Goal: Information Seeking & Learning: Learn about a topic

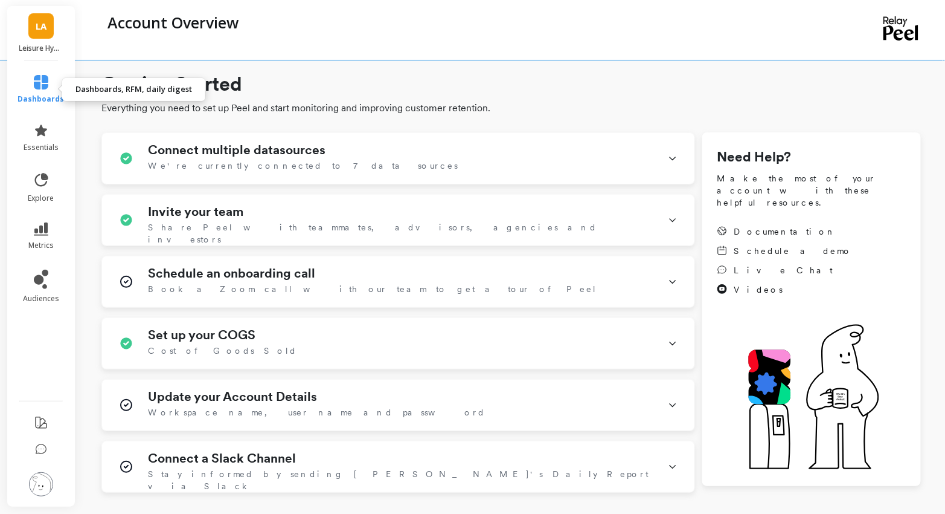
click at [38, 81] on icon at bounding box center [41, 82] width 14 height 14
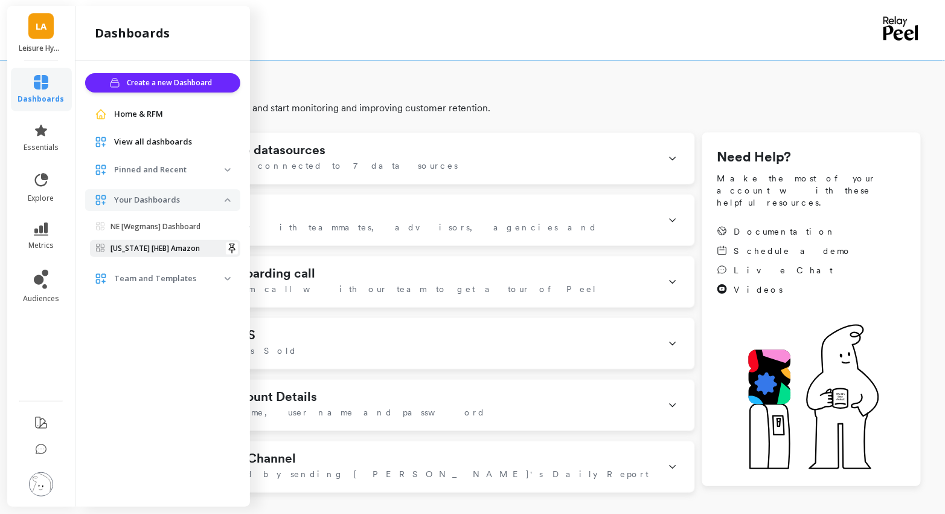
click at [163, 242] on link "[US_STATE] [HEB] Amazon" at bounding box center [165, 248] width 150 height 17
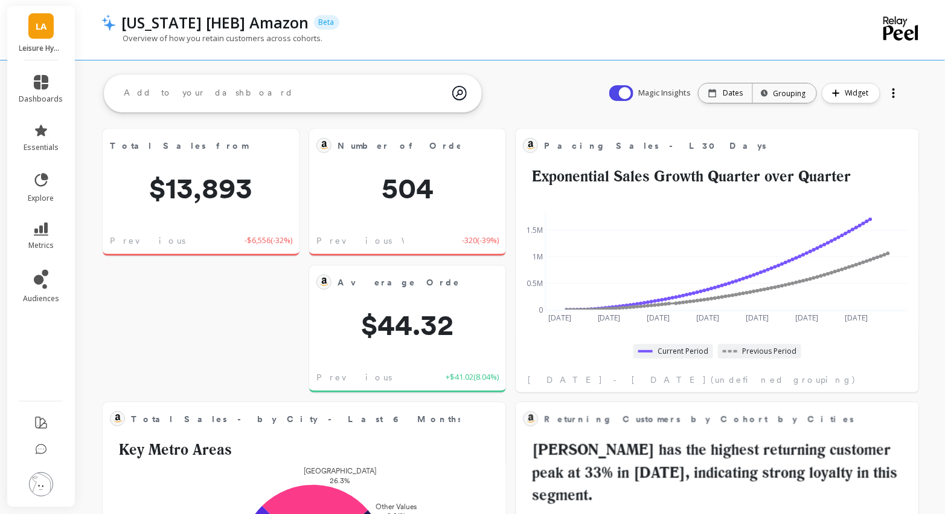
scroll to position [332, 379]
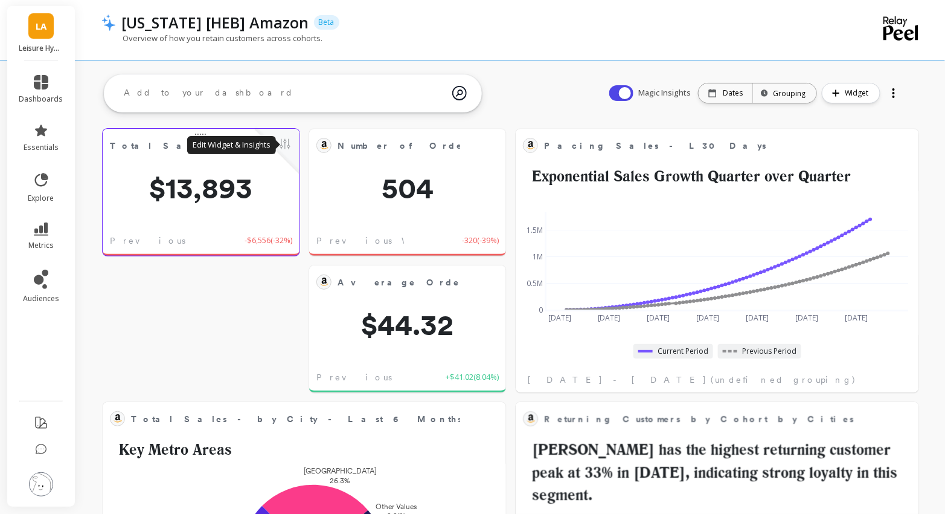
click at [286, 143] on button at bounding box center [285, 145] width 14 height 17
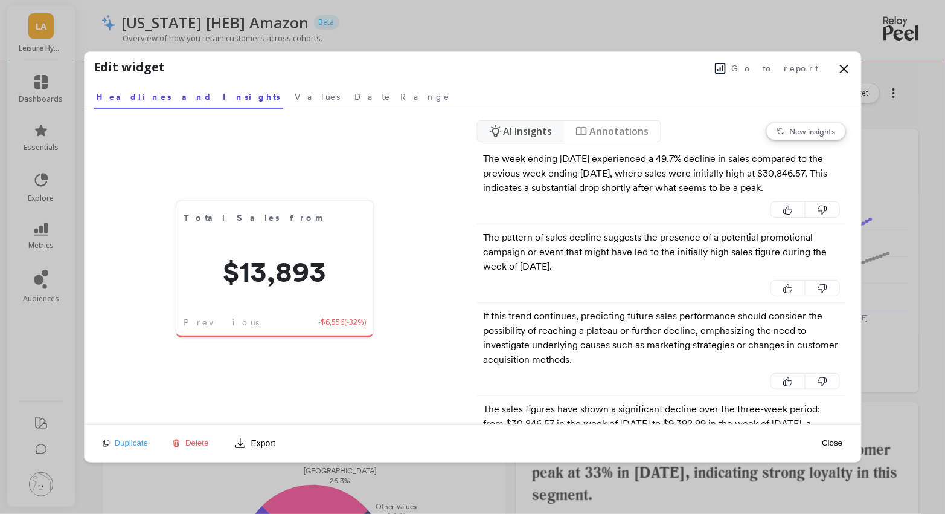
click at [726, 67] on icon at bounding box center [720, 68] width 11 height 11
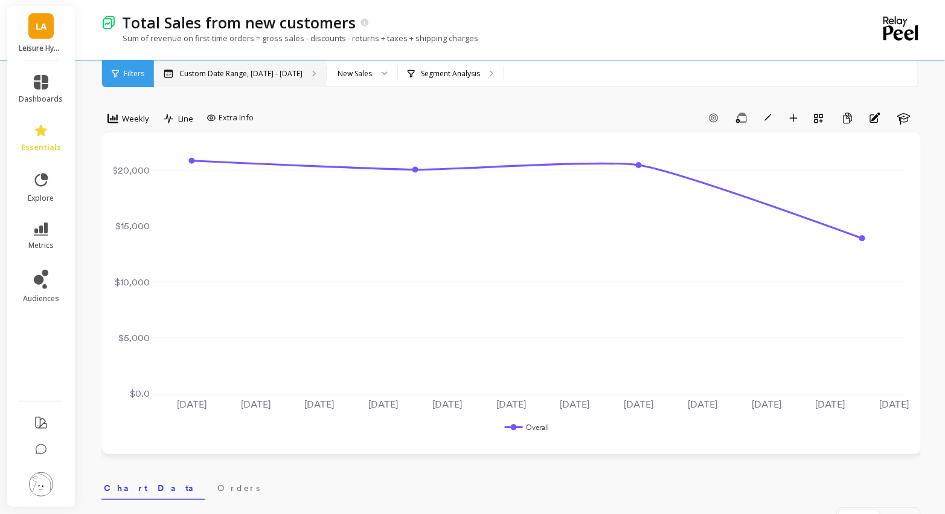
click at [288, 73] on p "Custom Date Range, Sep 1 - Sep 25" at bounding box center [240, 74] width 123 height 10
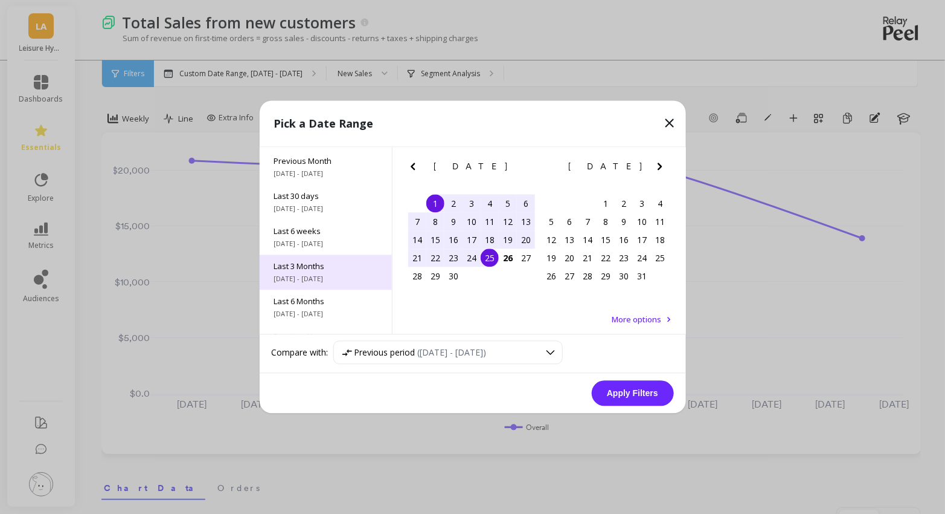
click at [335, 271] on span "Last 3 Months" at bounding box center [325, 266] width 103 height 11
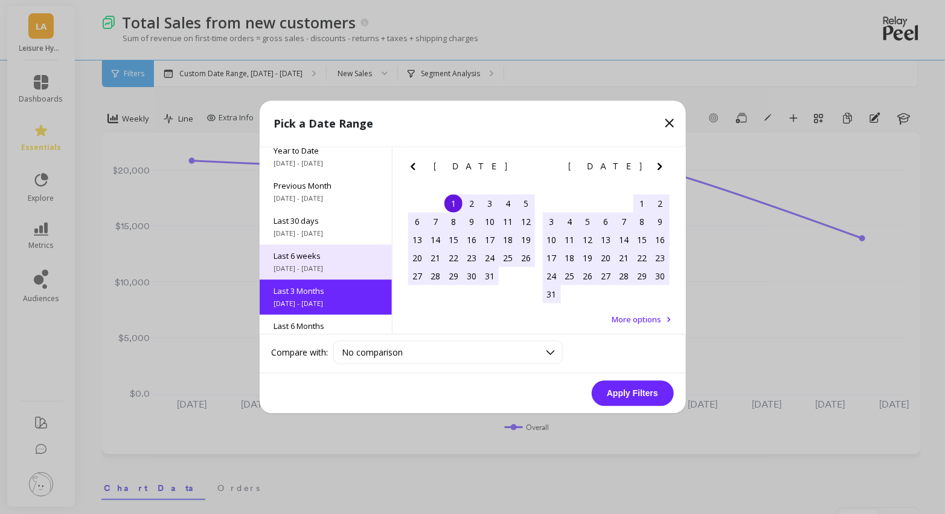
scroll to position [7, 0]
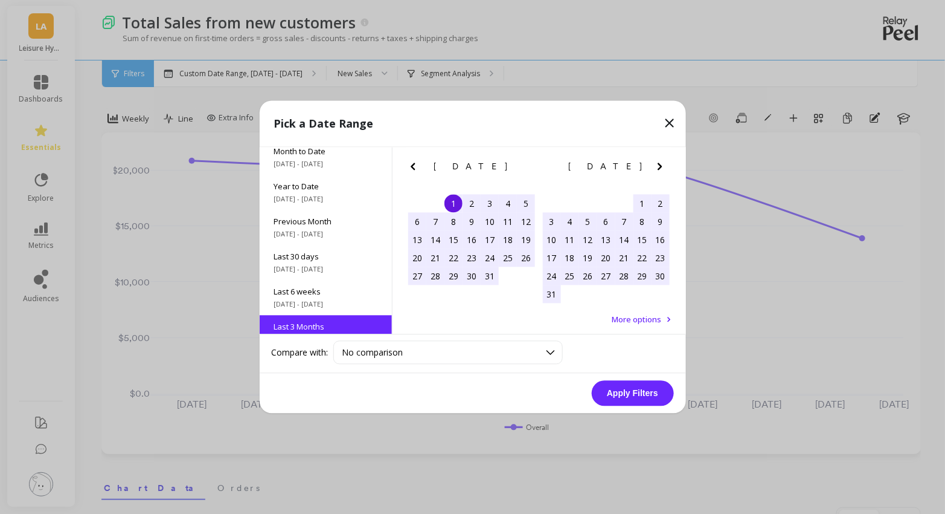
click at [623, 393] on button "Apply Filters" at bounding box center [633, 393] width 82 height 25
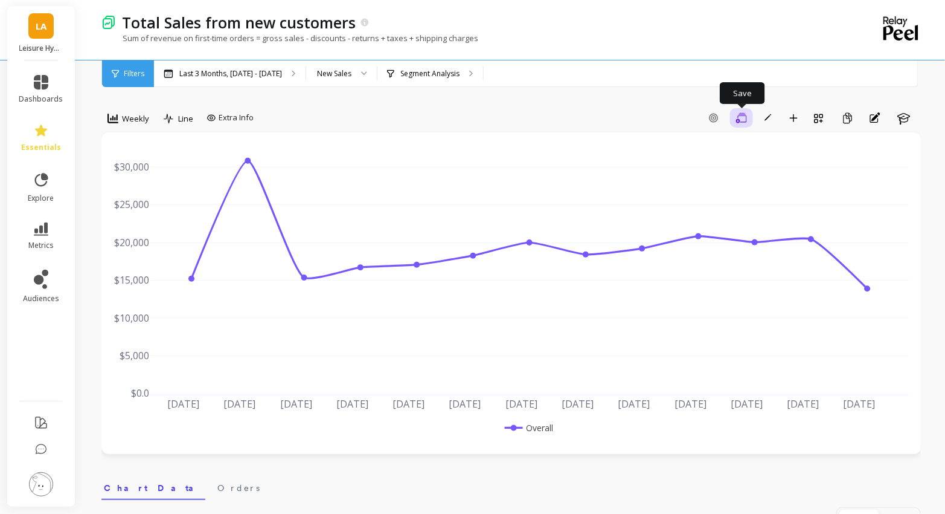
click at [744, 120] on icon "button" at bounding box center [741, 117] width 11 height 11
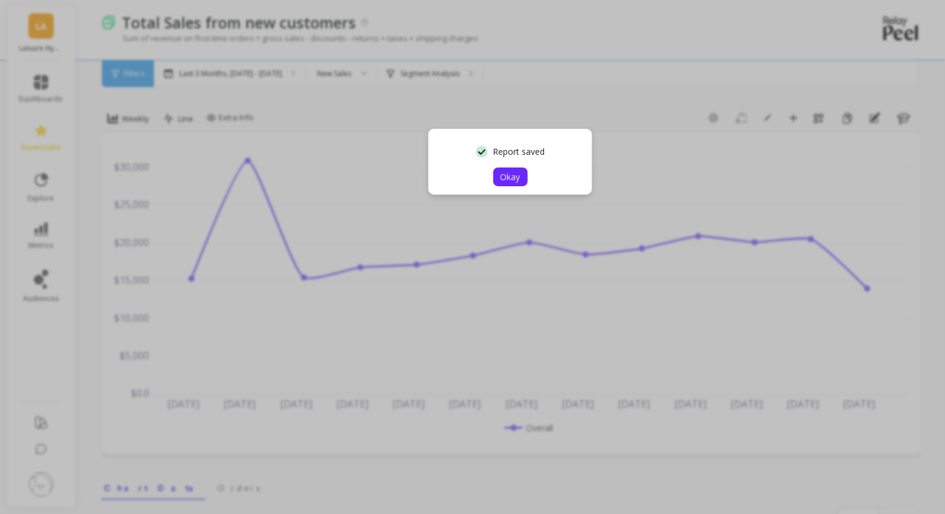
click at [526, 179] on button "Okay" at bounding box center [511, 176] width 34 height 19
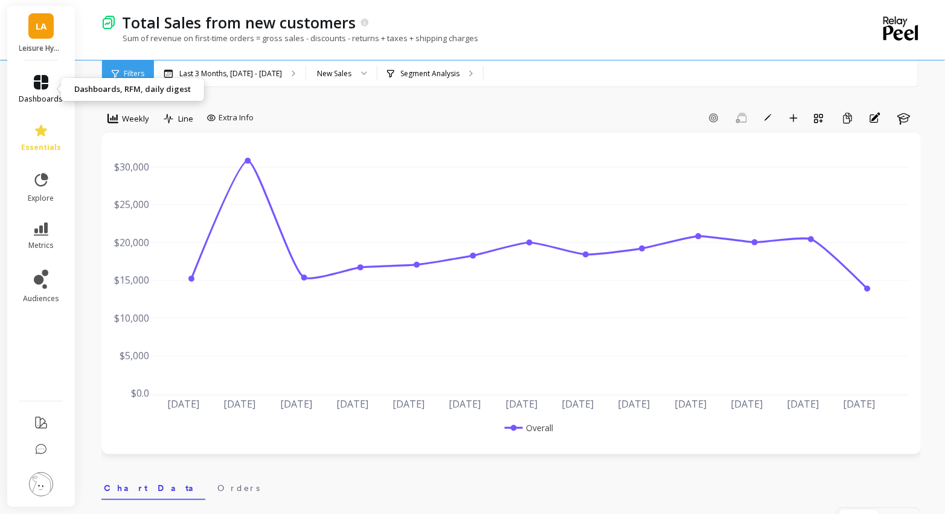
click at [49, 94] on span "dashboards" at bounding box center [41, 99] width 44 height 10
click at [336, 120] on div "Add Goal Save Rename Add to Dashboard Create a Copy Annotations Learn" at bounding box center [590, 117] width 663 height 19
click at [48, 93] on link "dashboards" at bounding box center [41, 89] width 44 height 29
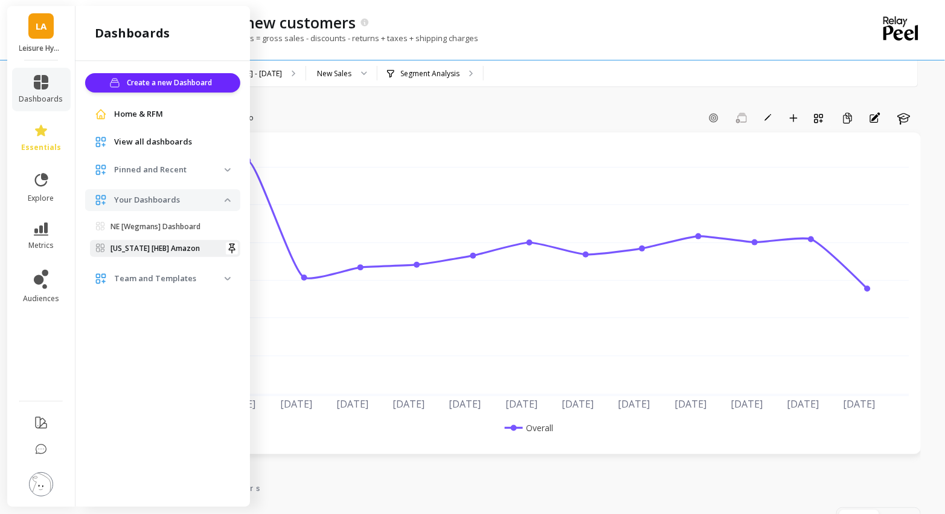
click at [168, 251] on p "[US_STATE] [HEB] Amazon" at bounding box center [155, 248] width 89 height 10
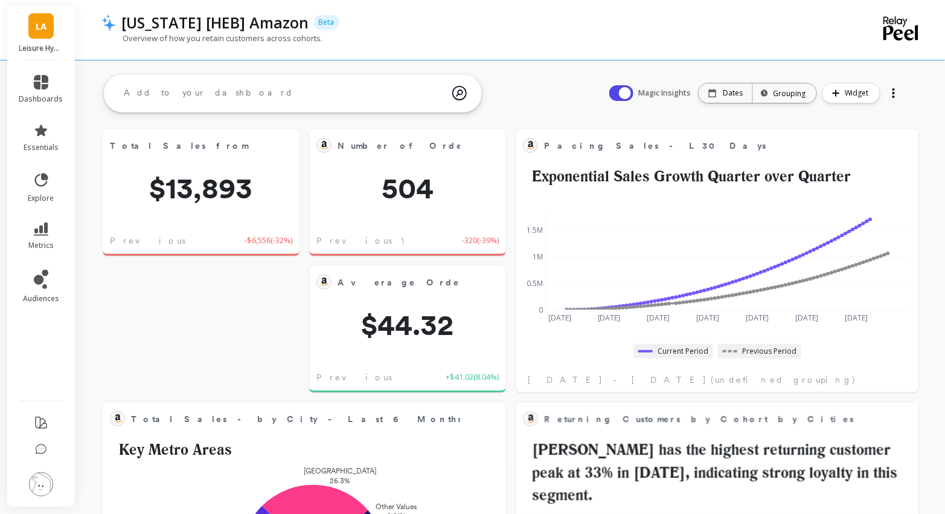
scroll to position [332, 379]
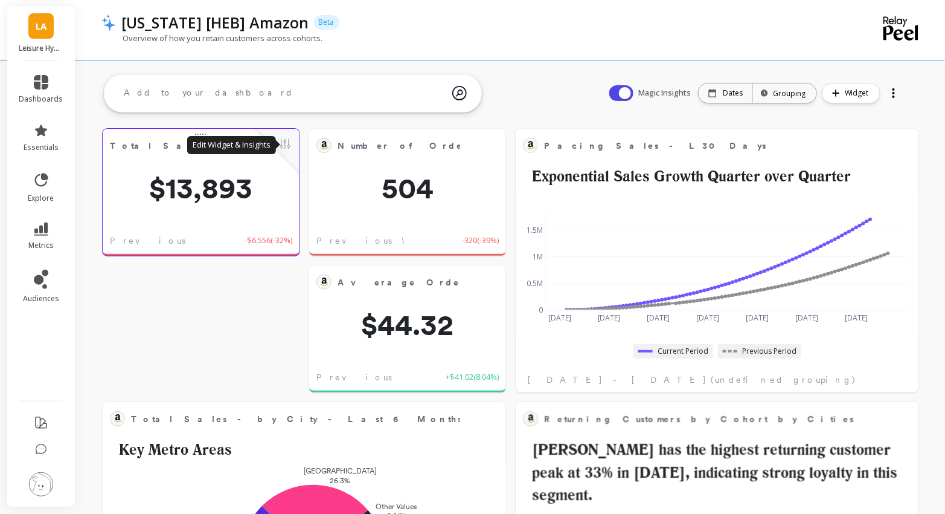
click at [282, 143] on button at bounding box center [285, 145] width 14 height 17
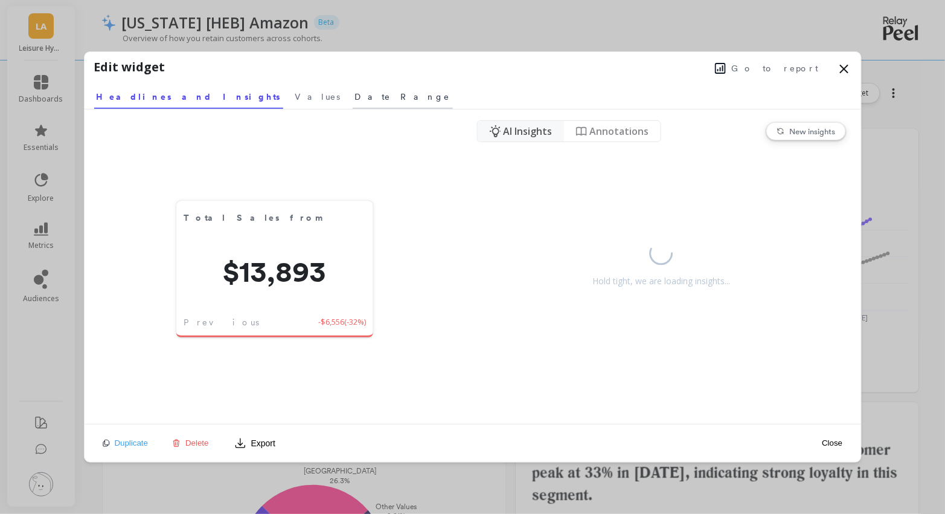
click at [355, 98] on span "Date Range" at bounding box center [402, 97] width 95 height 12
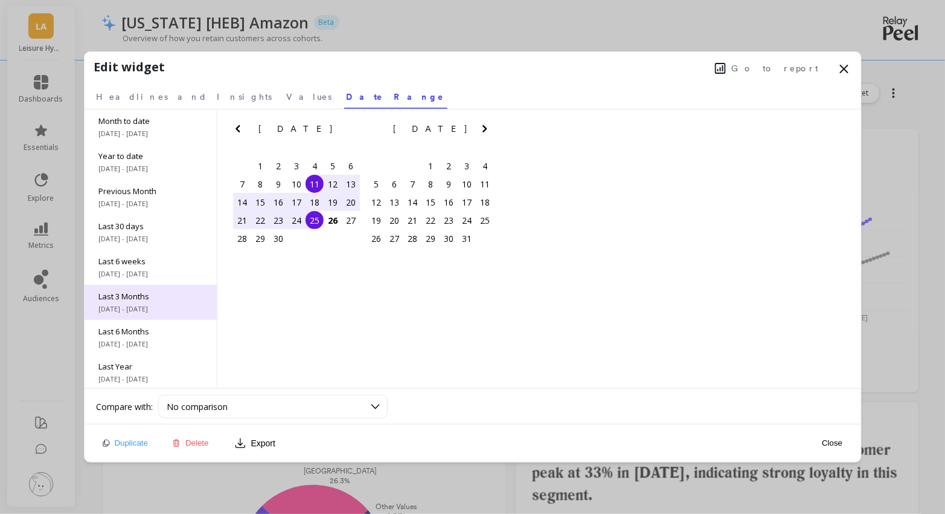
click at [158, 300] on span "Last 3 Months" at bounding box center [150, 296] width 103 height 11
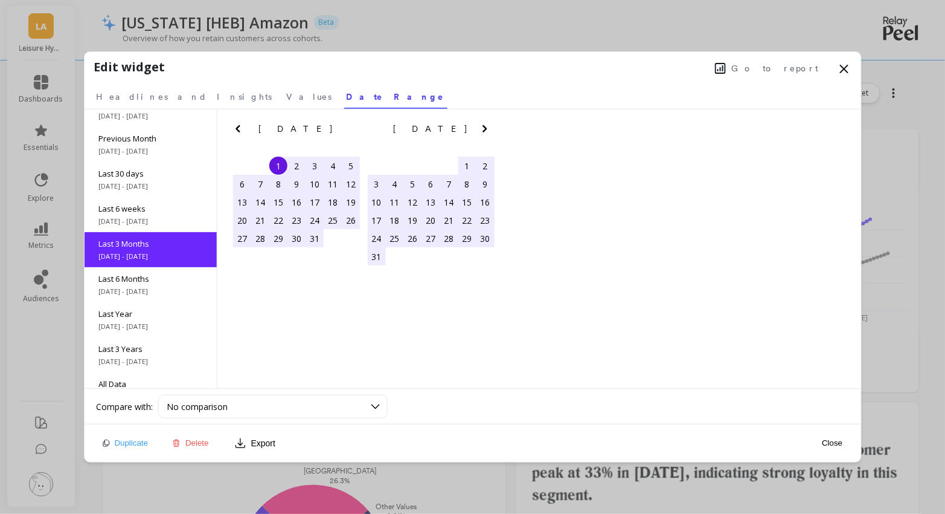
scroll to position [53, 0]
click at [144, 98] on span "Headlines and Insights" at bounding box center [185, 97] width 176 height 12
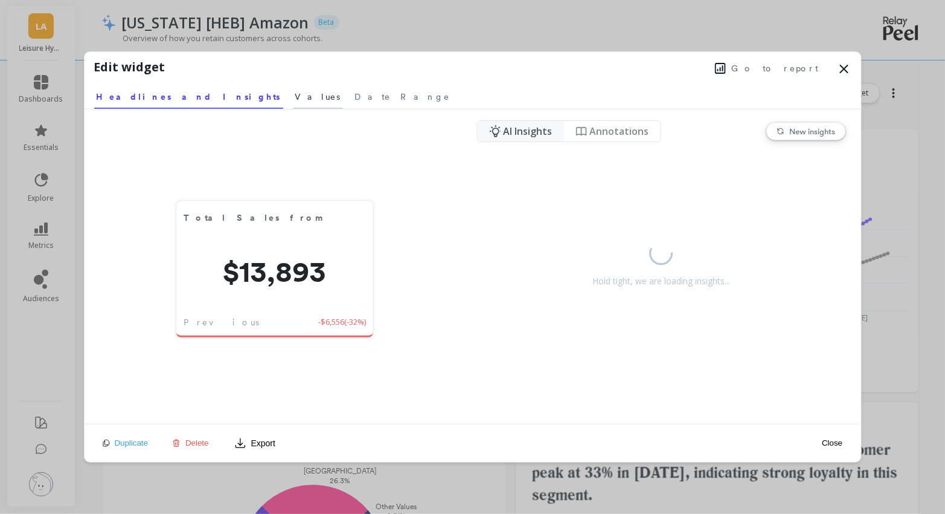
click at [295, 95] on span "Values" at bounding box center [317, 97] width 45 height 12
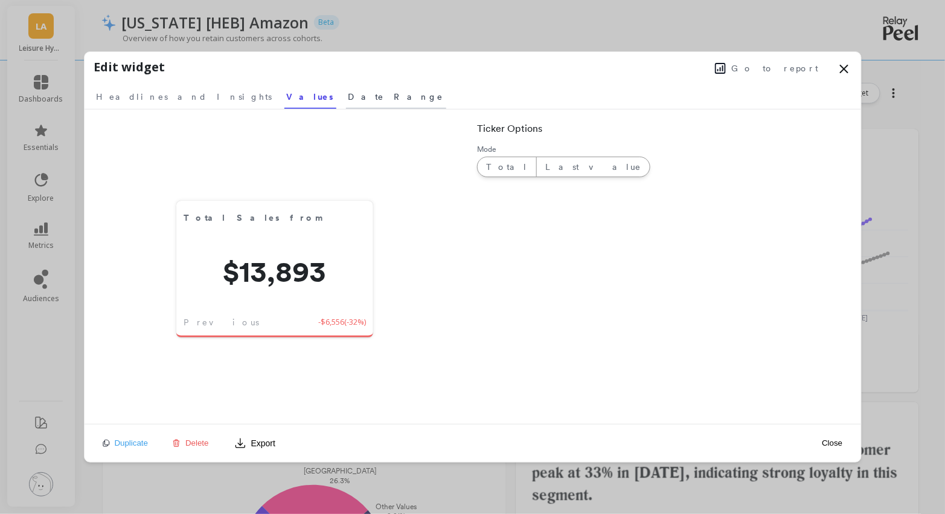
click at [349, 95] on span "Date Range" at bounding box center [396, 97] width 95 height 12
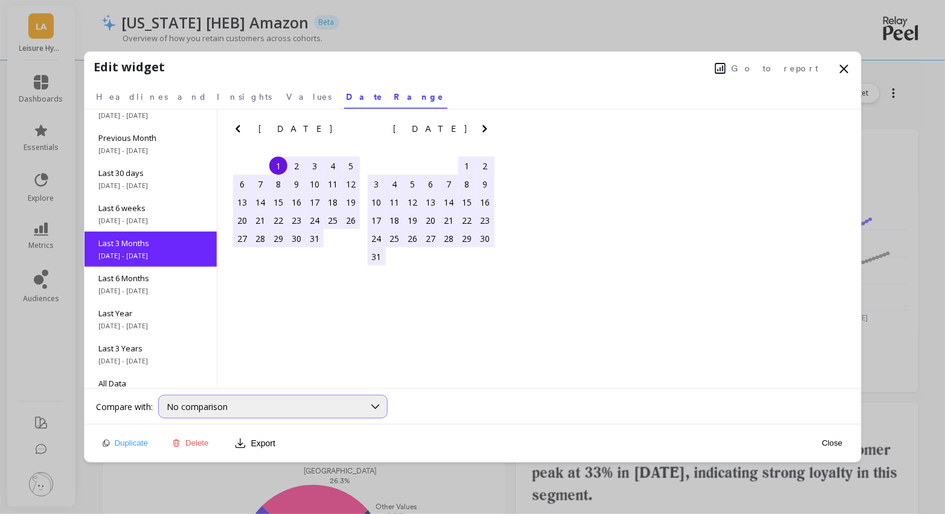
click at [274, 404] on div "No comparison" at bounding box center [265, 406] width 197 height 11
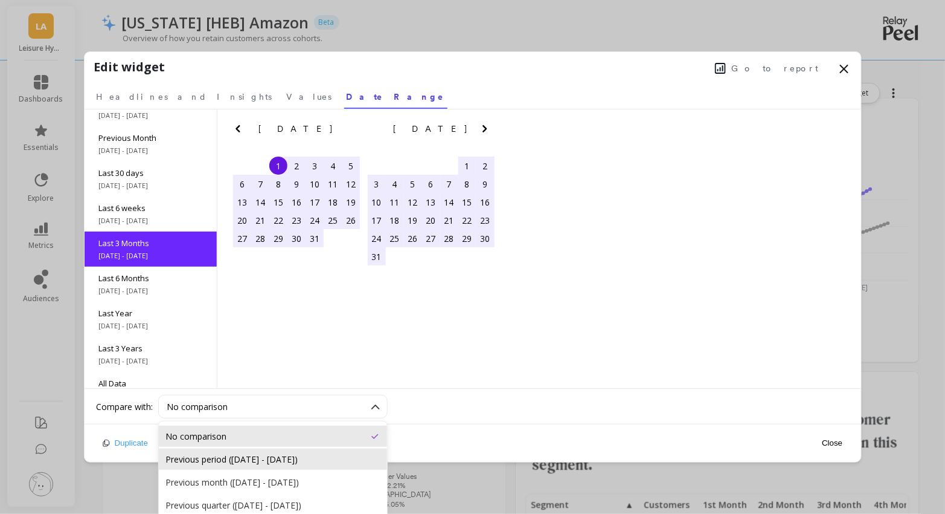
click at [263, 457] on div "Previous period ([DATE] - [DATE])" at bounding box center [273, 458] width 214 height 11
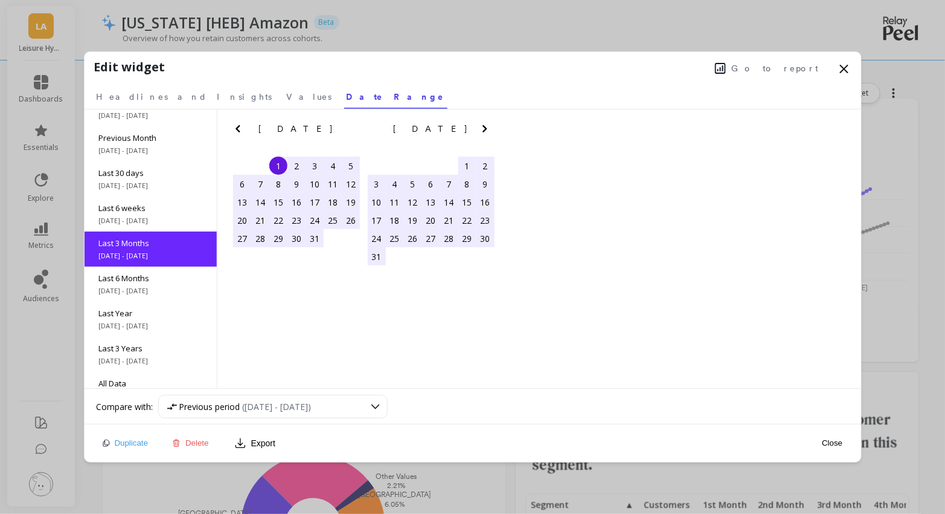
click at [824, 440] on button "Close" at bounding box center [833, 442] width 28 height 10
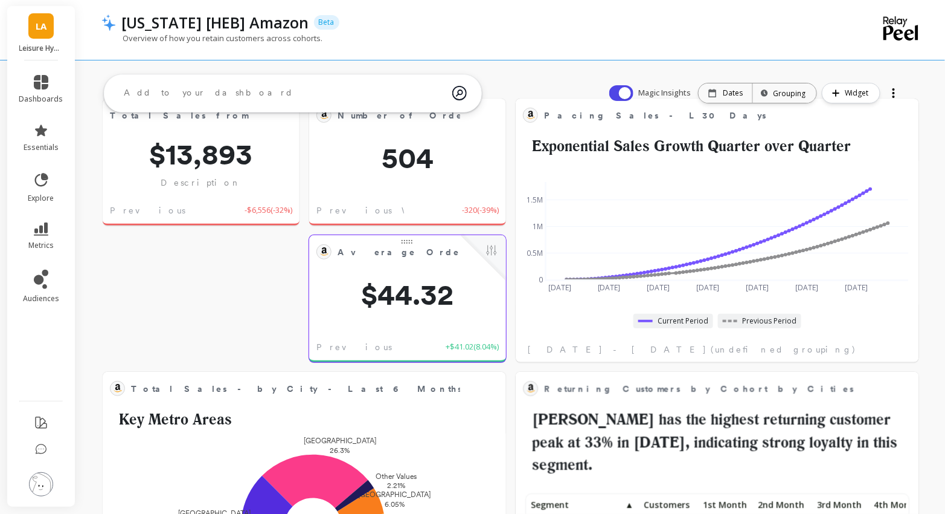
scroll to position [0, 0]
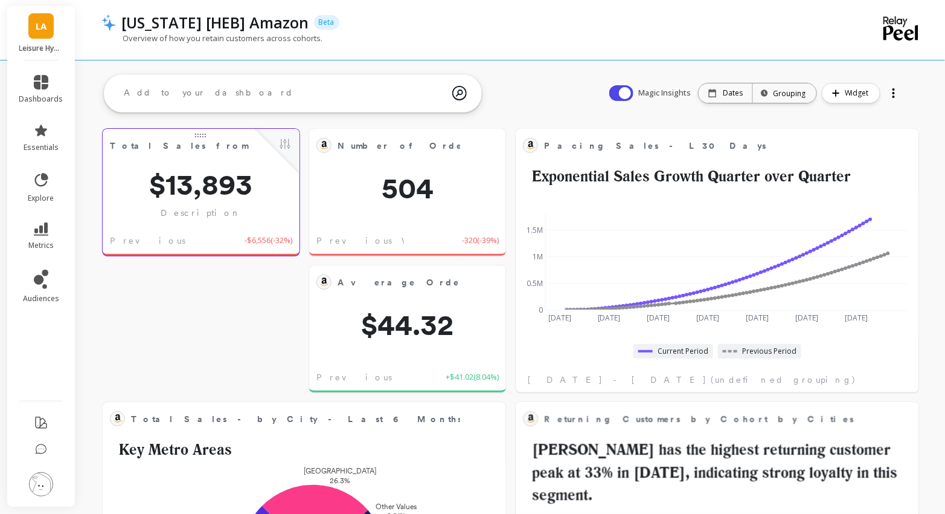
click at [260, 170] on div at bounding box center [277, 151] width 45 height 45
click at [739, 105] on div "Magic Insights Date: Dates Time grouping: Grouping Widget" at bounding box center [756, 93] width 318 height 39
click at [732, 97] on div "Dates" at bounding box center [726, 92] width 54 height 19
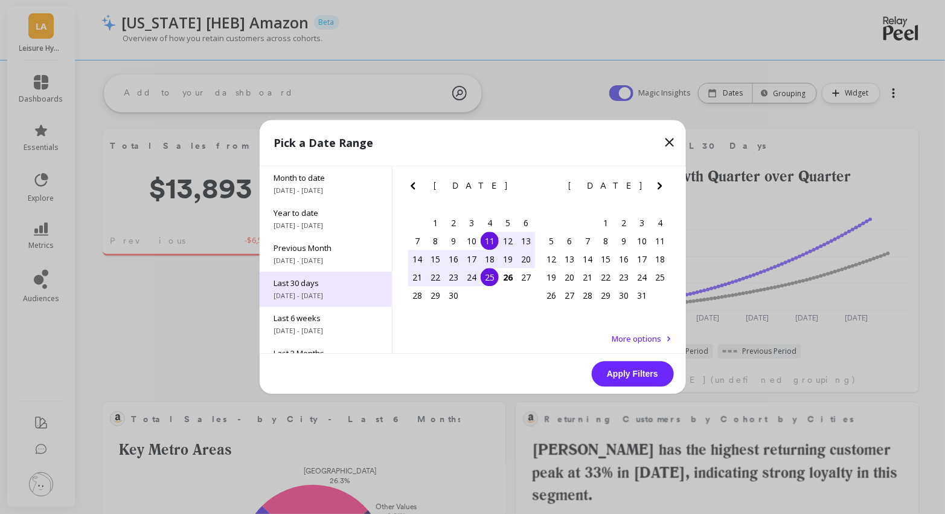
click at [298, 280] on span "Last 30 days" at bounding box center [325, 283] width 103 height 11
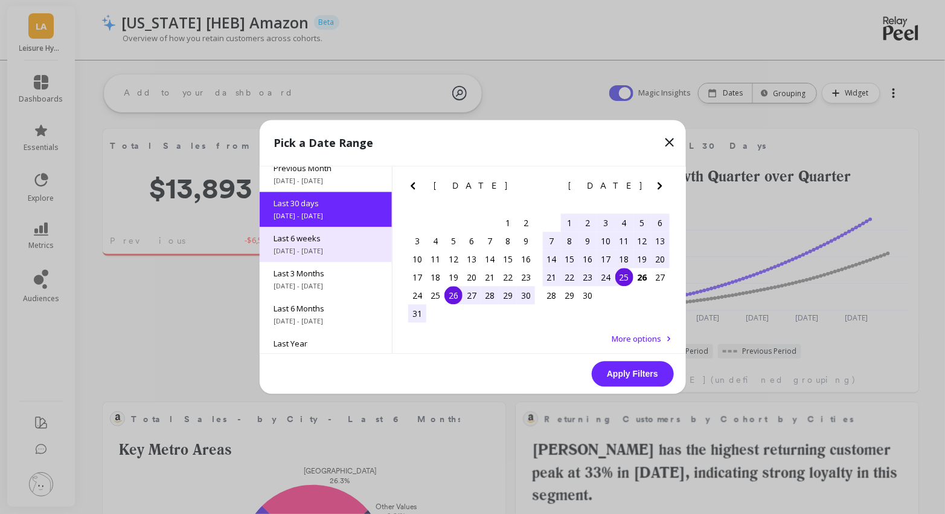
scroll to position [82, 0]
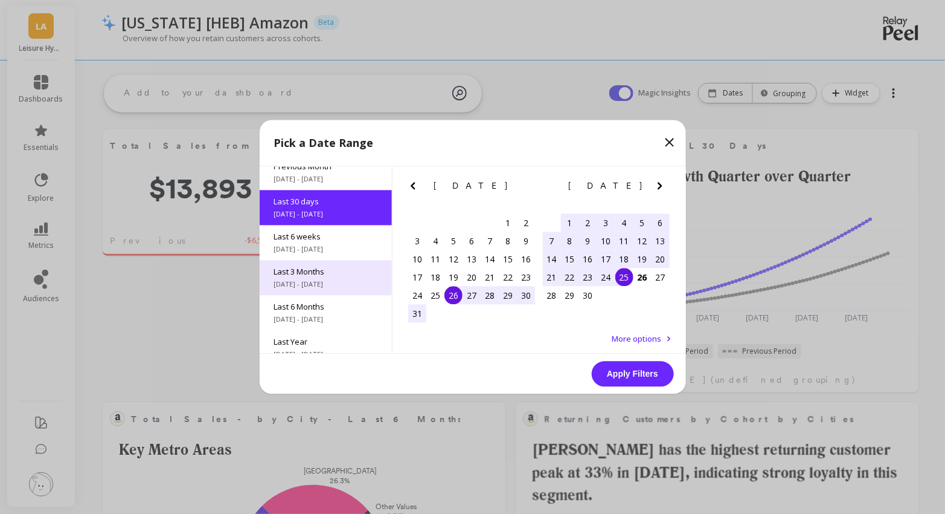
click at [328, 274] on span "Last 3 Months" at bounding box center [325, 271] width 103 height 11
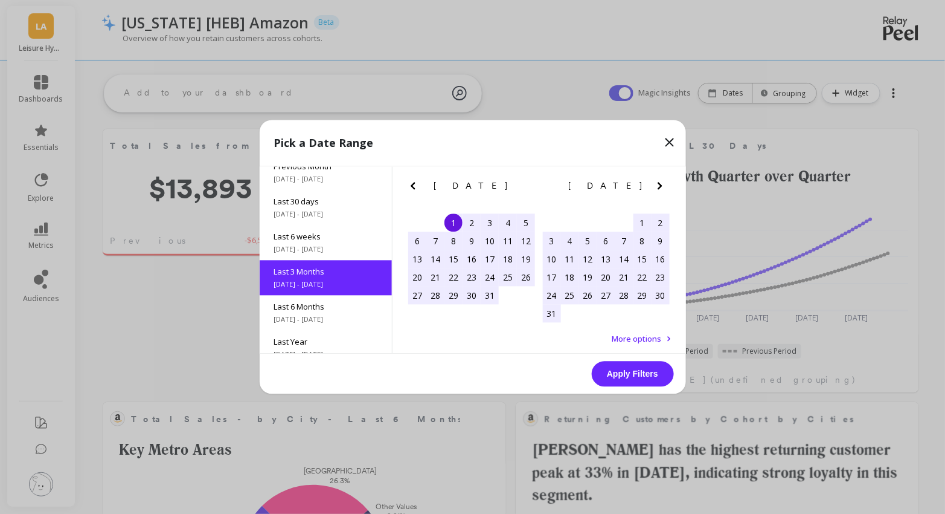
scroll to position [0, 0]
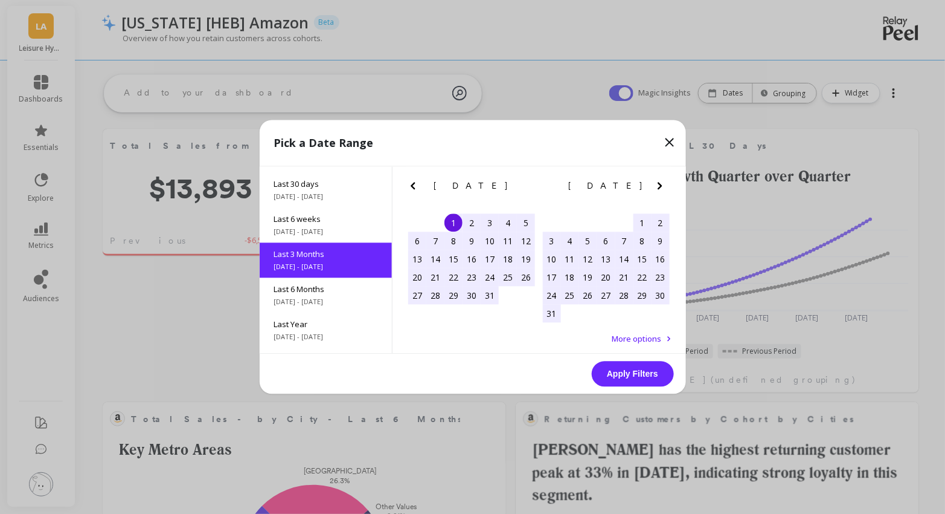
click at [607, 370] on button "Apply Filters" at bounding box center [633, 373] width 82 height 25
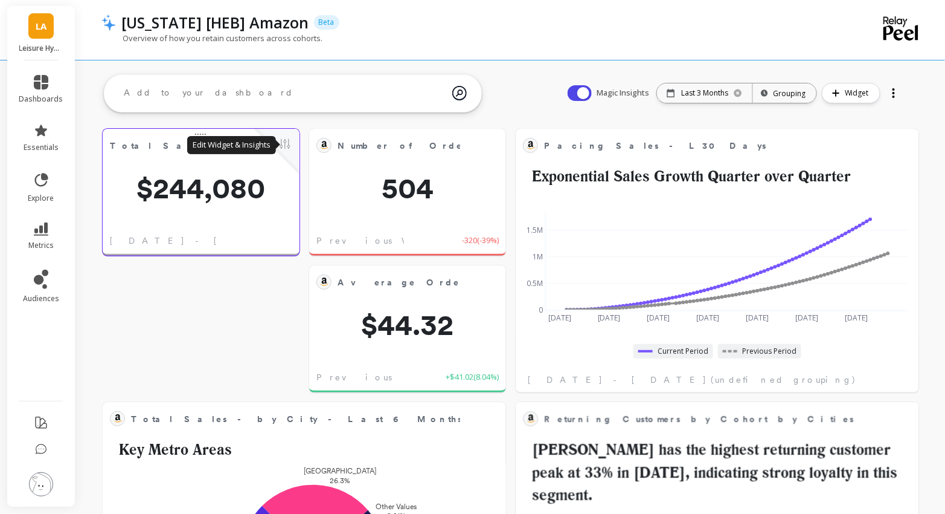
click at [289, 147] on button at bounding box center [285, 145] width 14 height 17
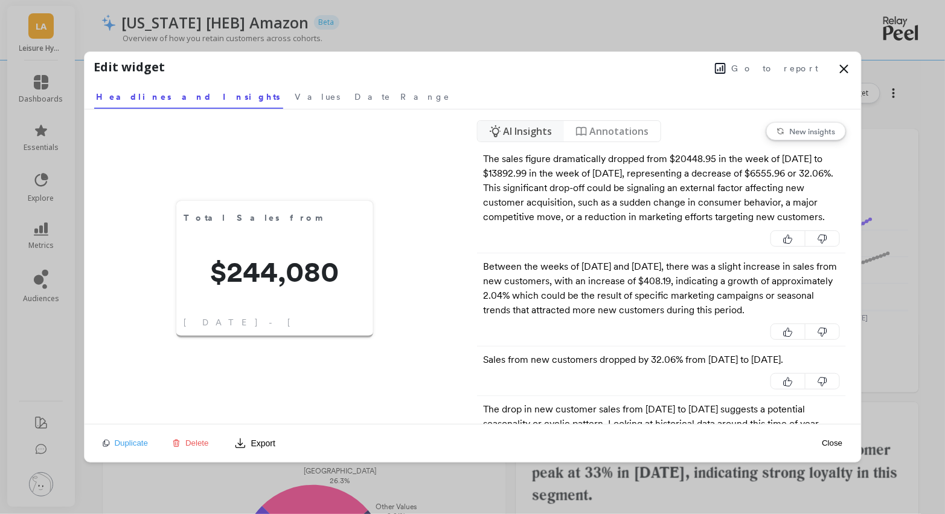
click at [840, 65] on icon at bounding box center [844, 69] width 14 height 14
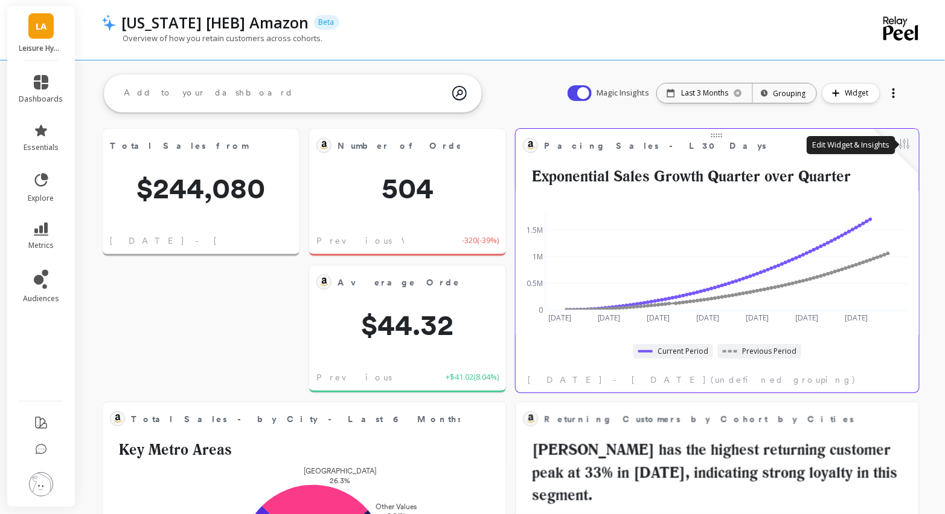
click at [908, 149] on button at bounding box center [905, 145] width 14 height 17
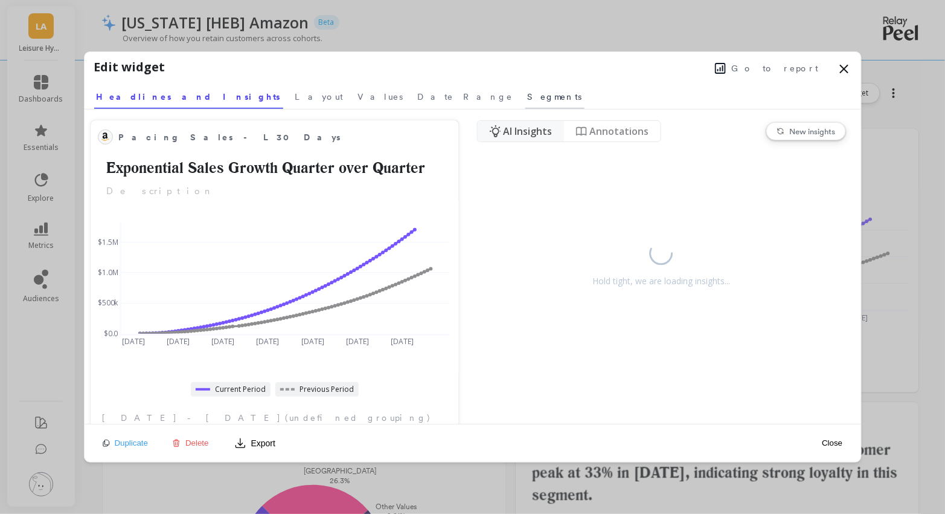
click at [528, 94] on span "Segments" at bounding box center [555, 97] width 54 height 12
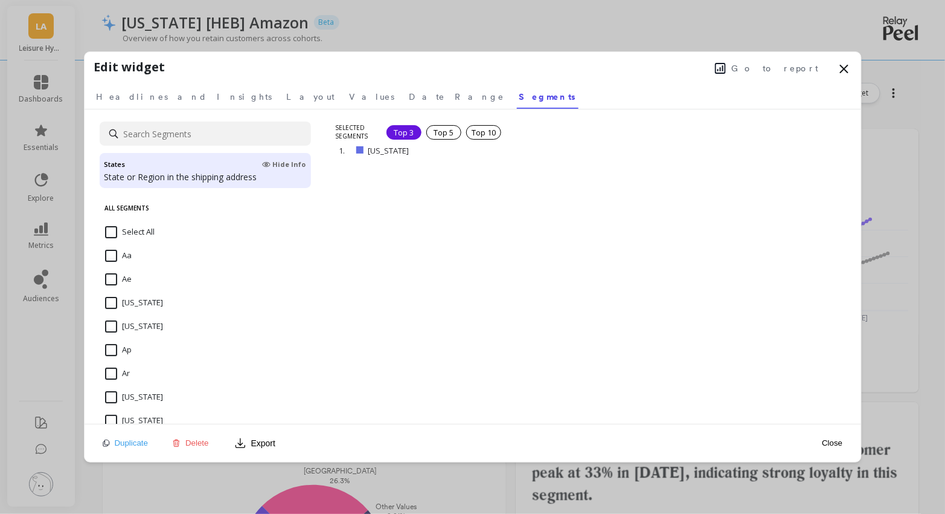
click at [178, 124] on input at bounding box center [205, 133] width 211 height 24
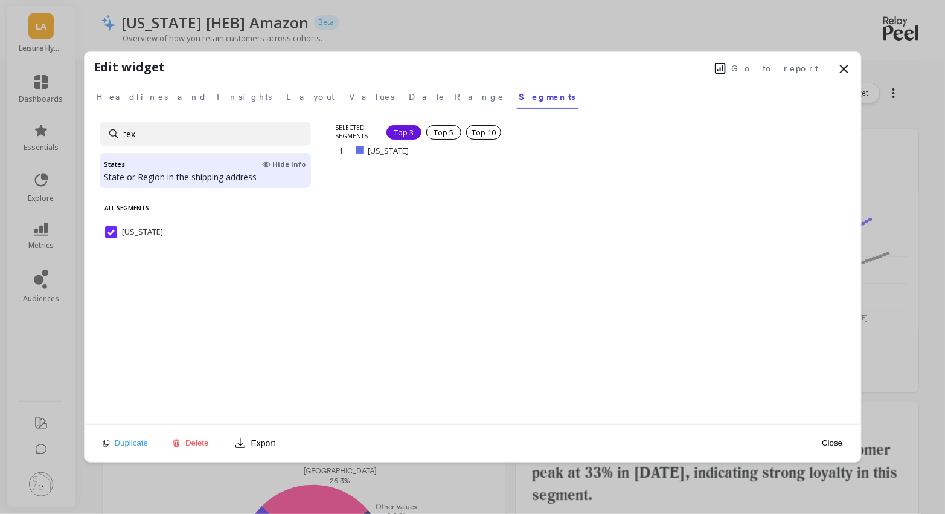
type input "tex"
click at [836, 443] on button "Close" at bounding box center [833, 442] width 28 height 10
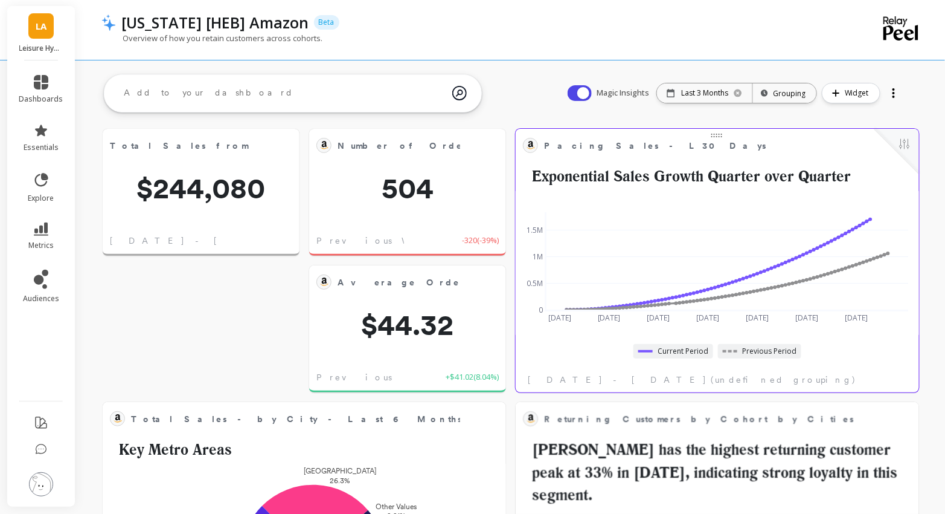
click at [714, 376] on div "Jun 29 2025 Jul 13 Jul 27 Aug 10 Aug 24 Sep 7 Sep 21 Oct 5 0 0.5M 1M 1.5M Curre…" at bounding box center [718, 291] width 404 height 202
click at [781, 159] on div "Pacing Sales - L30 Days Edit Widget & Insights Exponential Sales Growth Quarter…" at bounding box center [717, 162] width 389 height 52
click at [908, 152] on button at bounding box center [905, 145] width 14 height 17
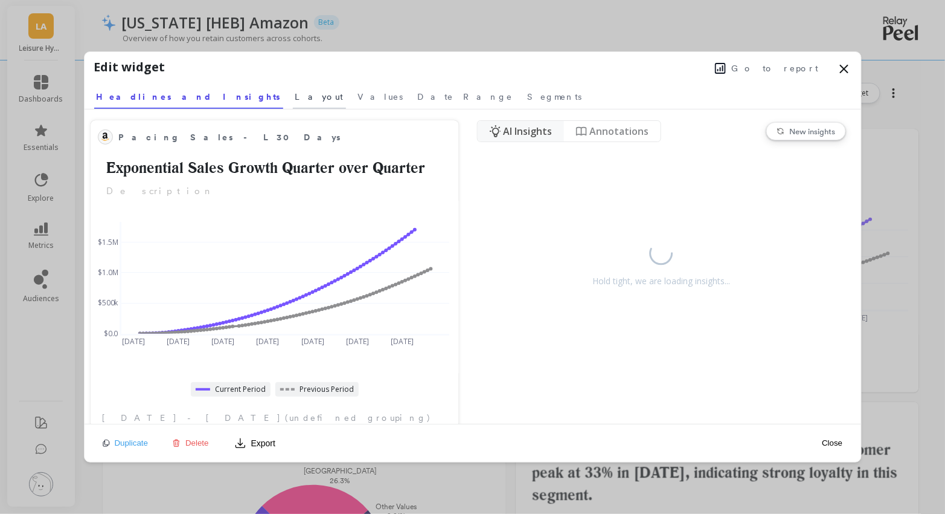
click at [295, 100] on span "Layout" at bounding box center [319, 97] width 48 height 12
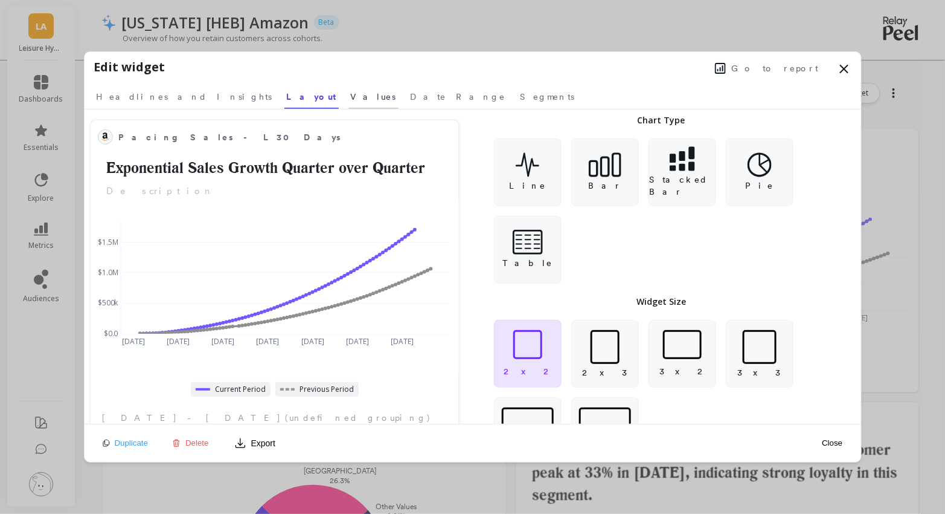
click at [351, 100] on span "Values" at bounding box center [373, 97] width 45 height 12
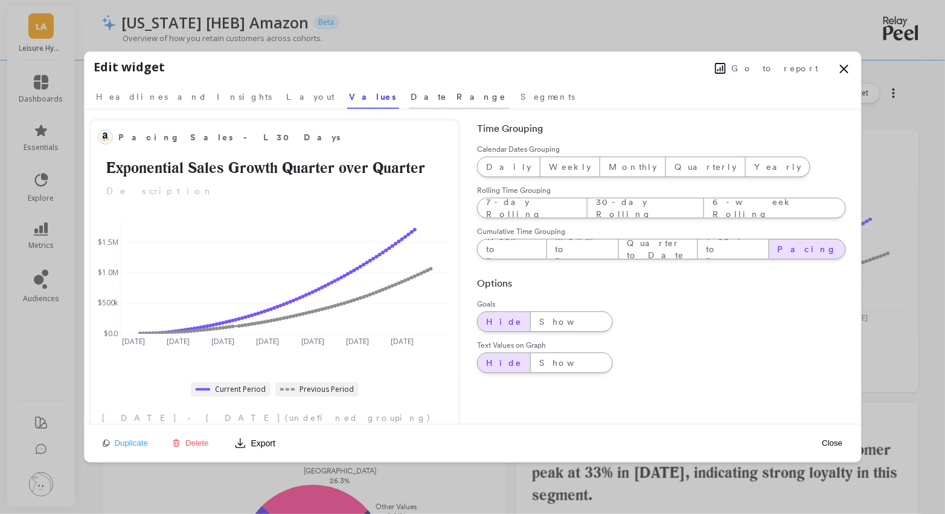
click at [411, 100] on span "Date Range" at bounding box center [458, 97] width 95 height 12
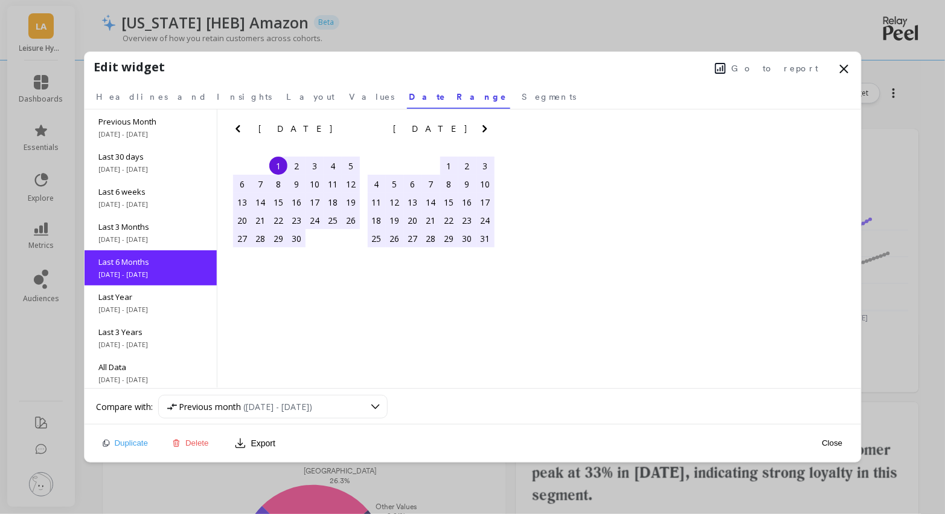
scroll to position [72, 0]
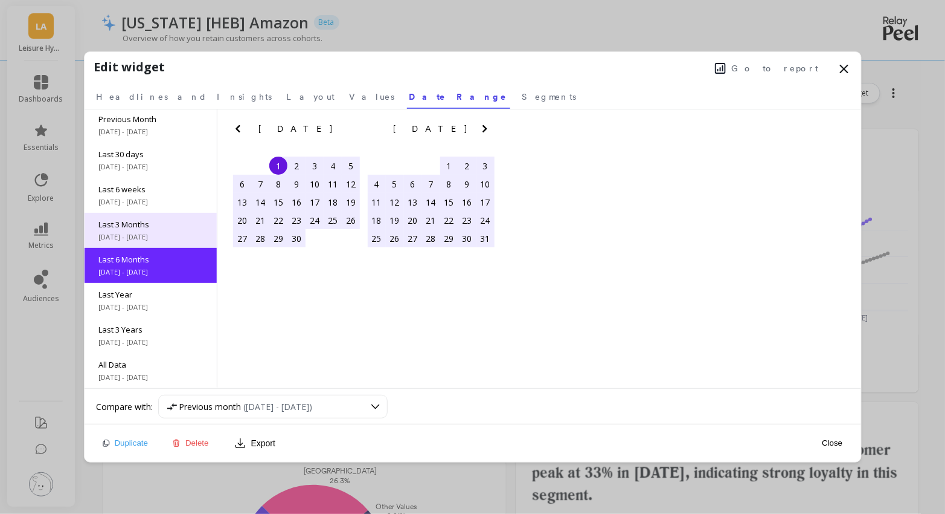
click at [167, 228] on span "Last 3 Months" at bounding box center [150, 224] width 103 height 11
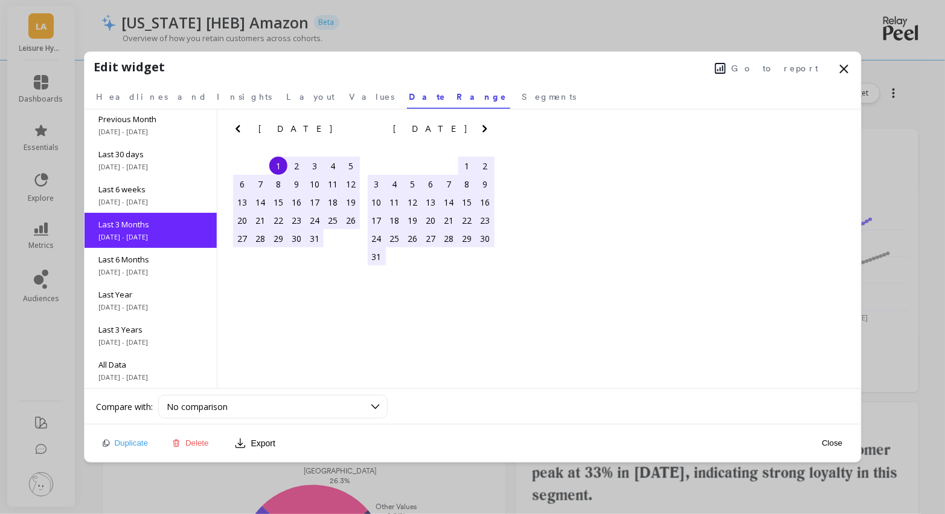
scroll to position [53, 0]
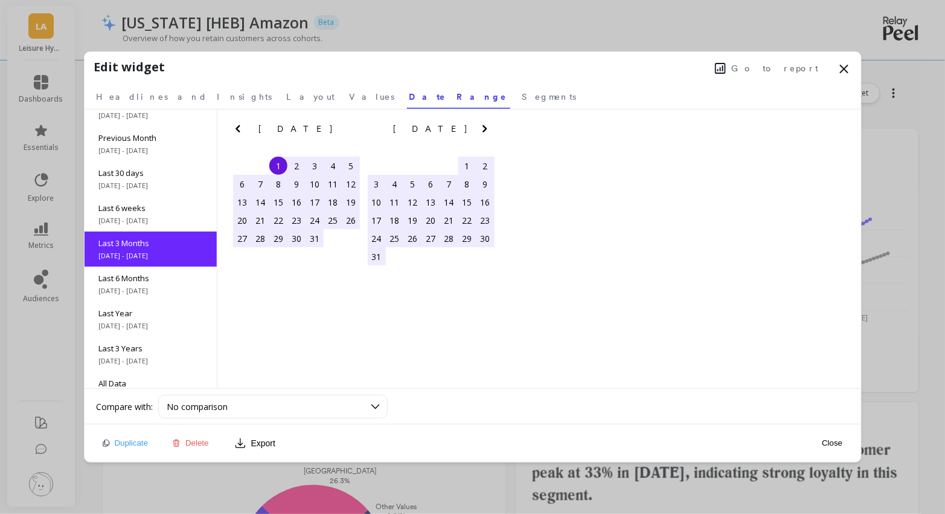
click at [456, 326] on div "Month to date 9/1/2025 - 9/25/2025 Year to date 1/1/2025 - 9/25/2025 Previous M…" at bounding box center [473, 248] width 777 height 279
click at [346, 405] on div "No comparison" at bounding box center [265, 406] width 197 height 11
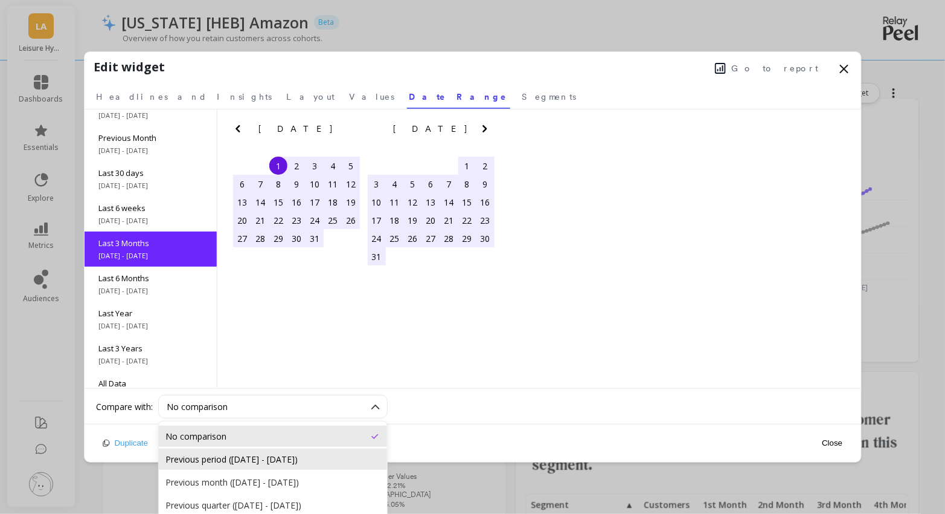
click at [260, 453] on div "Previous period (May 1, 2025 - Jun 30, 2025)" at bounding box center [273, 458] width 214 height 11
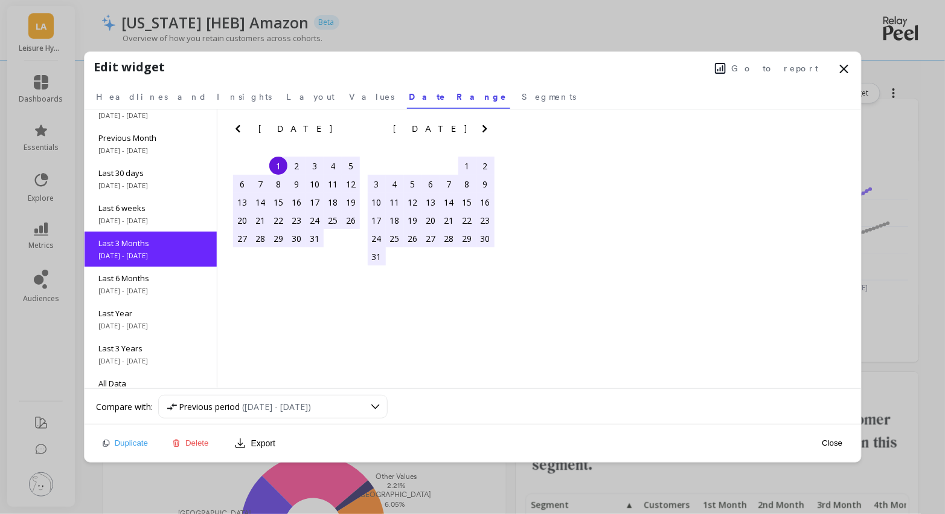
click at [838, 74] on icon at bounding box center [844, 69] width 14 height 14
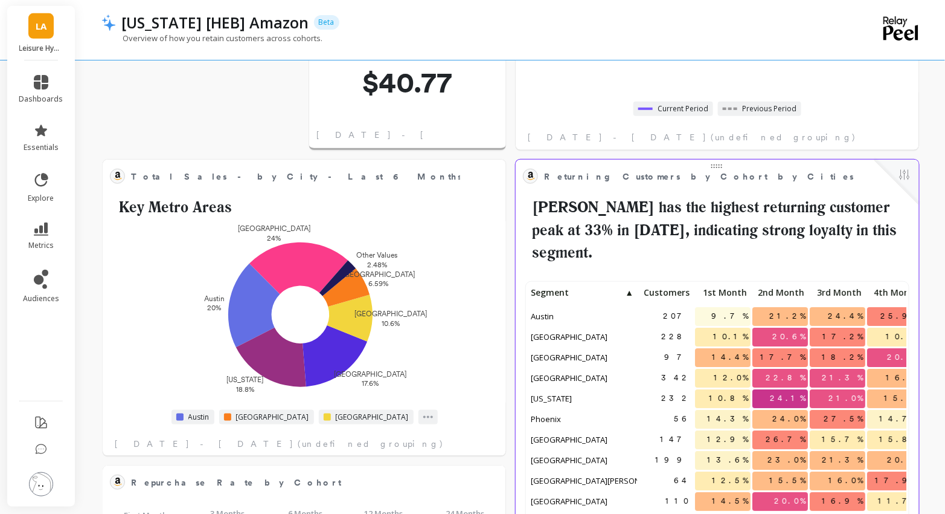
scroll to position [1, 1]
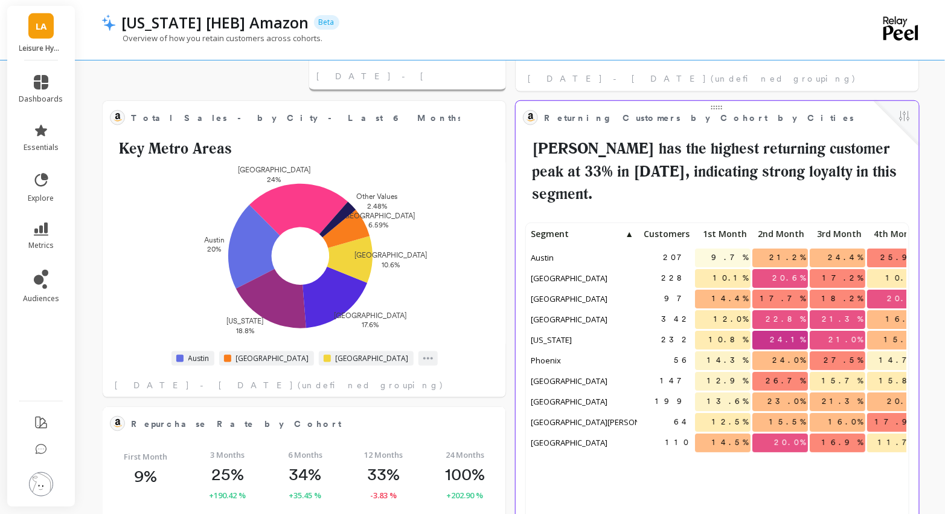
click at [648, 229] on span "Customers" at bounding box center [665, 234] width 50 height 10
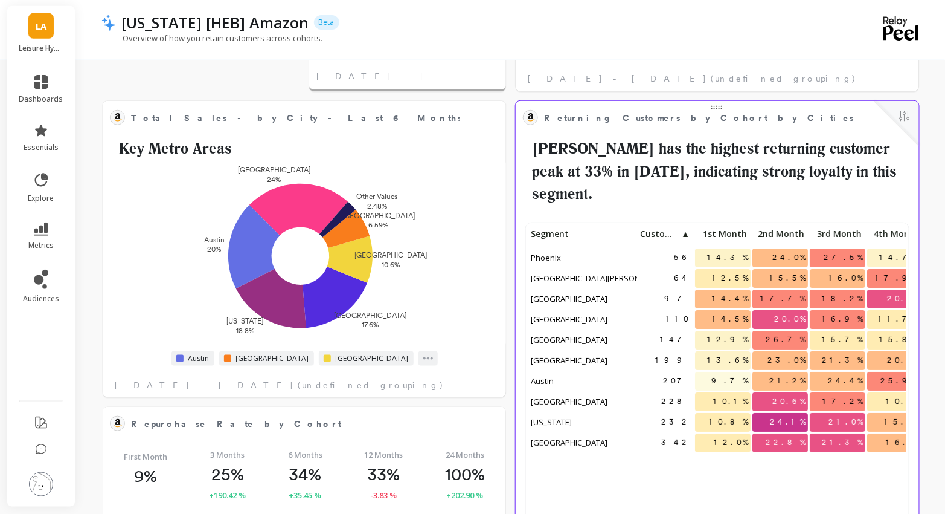
click at [642, 229] on span "Customers" at bounding box center [660, 234] width 40 height 10
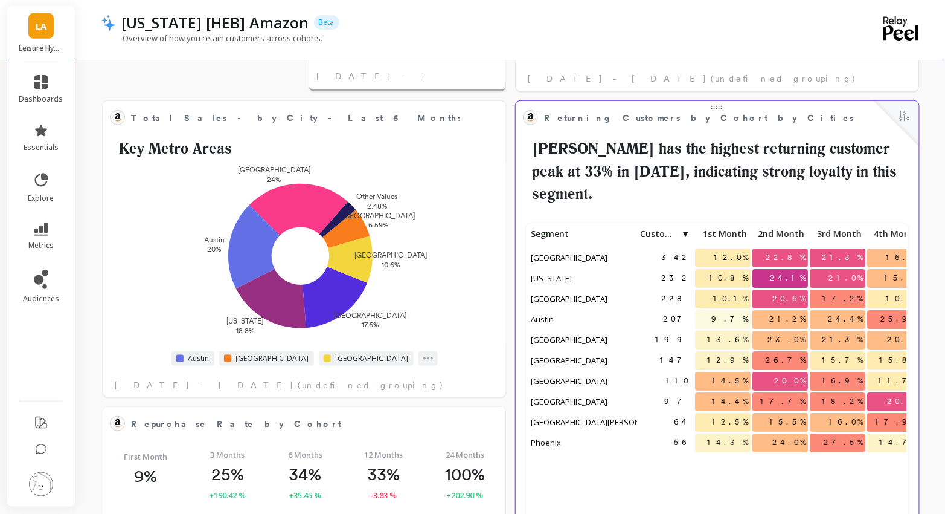
click at [674, 229] on span "Customers" at bounding box center [660, 234] width 40 height 10
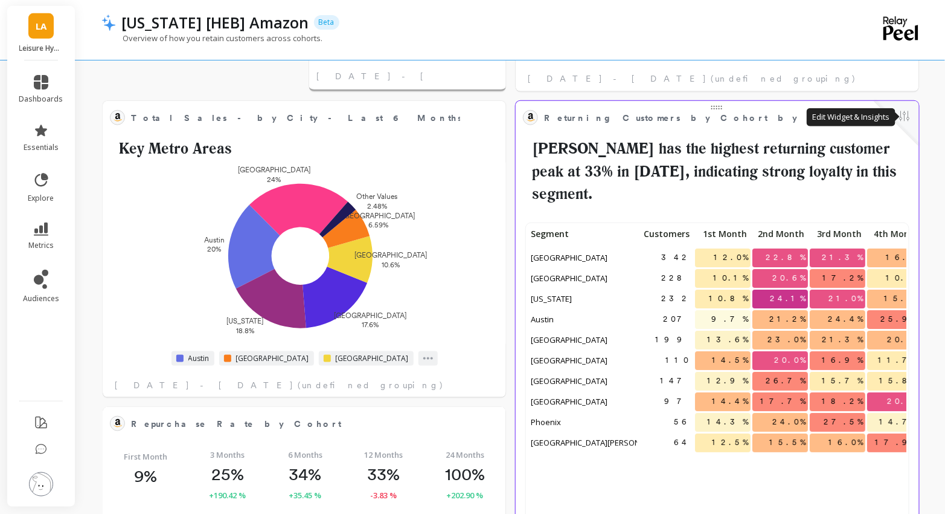
click at [908, 120] on button at bounding box center [905, 117] width 14 height 17
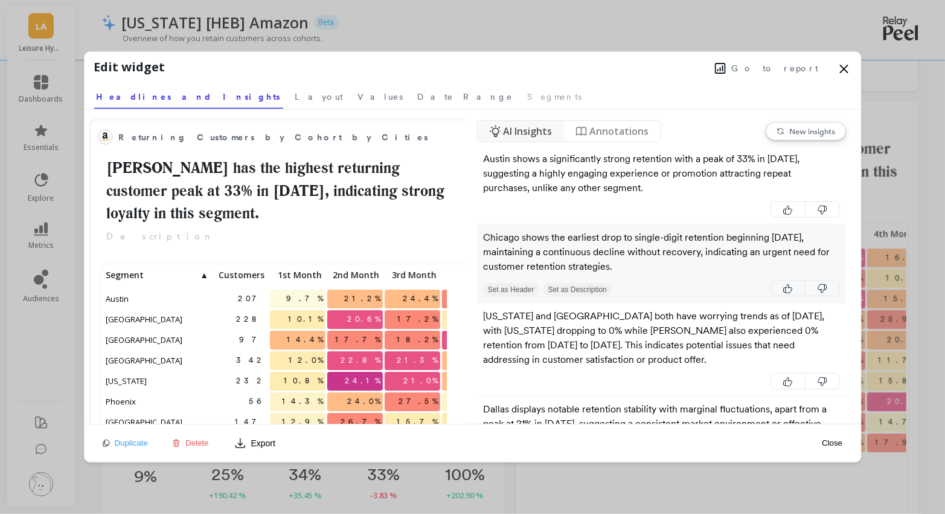
scroll to position [332, 344]
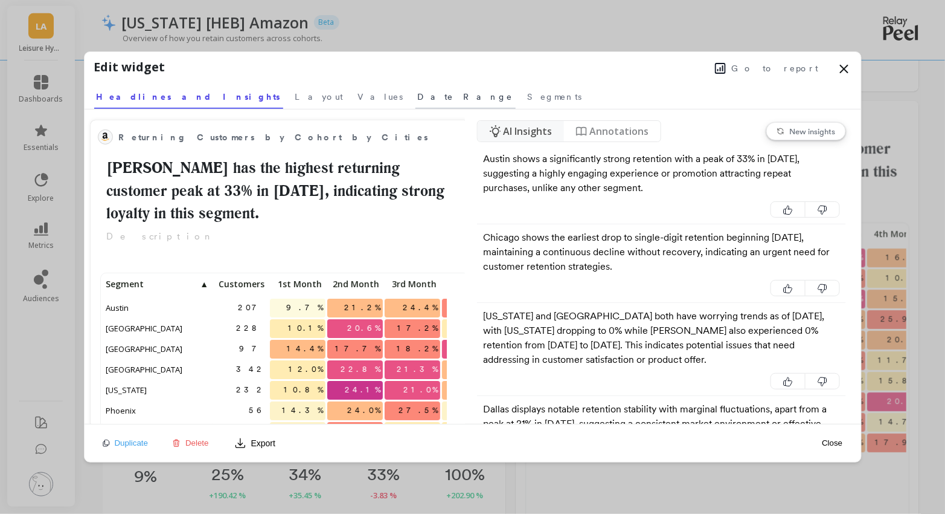
click at [418, 100] on span "Date Range" at bounding box center [465, 97] width 95 height 12
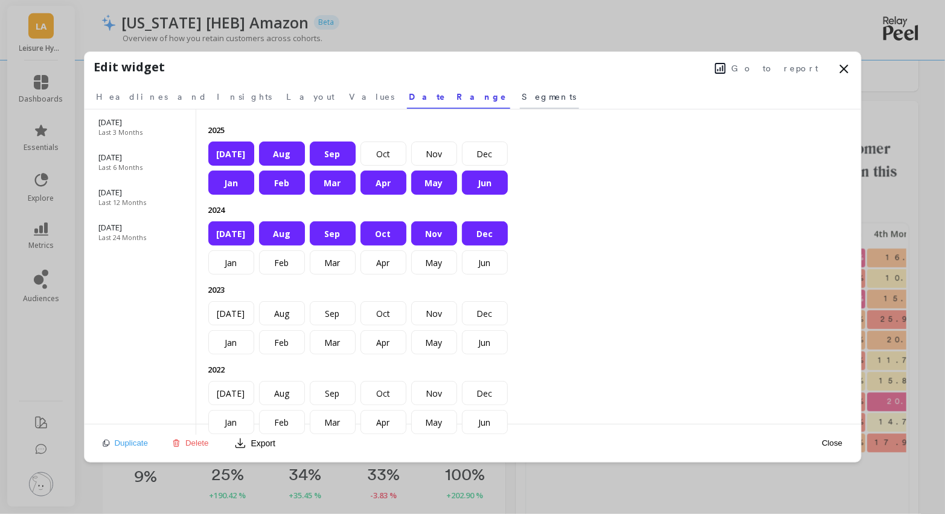
click at [523, 94] on span "Segments" at bounding box center [550, 97] width 54 height 12
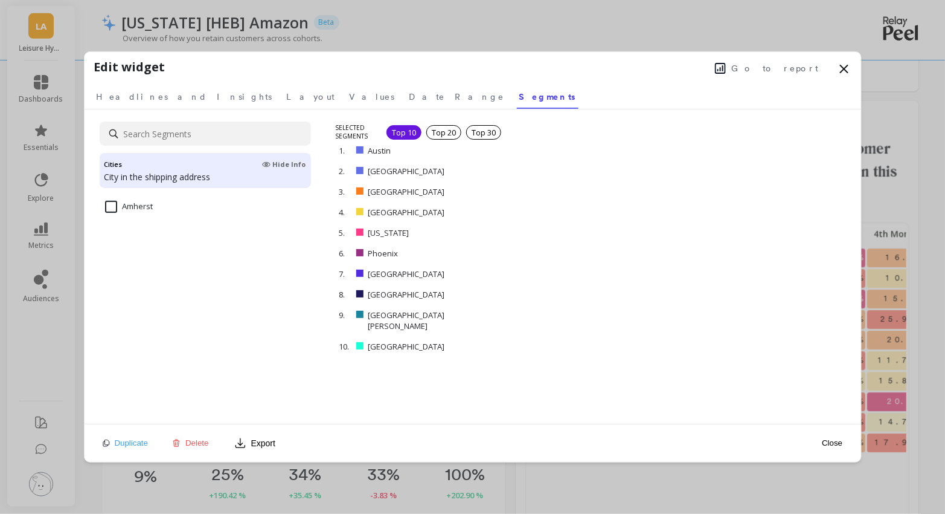
scroll to position [407, 0]
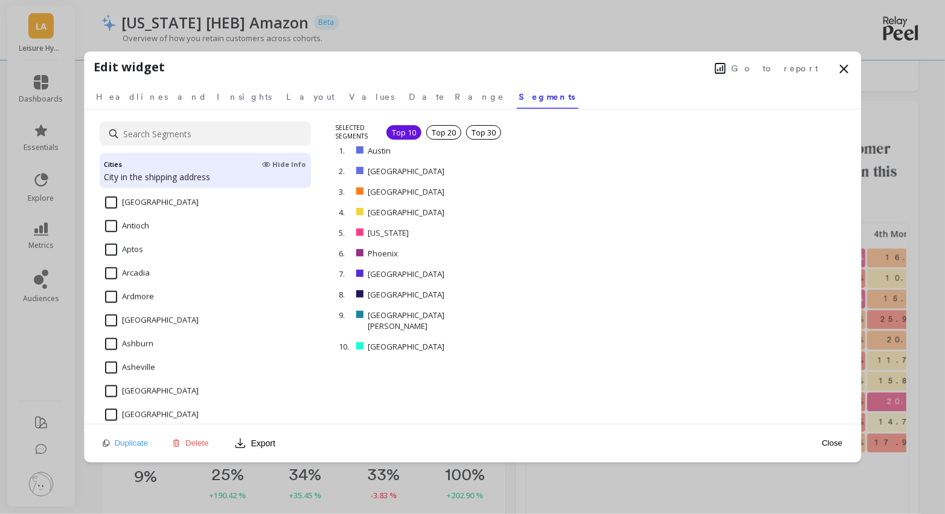
click at [167, 127] on input at bounding box center [205, 133] width 211 height 24
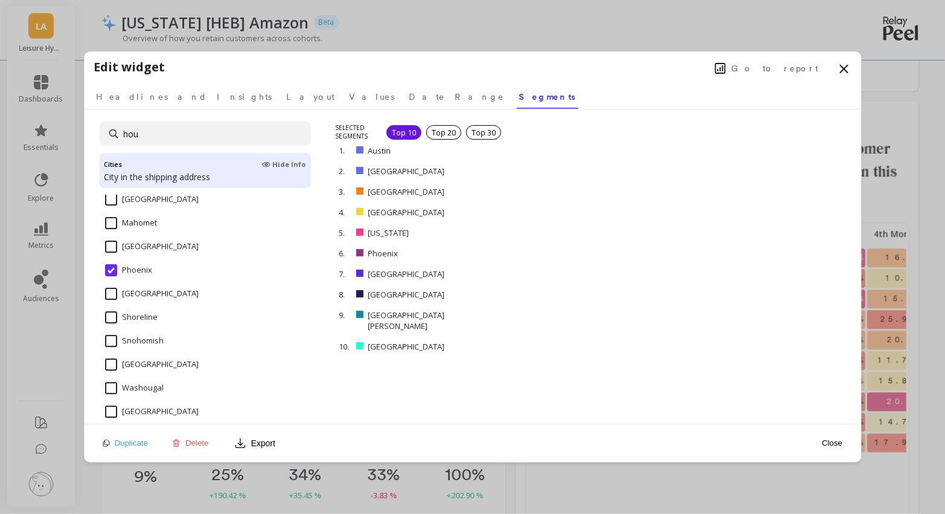
scroll to position [0, 0]
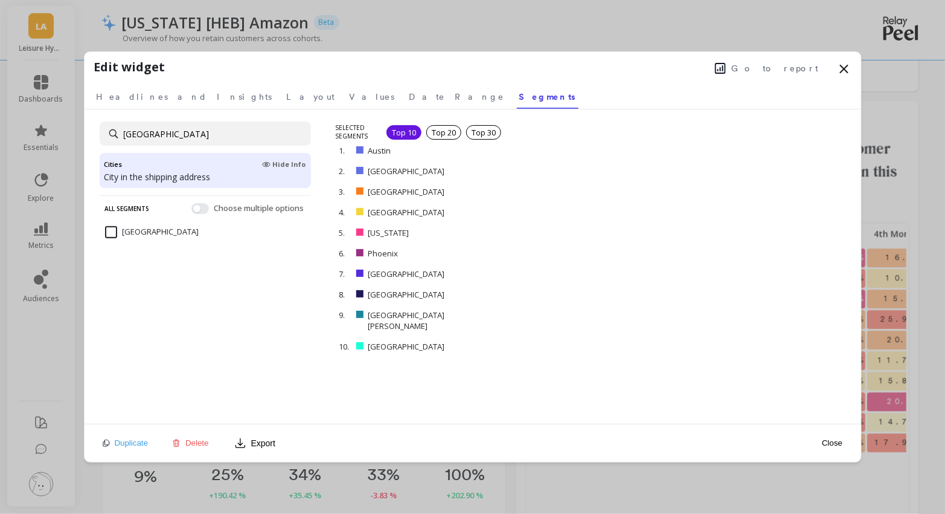
type input "houston"
click at [109, 228] on input "[GEOGRAPHIC_DATA]" at bounding box center [152, 232] width 94 height 12
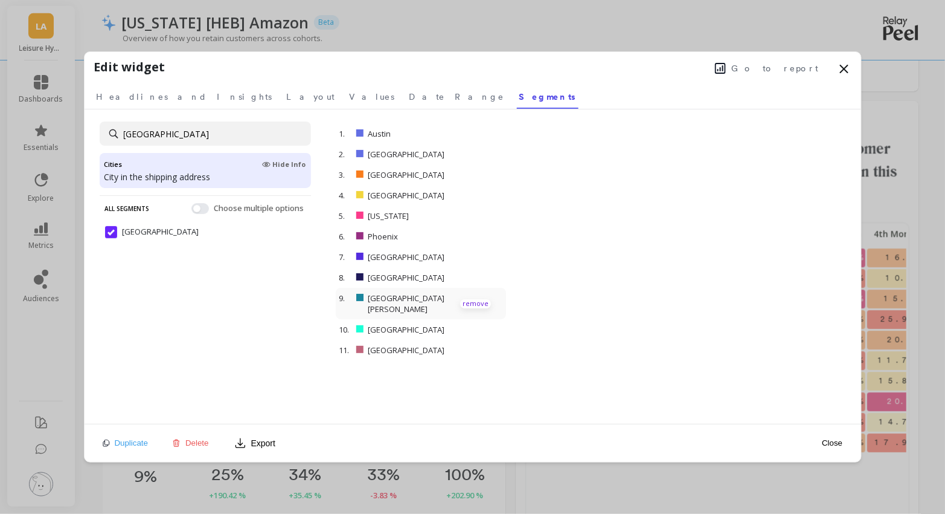
click at [467, 299] on p "remove" at bounding box center [475, 303] width 31 height 9
click at [838, 439] on button "Close" at bounding box center [833, 442] width 28 height 10
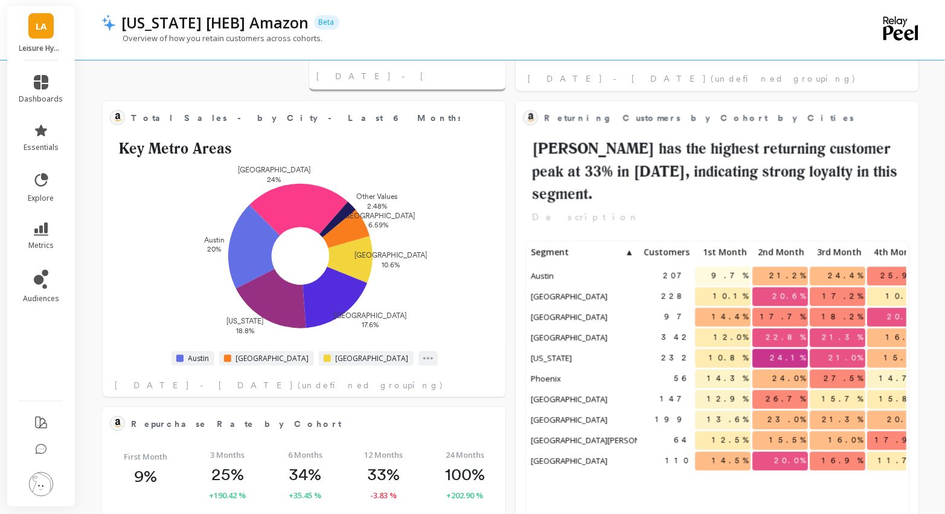
scroll to position [332, 379]
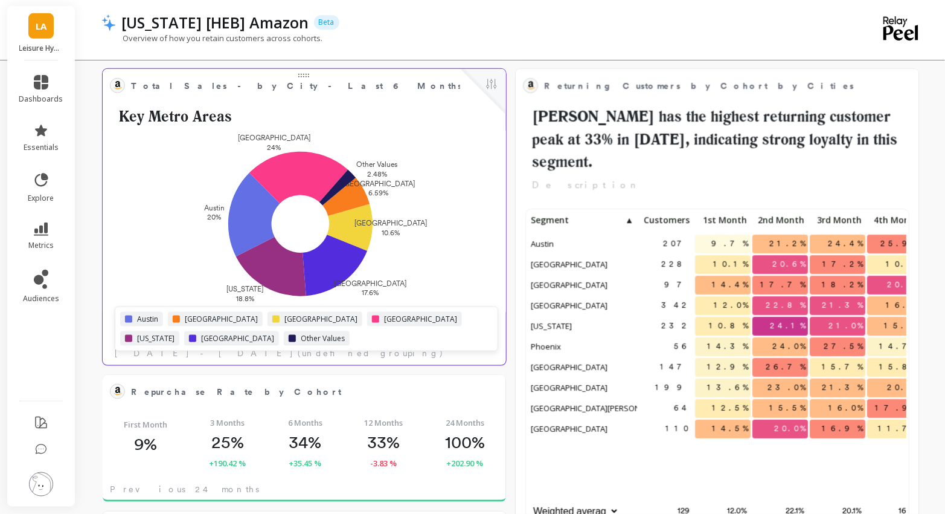
click at [384, 326] on div "Austin Dallas Houston Los Angeles New York San Francisco Other Values" at bounding box center [306, 329] width 373 height 34
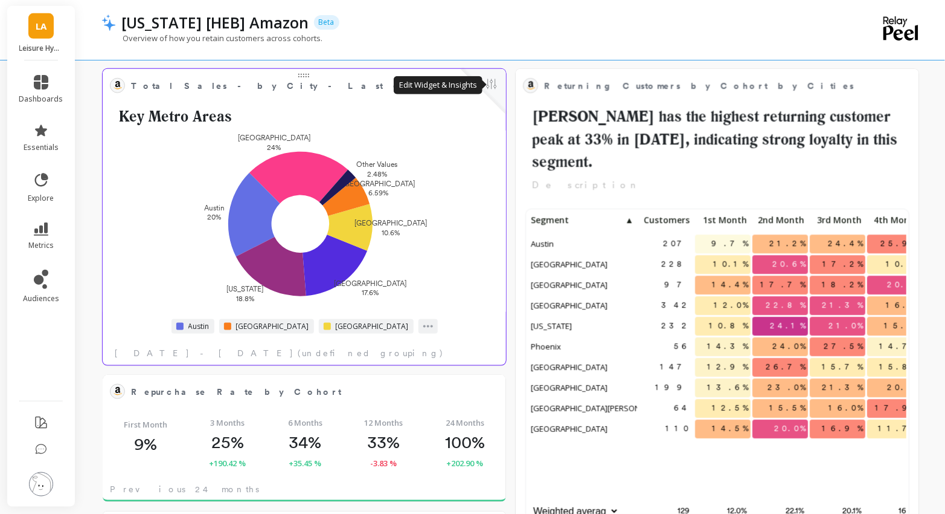
click at [495, 80] on button at bounding box center [492, 85] width 14 height 17
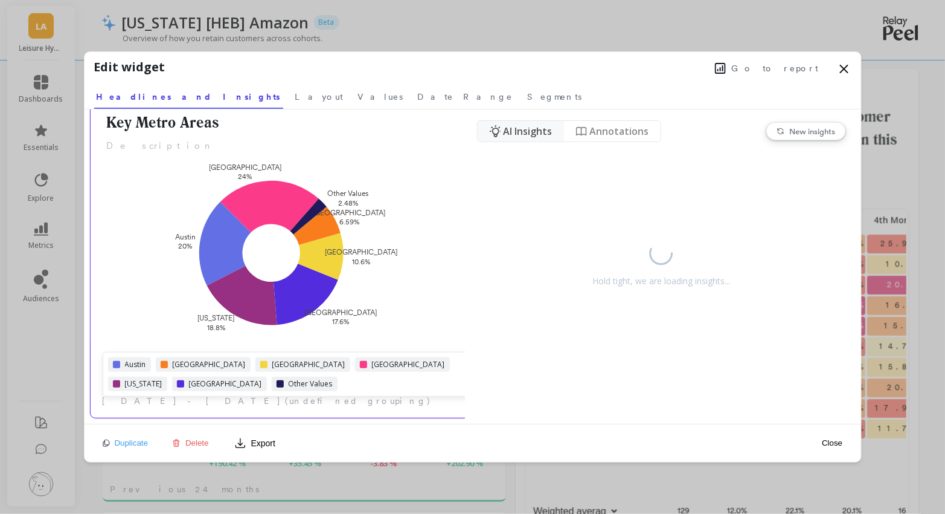
click at [167, 376] on div "[US_STATE]" at bounding box center [137, 383] width 59 height 14
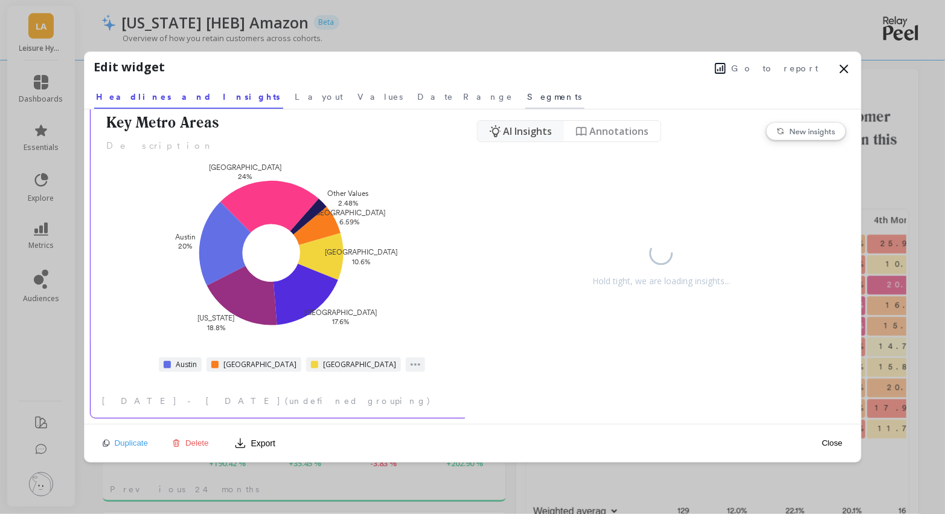
click at [526, 83] on link "Segments" at bounding box center [555, 95] width 59 height 28
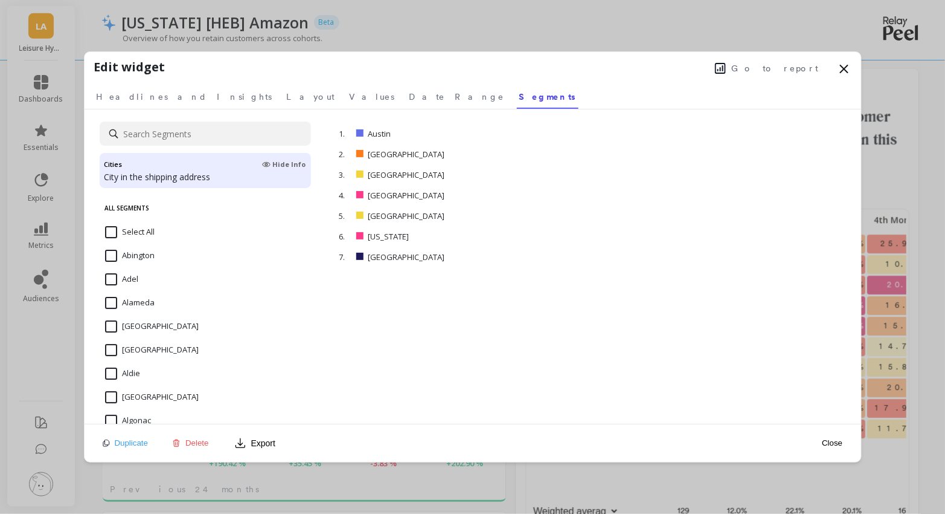
click at [154, 127] on input at bounding box center [205, 133] width 211 height 24
click at [175, 135] on input "fort" at bounding box center [205, 133] width 211 height 24
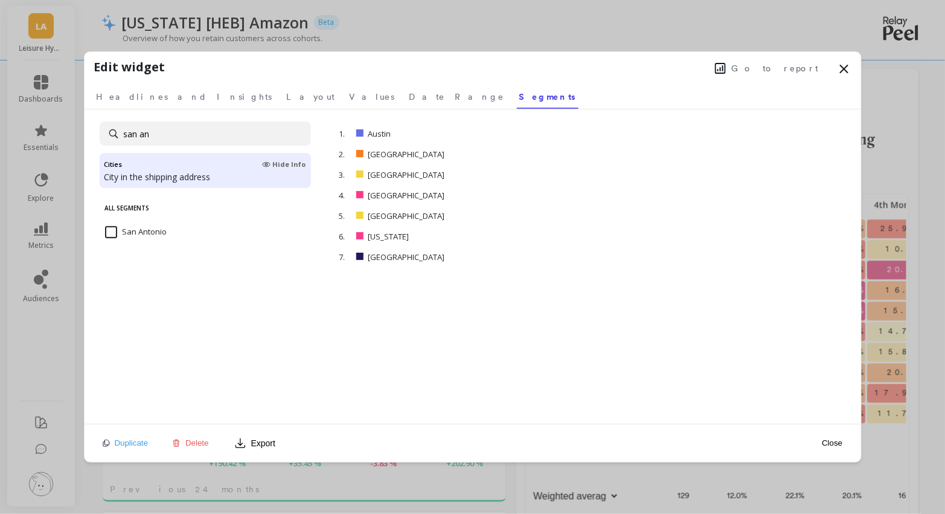
type input "san an"
click at [108, 227] on Antonio "San Antonio" at bounding box center [136, 232] width 62 height 12
click at [850, 66] on icon at bounding box center [844, 69] width 14 height 14
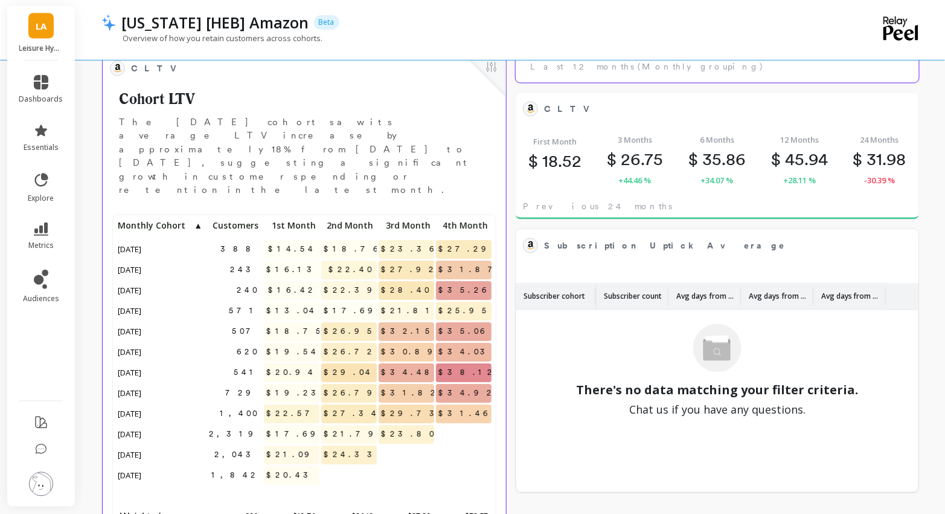
scroll to position [814, 0]
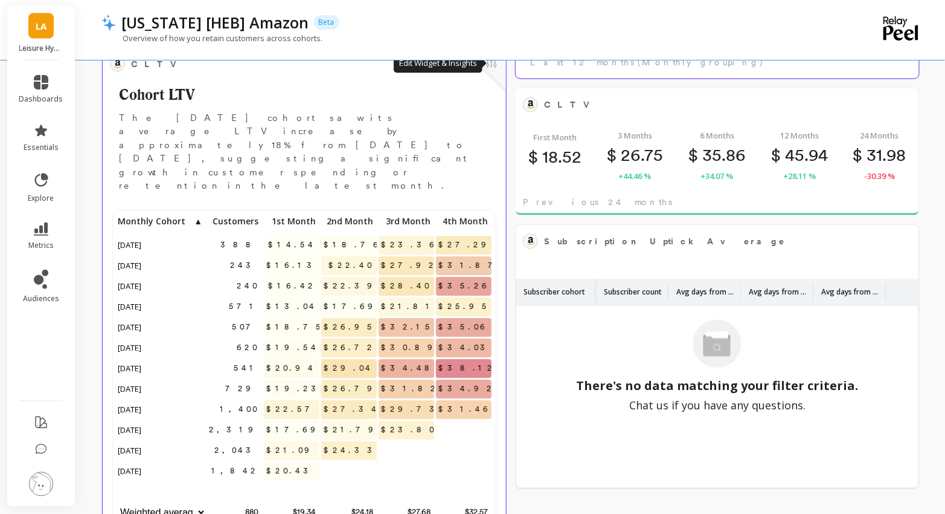
click at [492, 71] on button at bounding box center [492, 64] width 14 height 17
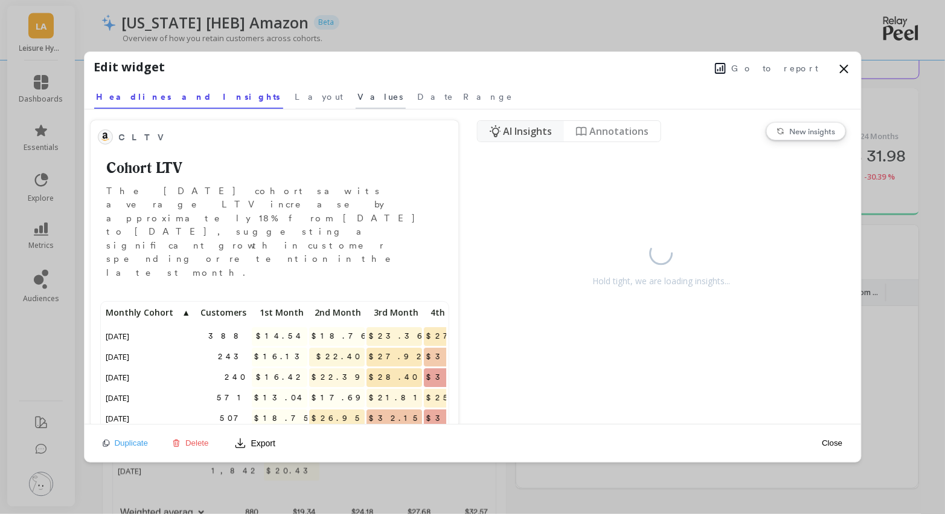
scroll to position [332, 379]
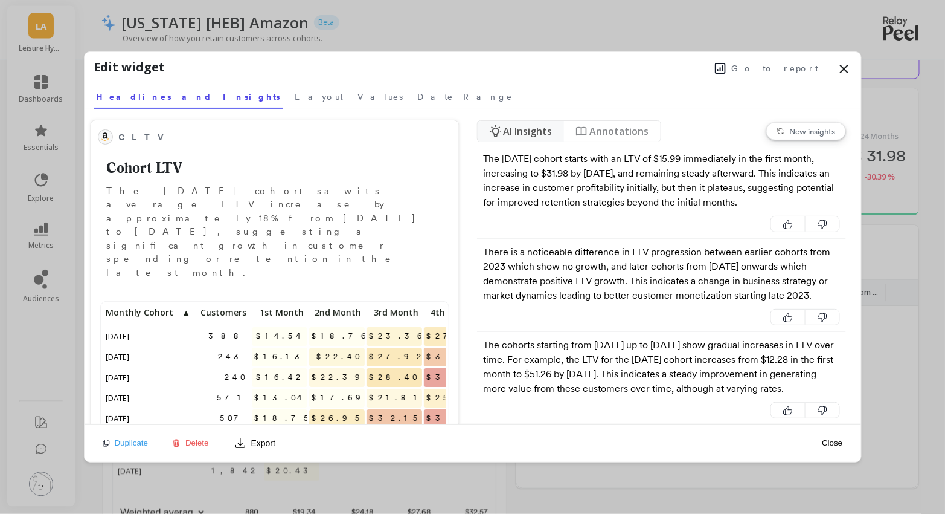
click at [773, 66] on span "Go to report" at bounding box center [775, 68] width 87 height 12
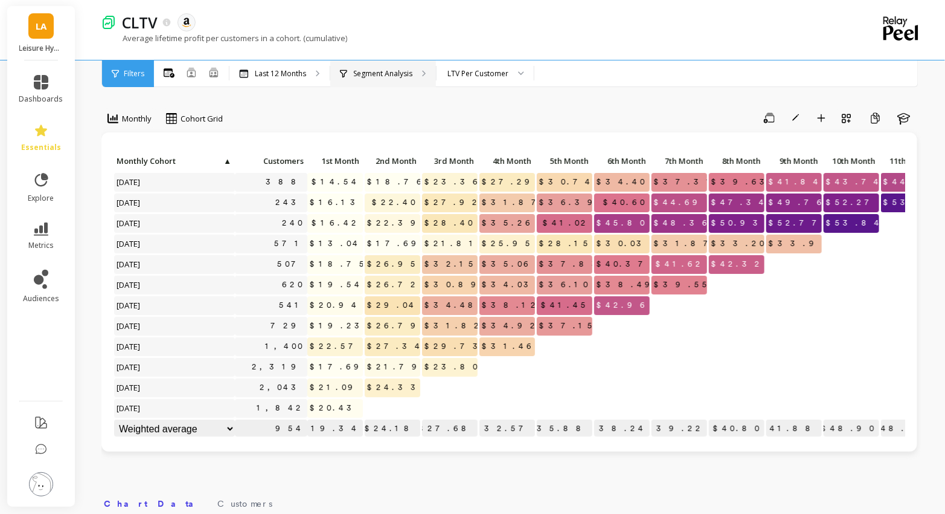
click at [390, 72] on p "Segment Analysis" at bounding box center [382, 74] width 59 height 10
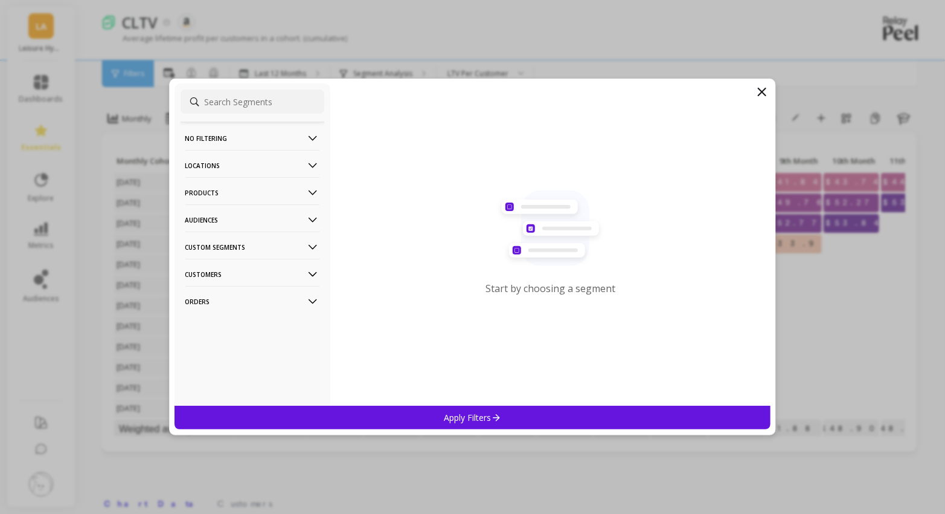
click at [278, 172] on p "Locations" at bounding box center [252, 165] width 134 height 31
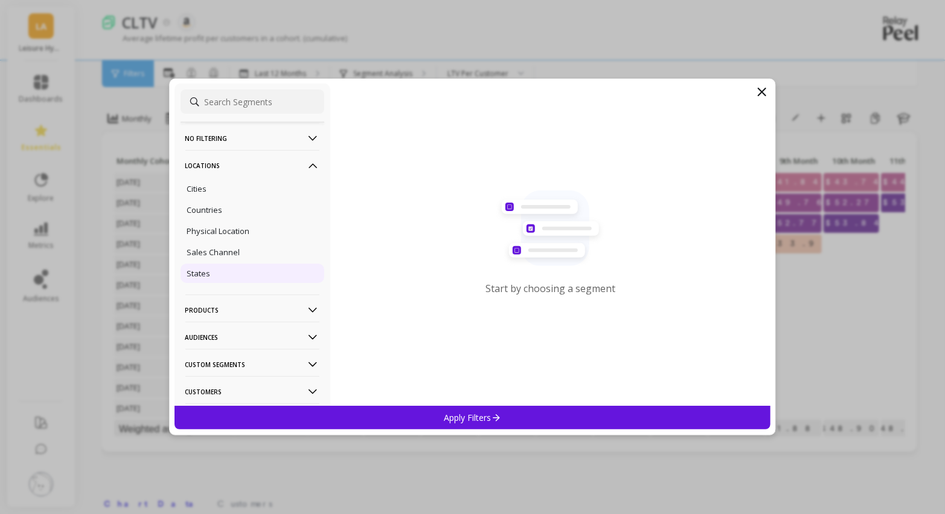
click at [227, 272] on div "States" at bounding box center [253, 272] width 144 height 19
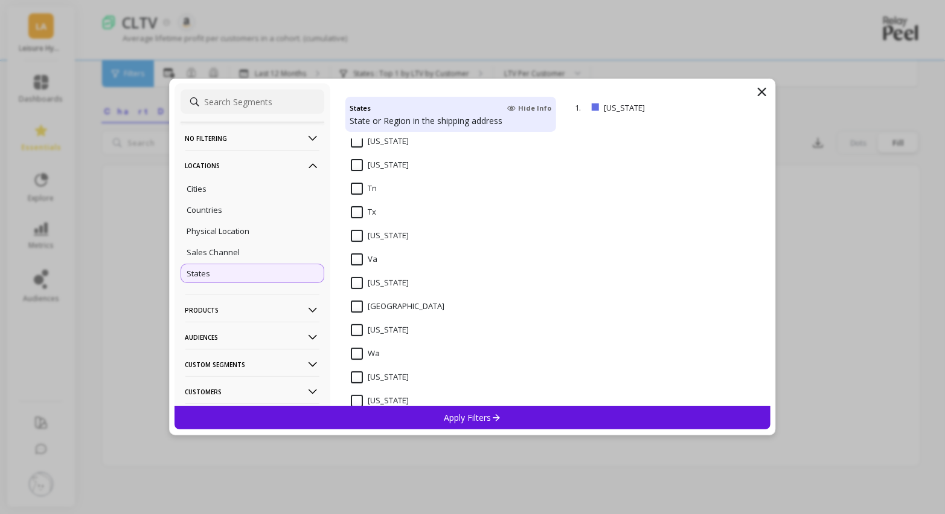
scroll to position [1732, 0]
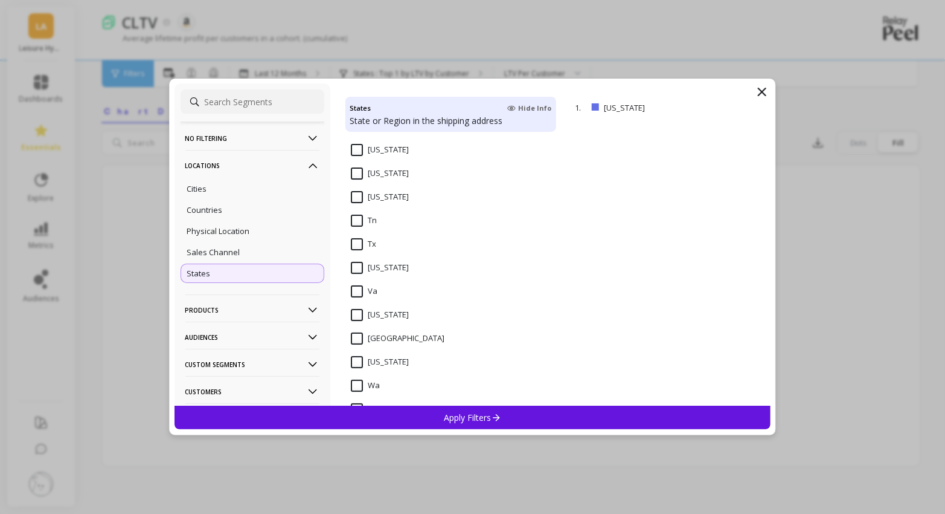
click at [352, 195] on input "[US_STATE]" at bounding box center [380, 197] width 58 height 12
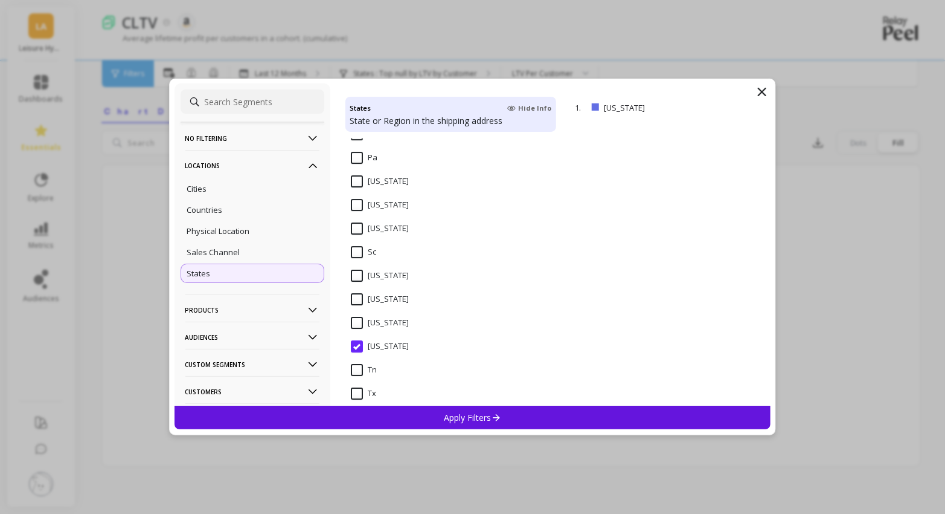
scroll to position [1556, 0]
click at [457, 425] on div "Apply Filters" at bounding box center [473, 417] width 597 height 24
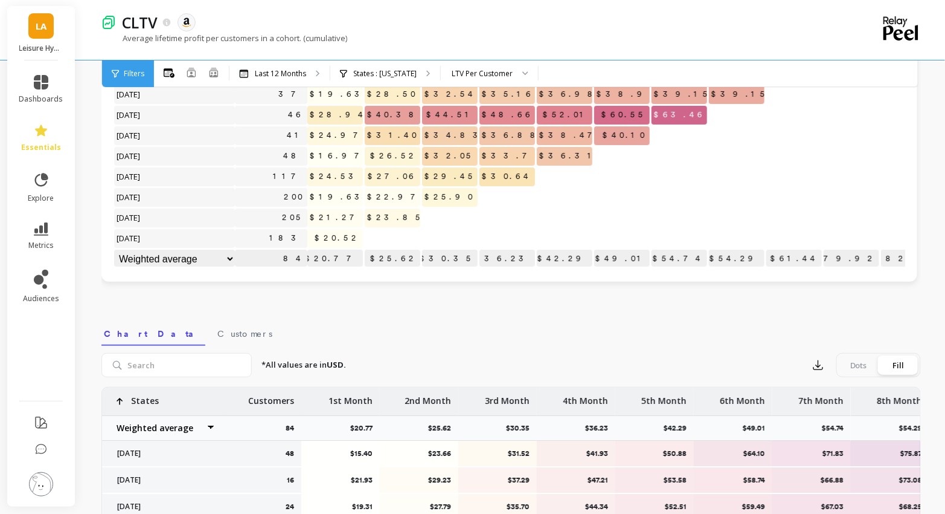
scroll to position [0, 0]
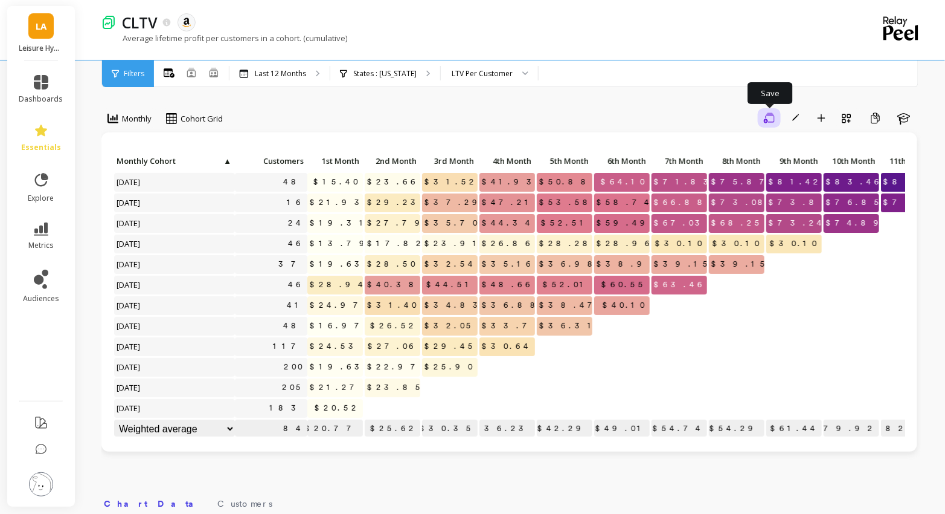
click at [770, 111] on button "Save" at bounding box center [769, 117] width 23 height 19
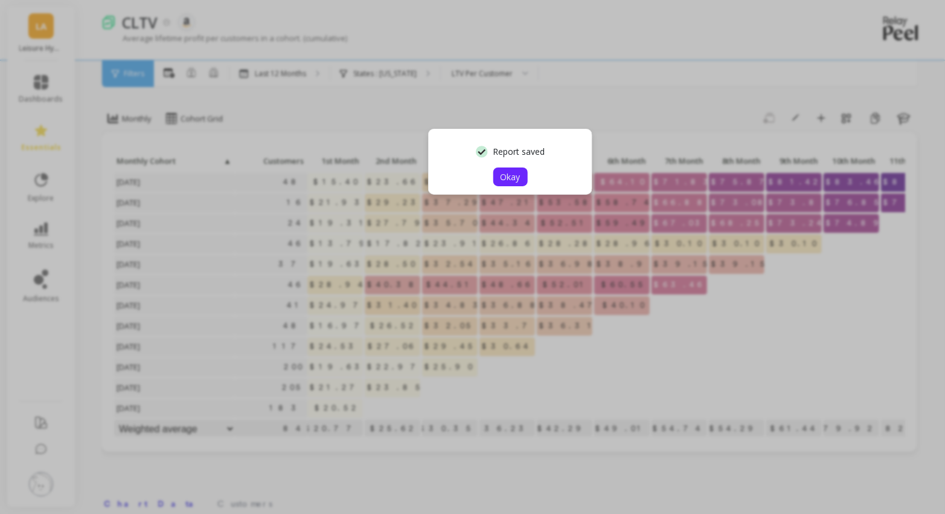
click at [523, 176] on button "Okay" at bounding box center [511, 176] width 34 height 19
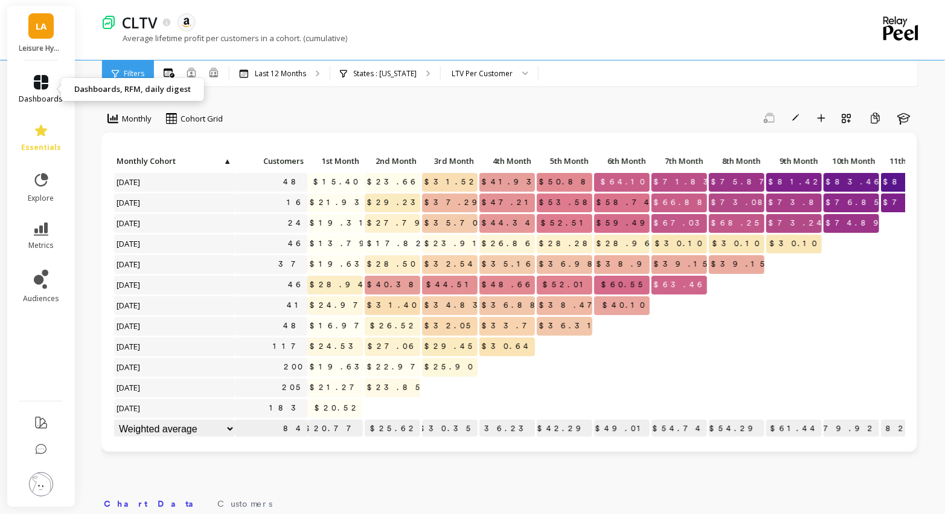
click at [48, 91] on link "dashboards" at bounding box center [41, 89] width 44 height 29
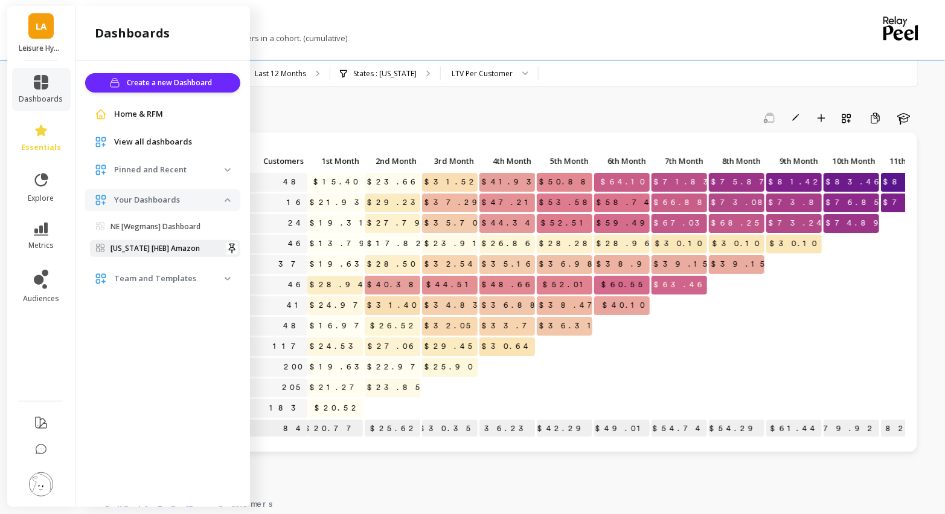
click at [154, 246] on p "[US_STATE] [HEB] Amazon" at bounding box center [155, 248] width 89 height 10
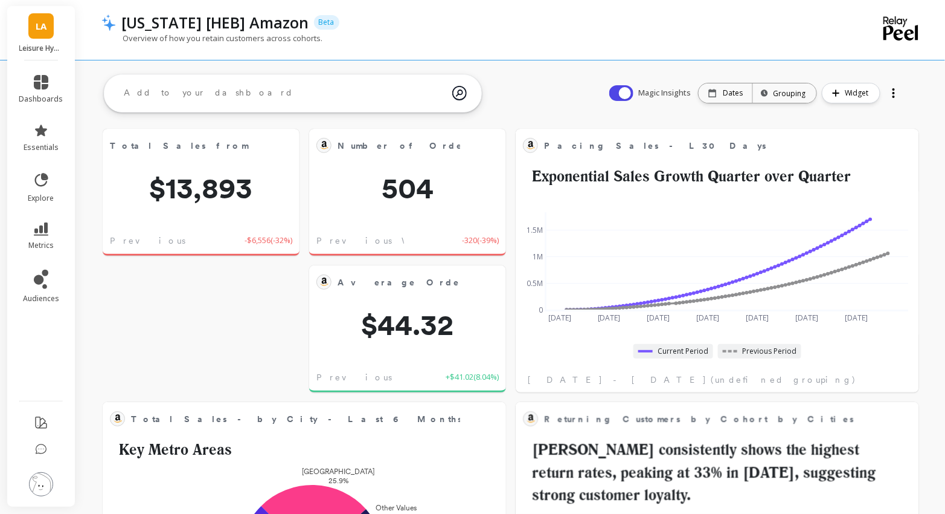
scroll to position [332, 379]
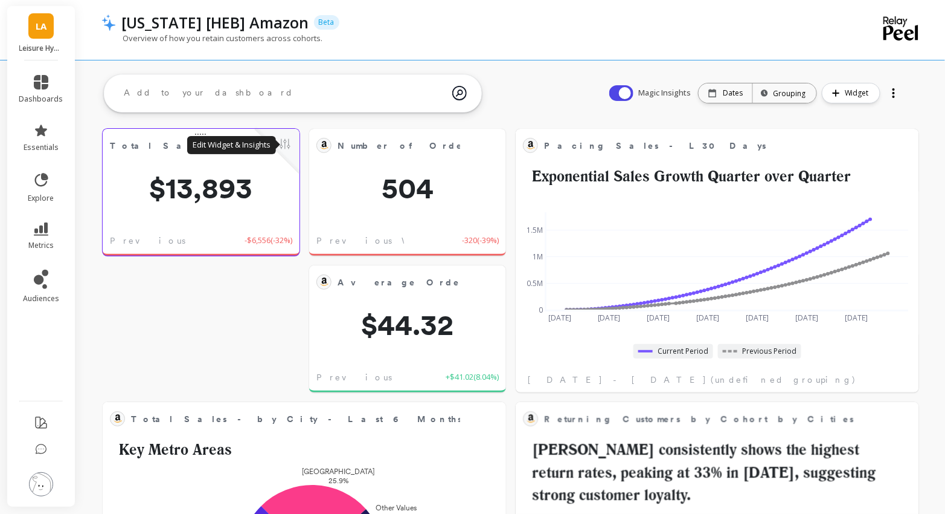
click at [288, 145] on button at bounding box center [285, 145] width 14 height 17
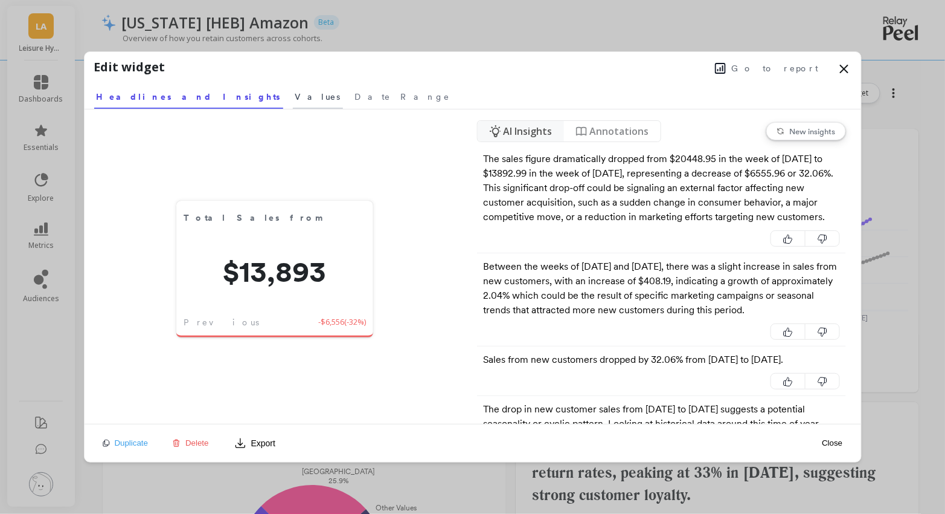
click at [293, 89] on link "Values" at bounding box center [318, 95] width 50 height 28
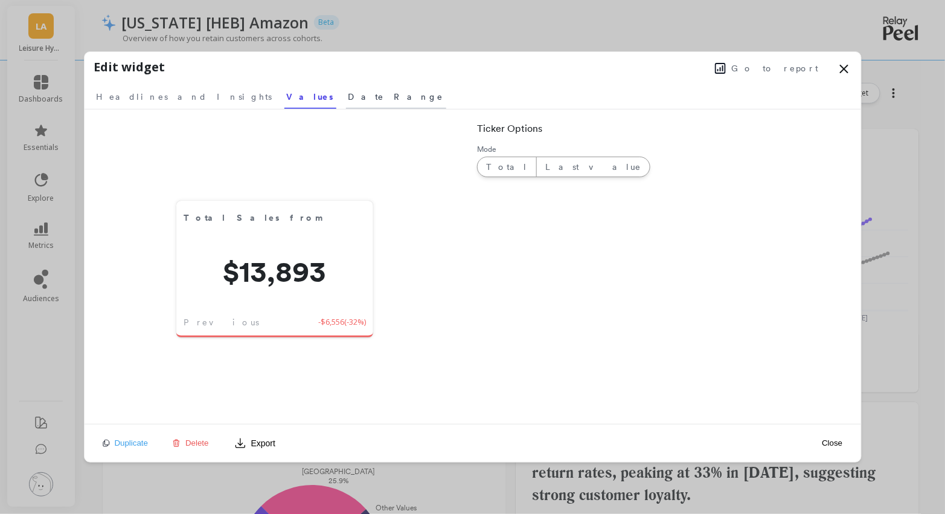
click at [349, 98] on span "Date Range" at bounding box center [396, 97] width 95 height 12
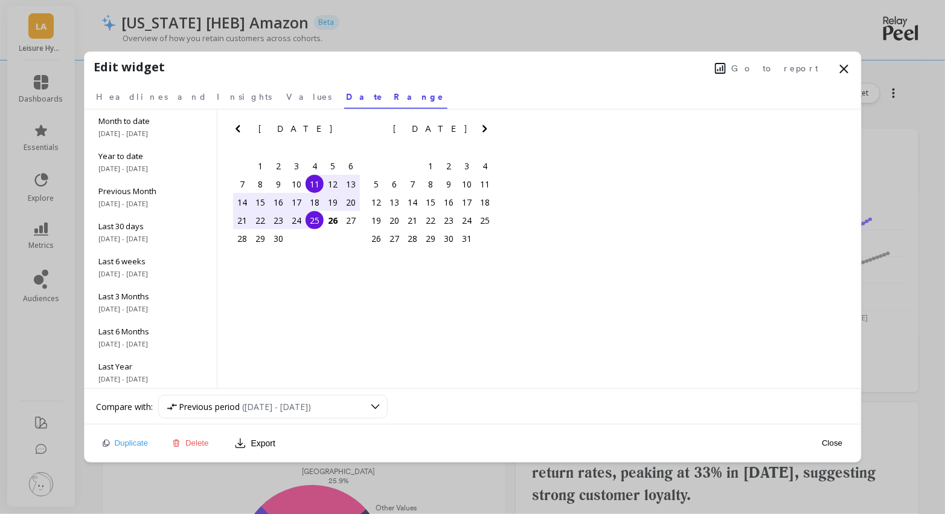
click at [848, 66] on icon at bounding box center [844, 69] width 14 height 14
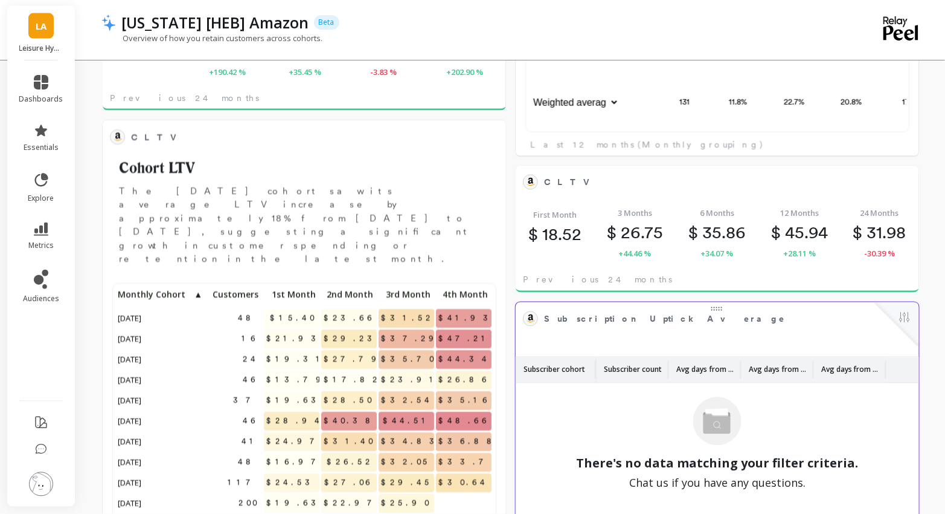
scroll to position [822, 0]
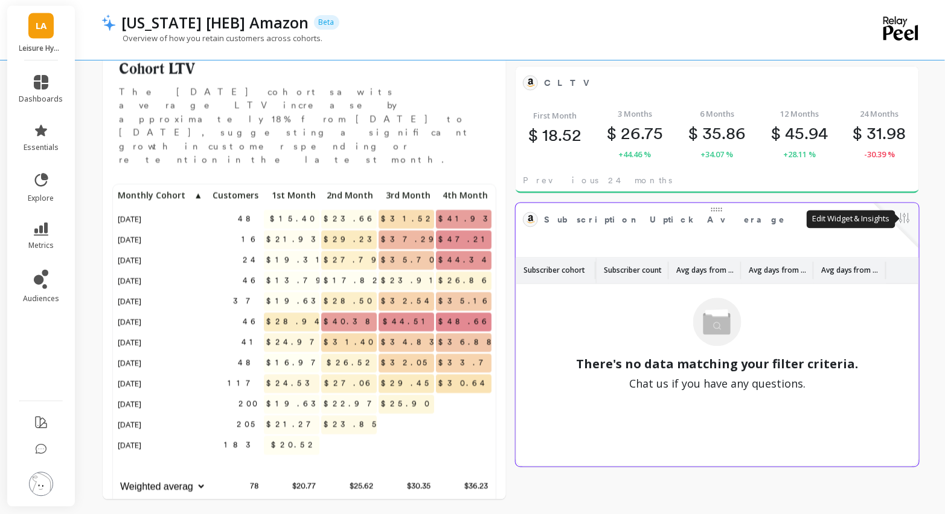
click at [900, 216] on button at bounding box center [905, 219] width 14 height 17
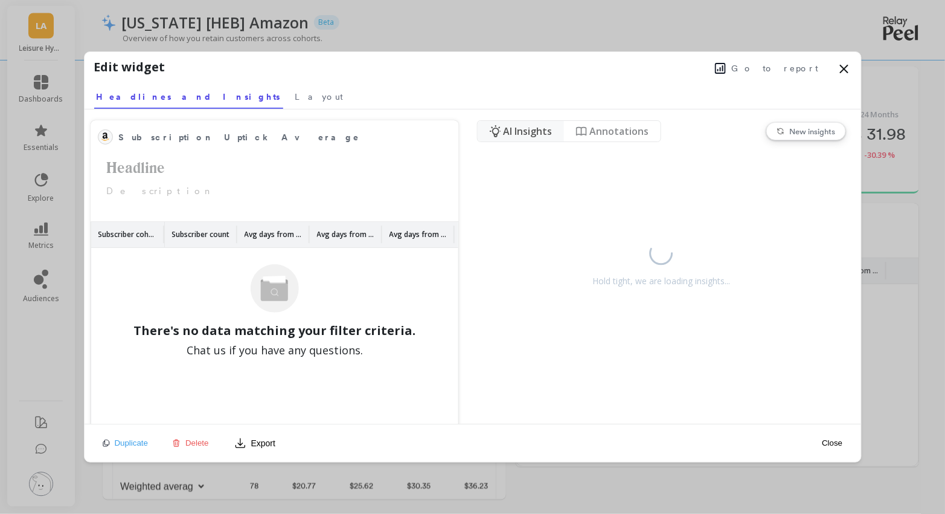
click at [198, 440] on span "Delete" at bounding box center [197, 442] width 24 height 9
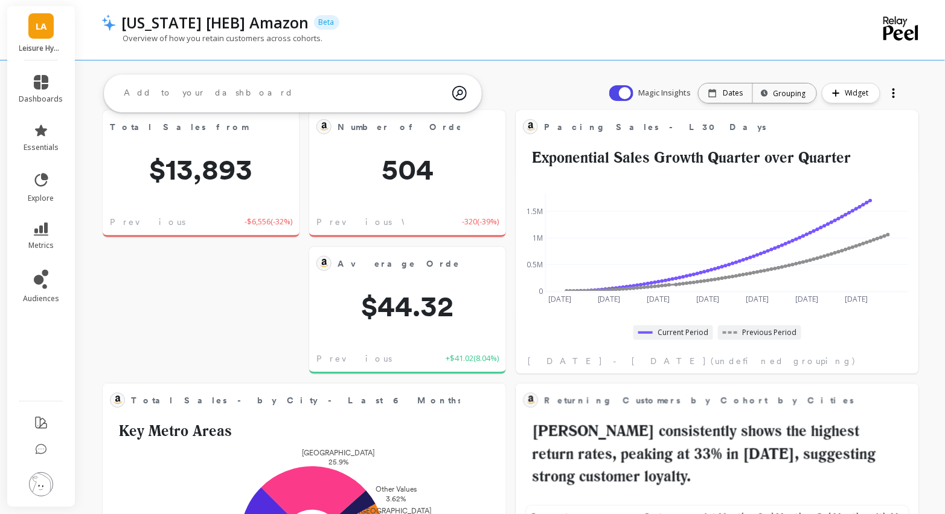
scroll to position [20, 0]
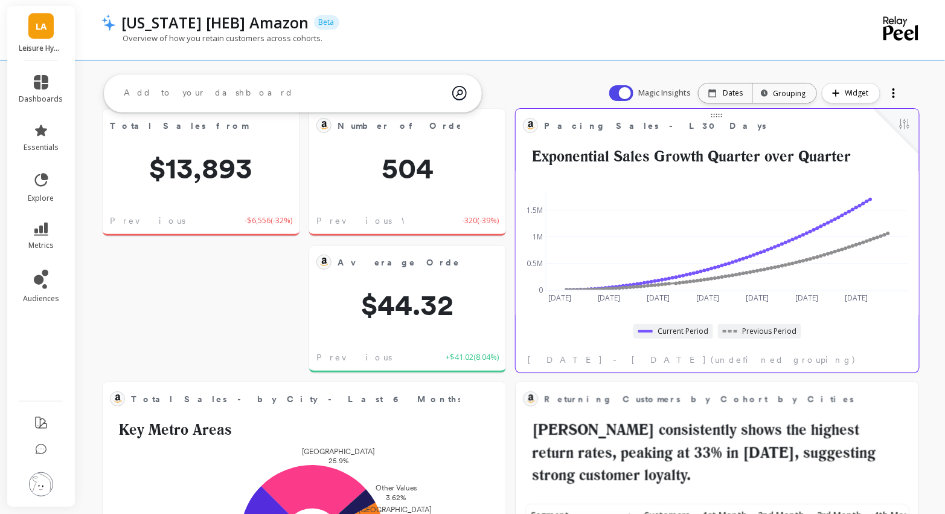
click at [914, 129] on div at bounding box center [897, 131] width 45 height 45
click at [909, 129] on button at bounding box center [905, 125] width 14 height 17
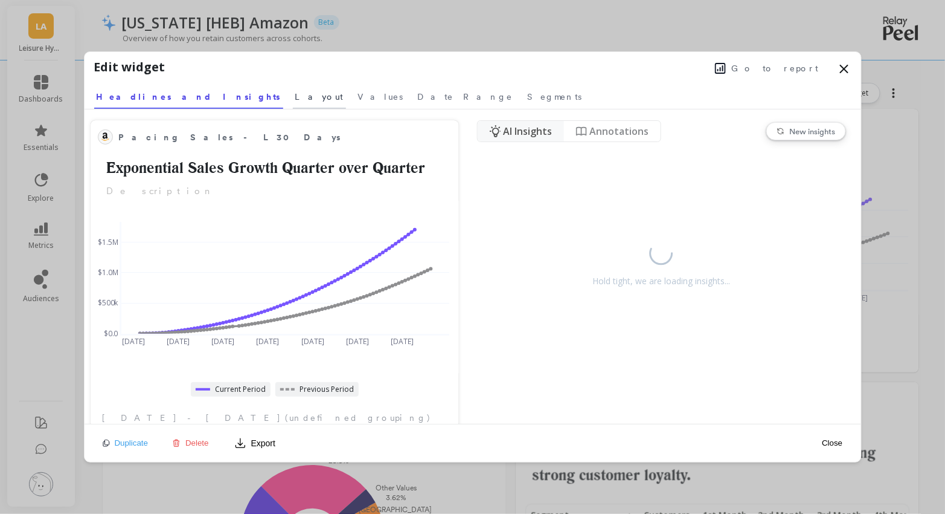
click at [295, 95] on span "Layout" at bounding box center [319, 97] width 48 height 12
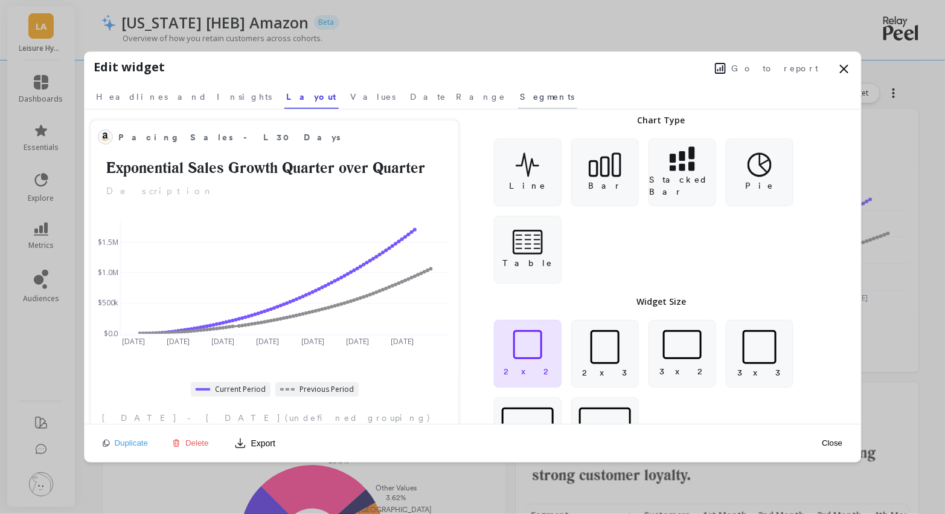
click at [521, 92] on span "Segments" at bounding box center [548, 97] width 54 height 12
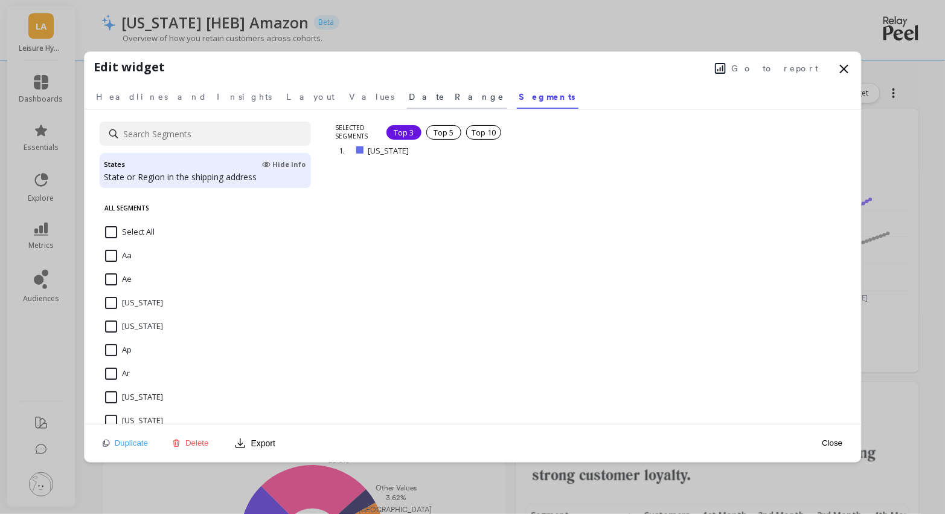
click at [410, 97] on span "Date Range" at bounding box center [457, 97] width 95 height 12
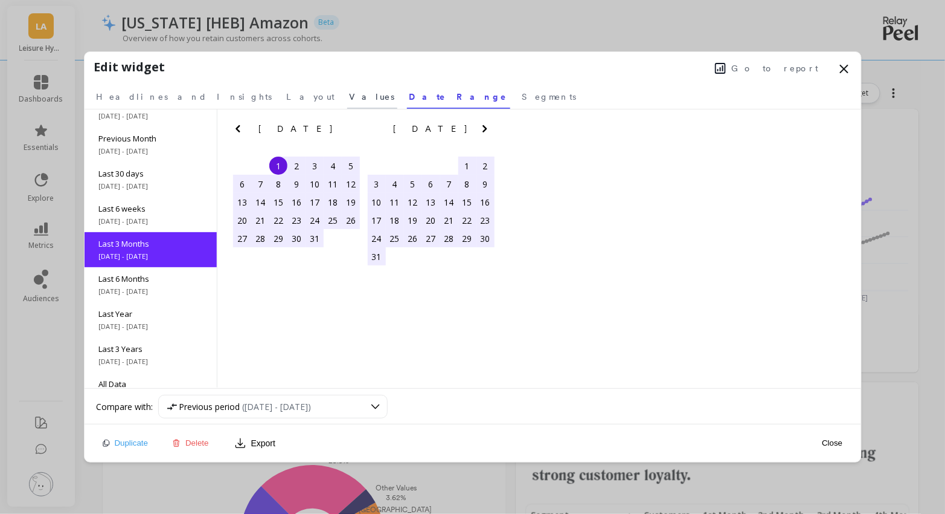
scroll to position [53, 0]
click at [350, 100] on span "Values" at bounding box center [372, 97] width 45 height 12
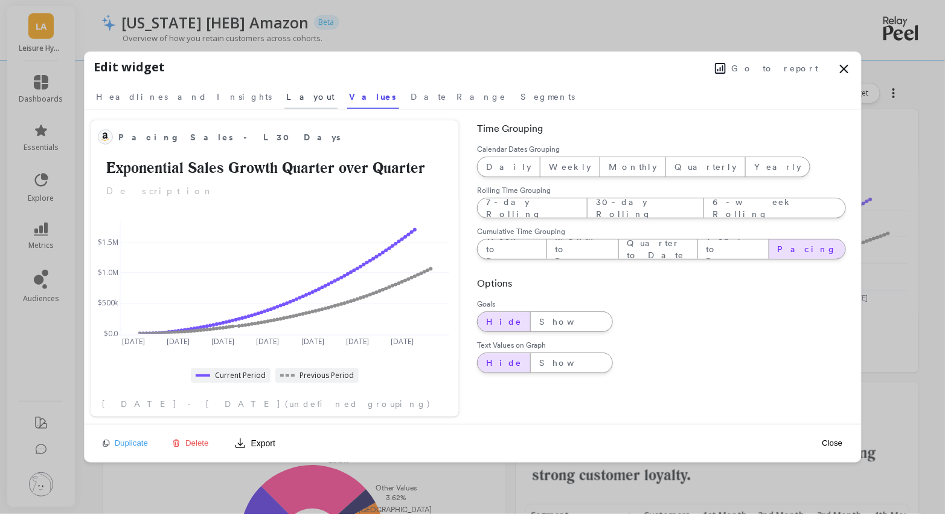
click at [287, 96] on span "Layout" at bounding box center [311, 97] width 48 height 12
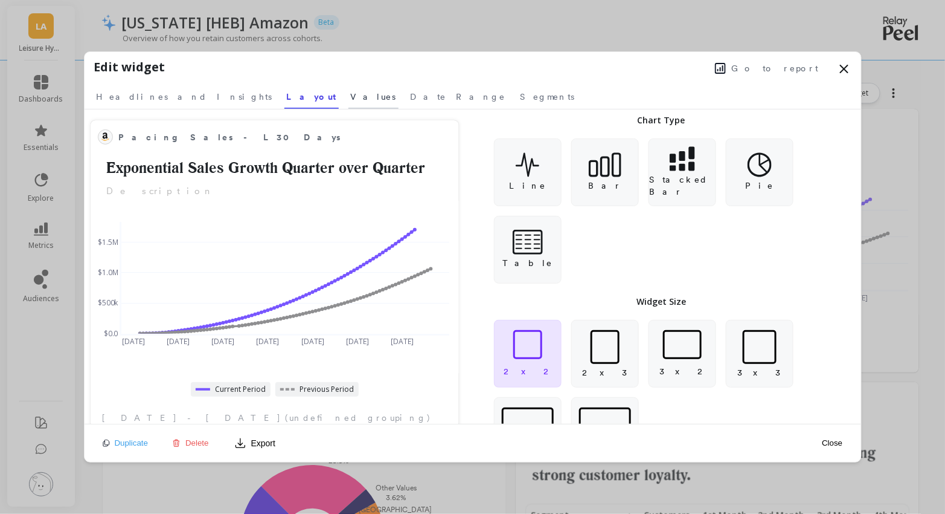
click at [351, 94] on span "Values" at bounding box center [373, 97] width 45 height 12
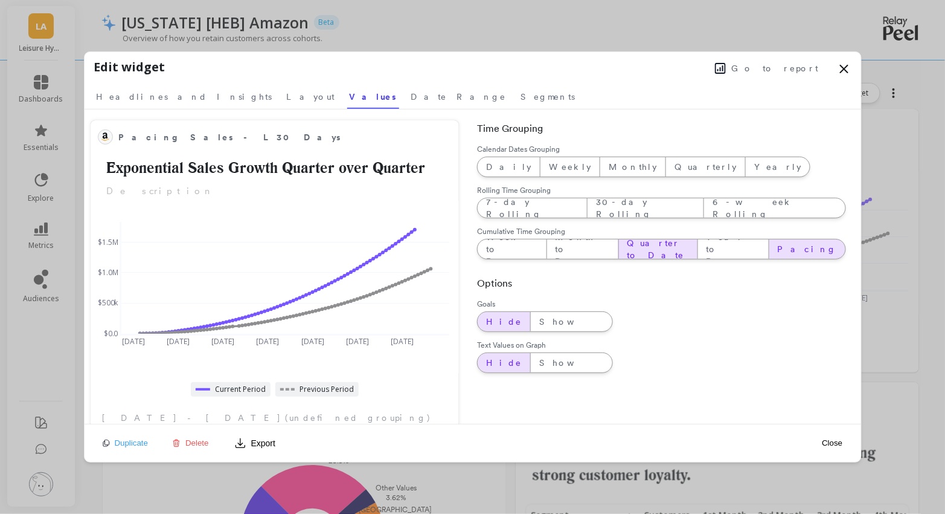
click at [631, 249] on span "Quarter to Date" at bounding box center [658, 249] width 62 height 24
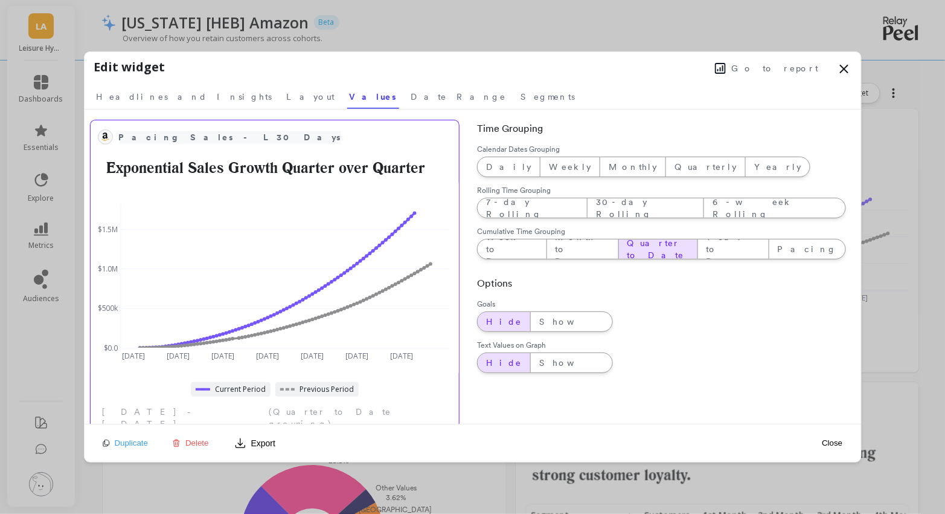
click at [184, 134] on span "Pacing Sales - L30 Days" at bounding box center [230, 137] width 222 height 13
drag, startPoint x: 237, startPoint y: 135, endPoint x: 190, endPoint y: 135, distance: 47.1
click at [190, 135] on input "Pacing Sales - L30 Days" at bounding box center [269, 136] width 301 height 18
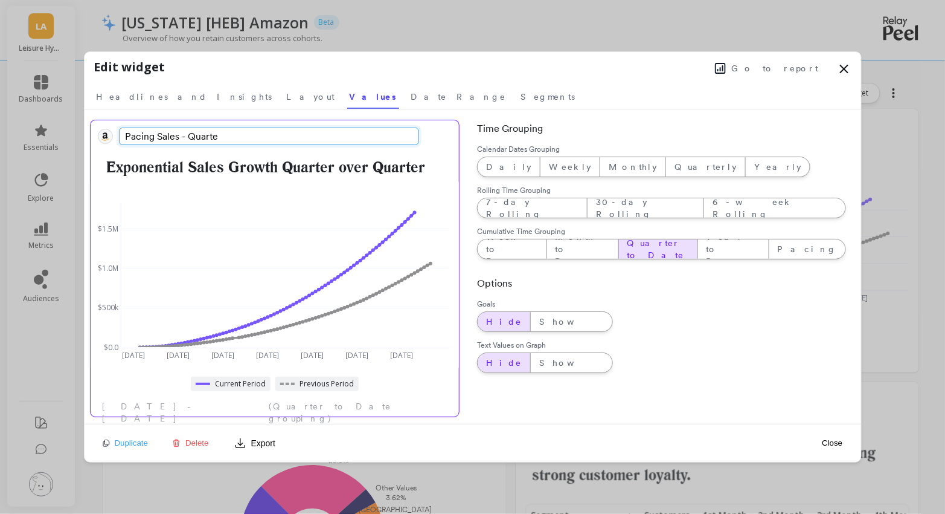
type input "Pacing Sales - Quarter"
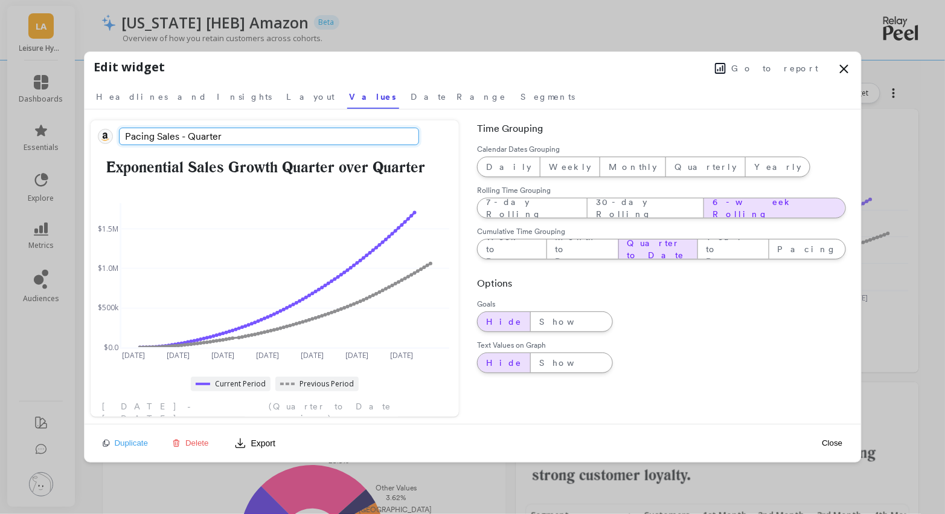
click at [713, 210] on span "6-week Rolling" at bounding box center [775, 208] width 124 height 24
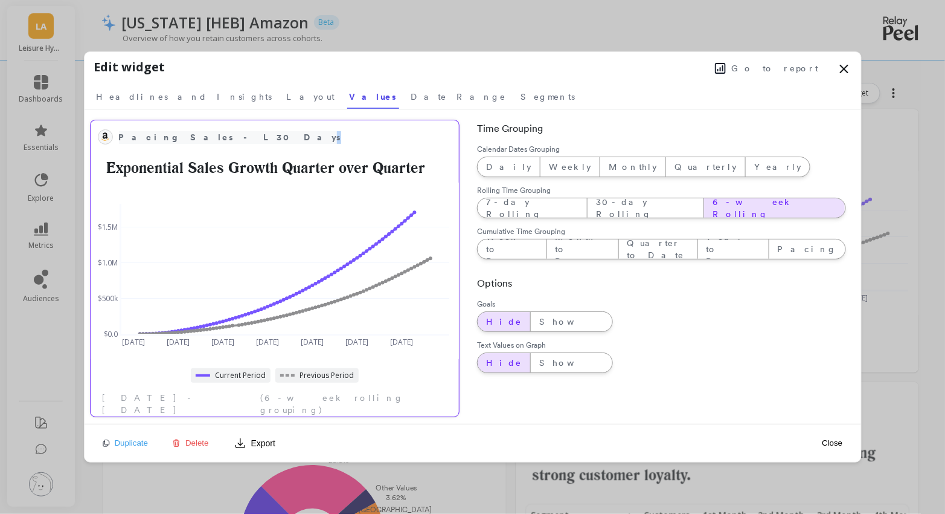
click at [209, 134] on span "Pacing Sales - L30 Days" at bounding box center [266, 137] width 295 height 17
drag, startPoint x: 188, startPoint y: 137, endPoint x: 240, endPoint y: 140, distance: 52.6
click at [240, 140] on input "Pacing Sales - L30 Days" at bounding box center [269, 136] width 301 height 18
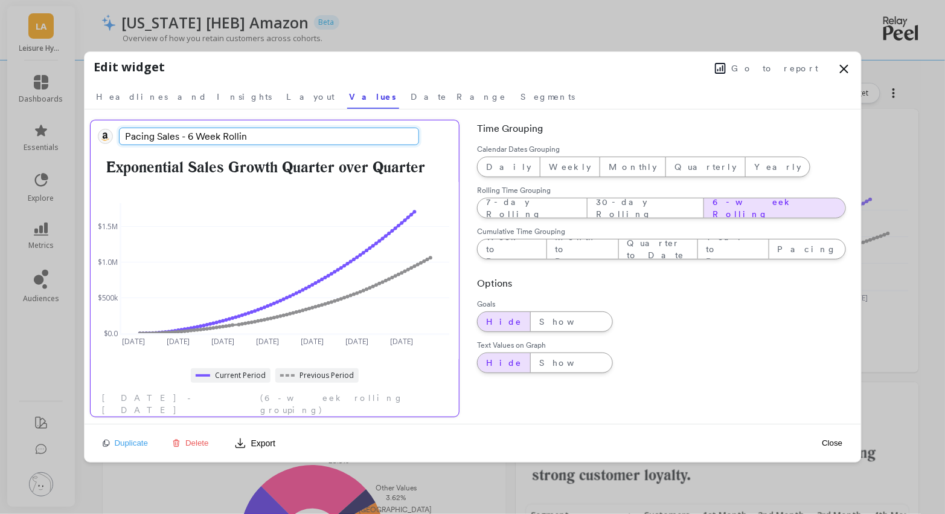
type input "Pacing Sales - 6 Week Rolling"
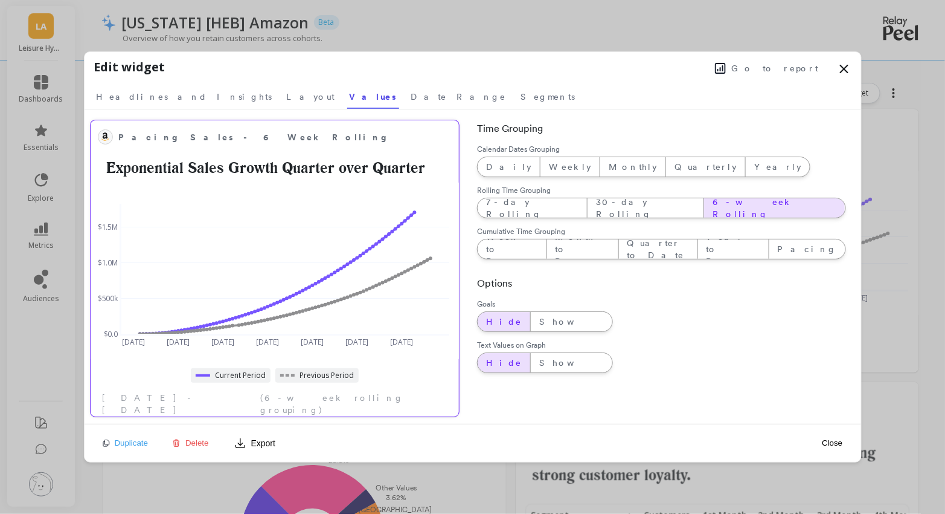
click at [831, 434] on div "Close" at bounding box center [833, 442] width 28 height 27
click at [832, 440] on button "Close" at bounding box center [833, 442] width 28 height 10
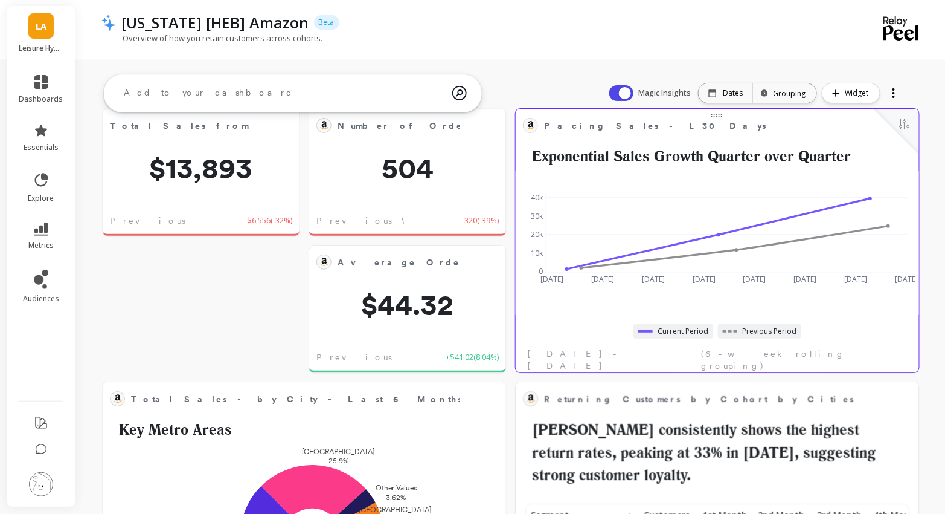
scroll to position [332, 379]
click at [909, 126] on button at bounding box center [905, 125] width 14 height 17
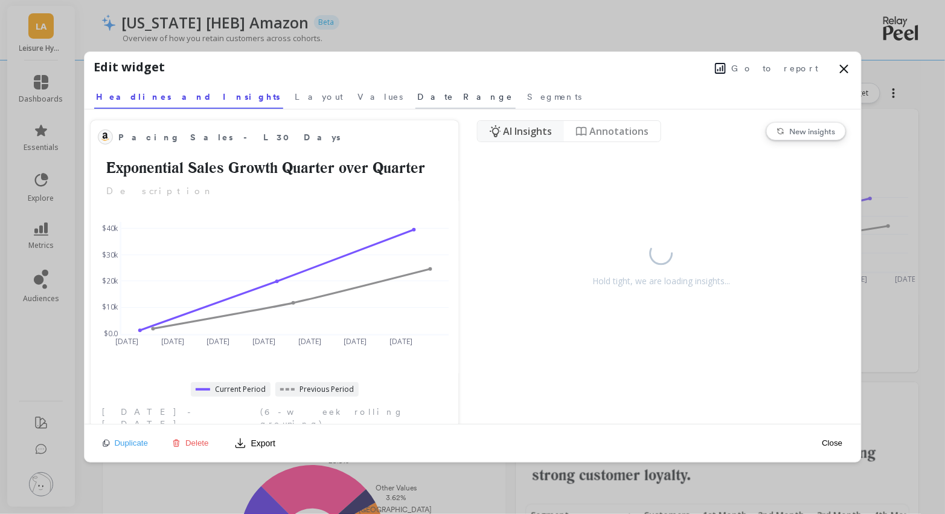
click at [418, 97] on span "Date Range" at bounding box center [465, 97] width 95 height 12
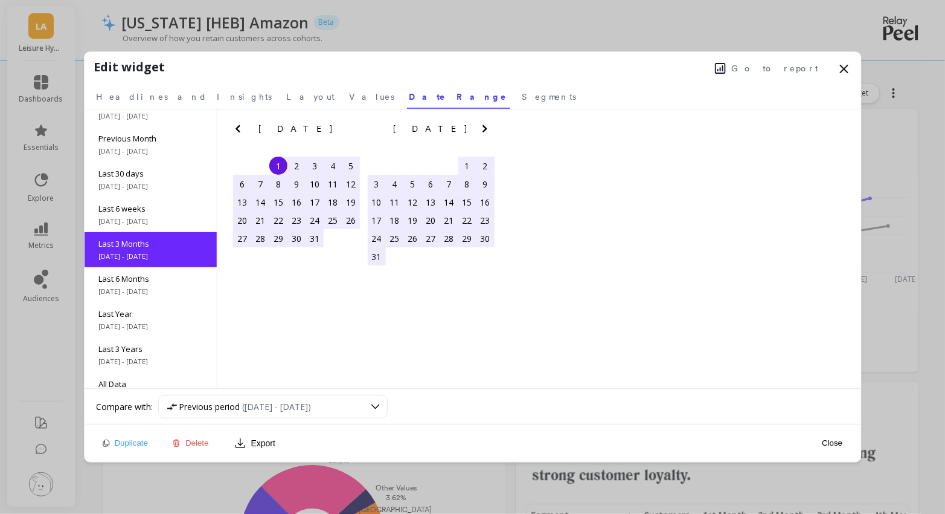
scroll to position [53, 0]
click at [160, 246] on span "Last 3 Months" at bounding box center [150, 242] width 103 height 11
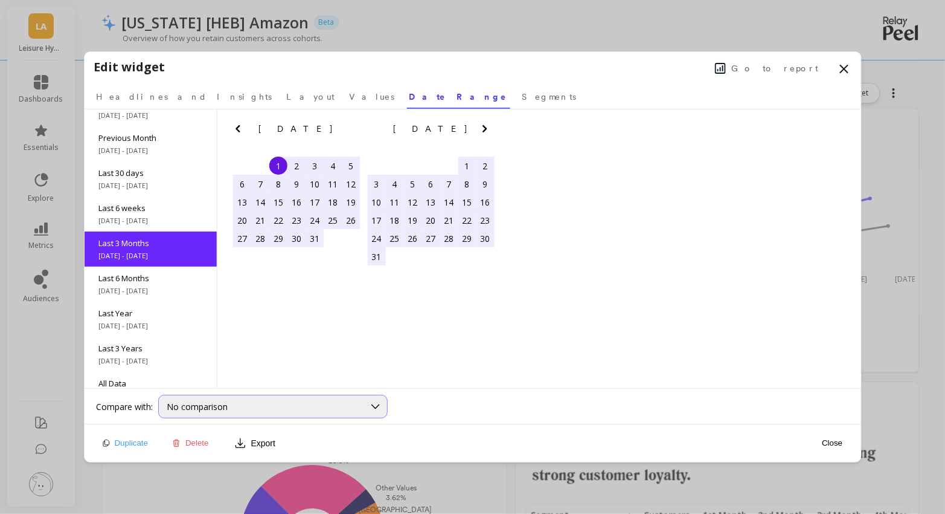
click at [363, 404] on div "No comparison" at bounding box center [265, 406] width 197 height 11
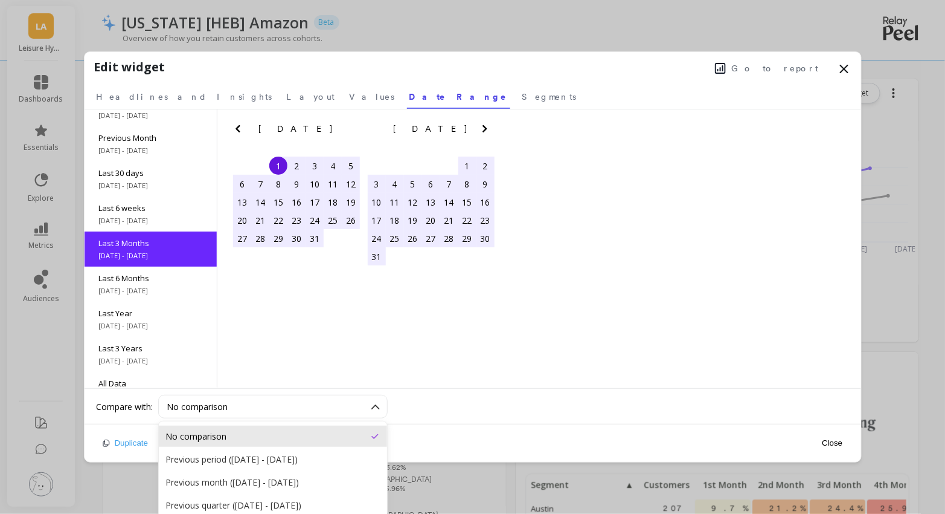
scroll to position [50, 0]
click at [255, 453] on div "Previous period (May 1, 2025 - Jun 30, 2025)" at bounding box center [273, 458] width 214 height 11
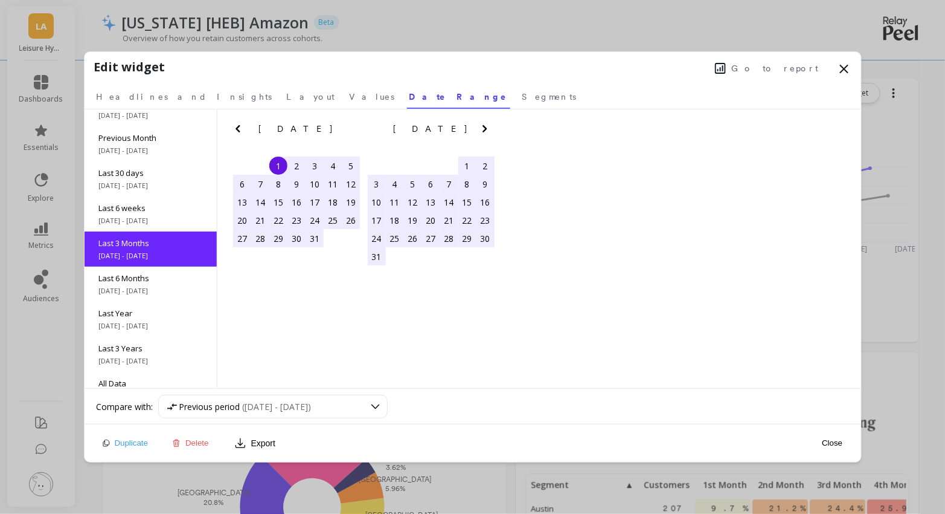
click at [831, 441] on button "Close" at bounding box center [833, 442] width 28 height 10
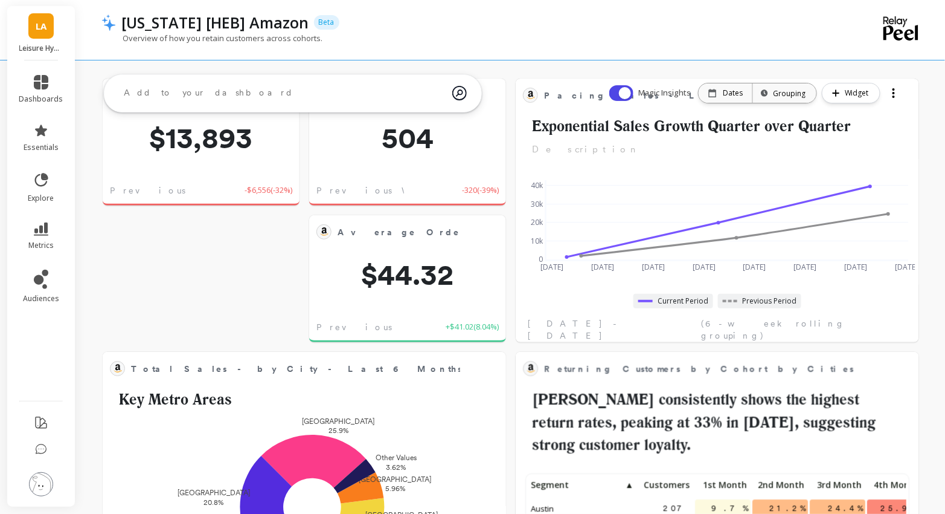
scroll to position [332, 379]
click at [897, 92] on div at bounding box center [894, 92] width 17 height 19
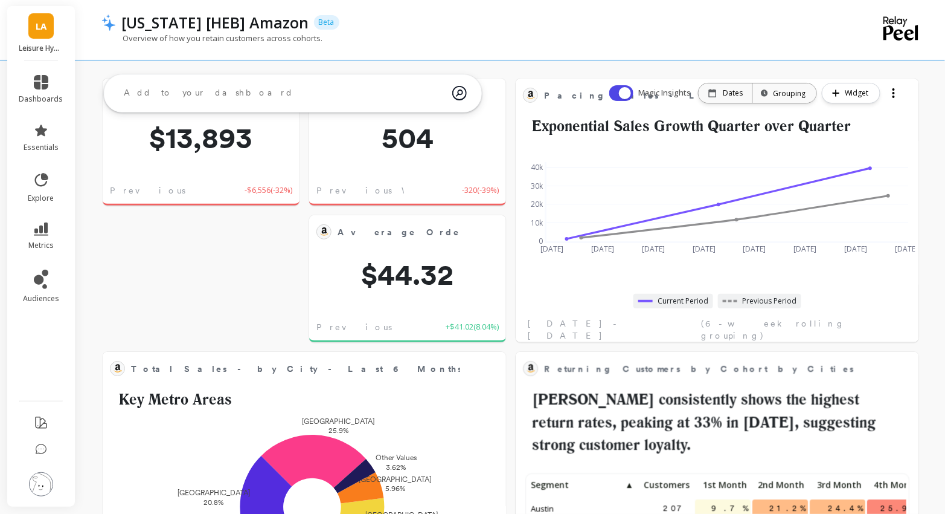
click at [895, 95] on div at bounding box center [894, 96] width 2 height 2
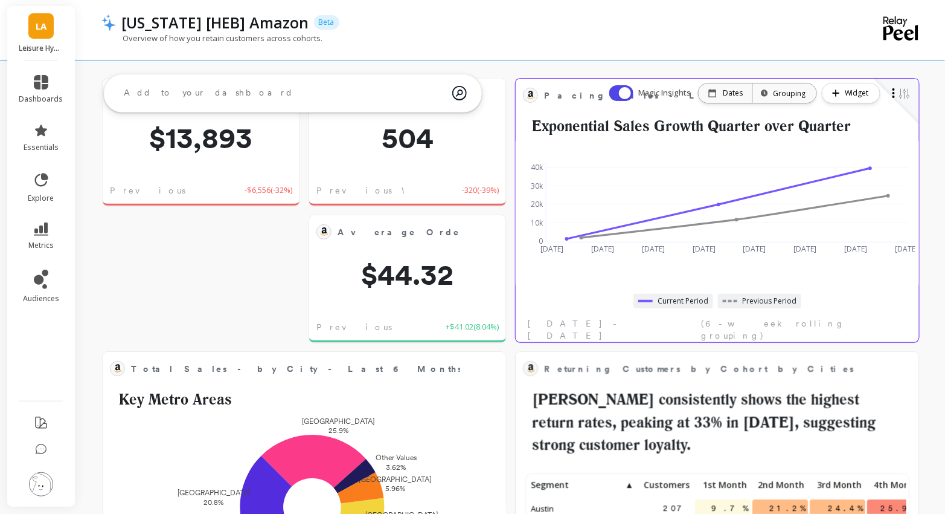
click at [702, 158] on div "Jun 29 2025 Jul 13 Jul 27 Aug 10 Aug 24 Sep 7 Sep 21 Oct 5 0 10k 20k 30k 40k" at bounding box center [718, 202] width 396 height 122
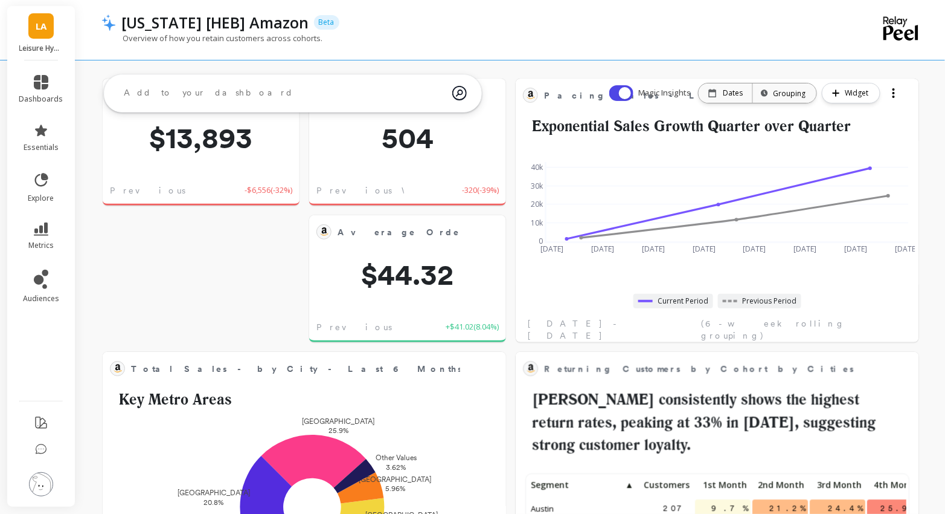
click at [723, 105] on div "Magic Insights Date: Dates Time grouping: Grouping Widget" at bounding box center [756, 93] width 318 height 39
click at [729, 93] on p "Dates" at bounding box center [733, 93] width 20 height 10
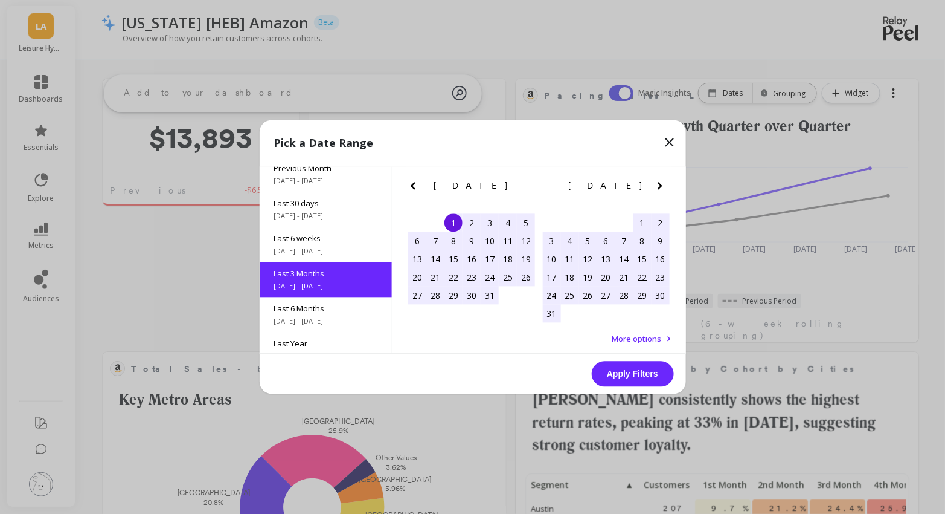
scroll to position [68, 0]
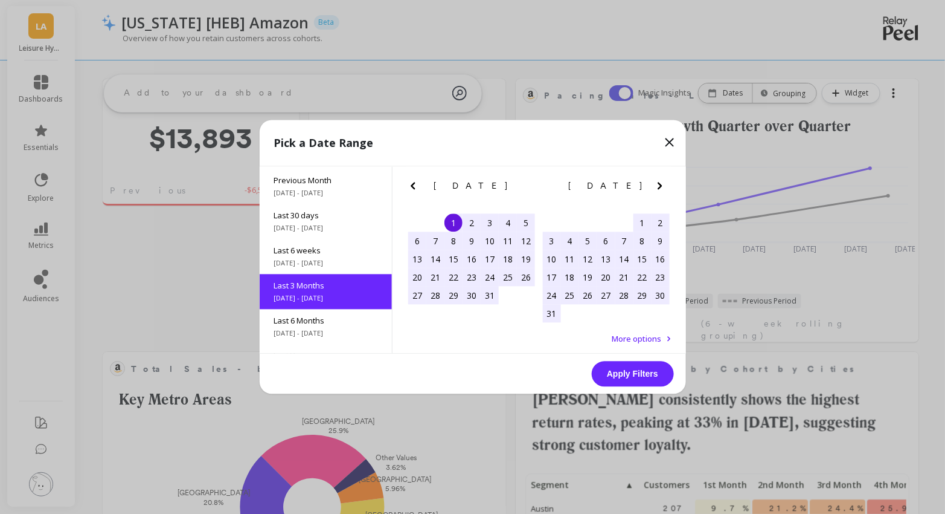
click at [630, 373] on button "Apply Filters" at bounding box center [633, 373] width 82 height 25
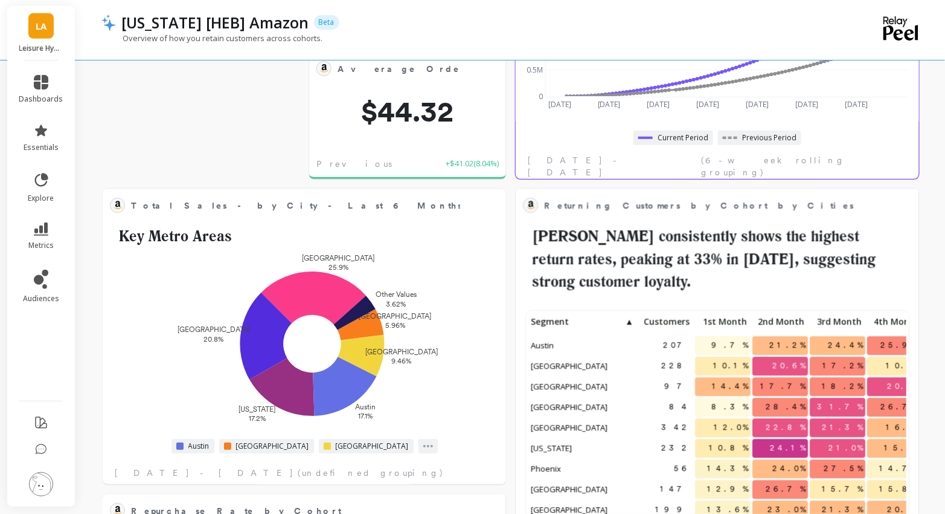
scroll to position [218, 0]
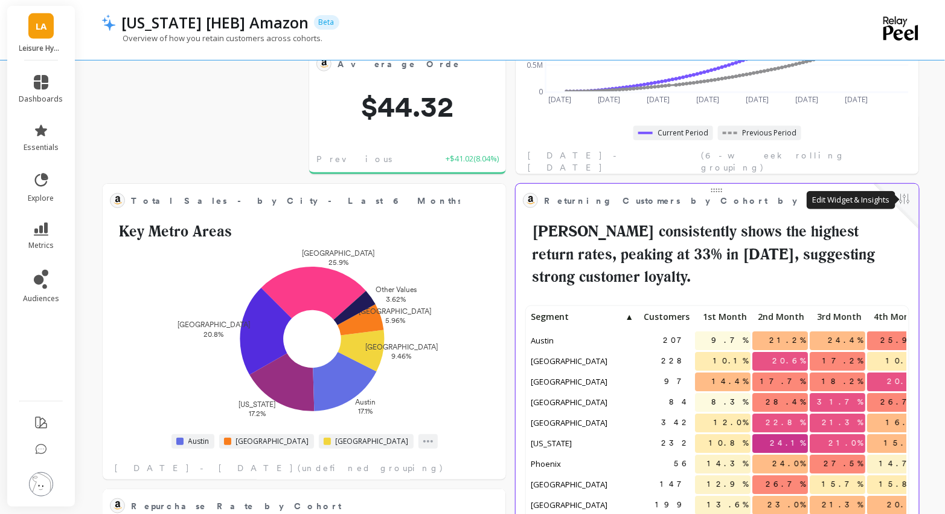
click at [903, 199] on button at bounding box center [905, 200] width 14 height 17
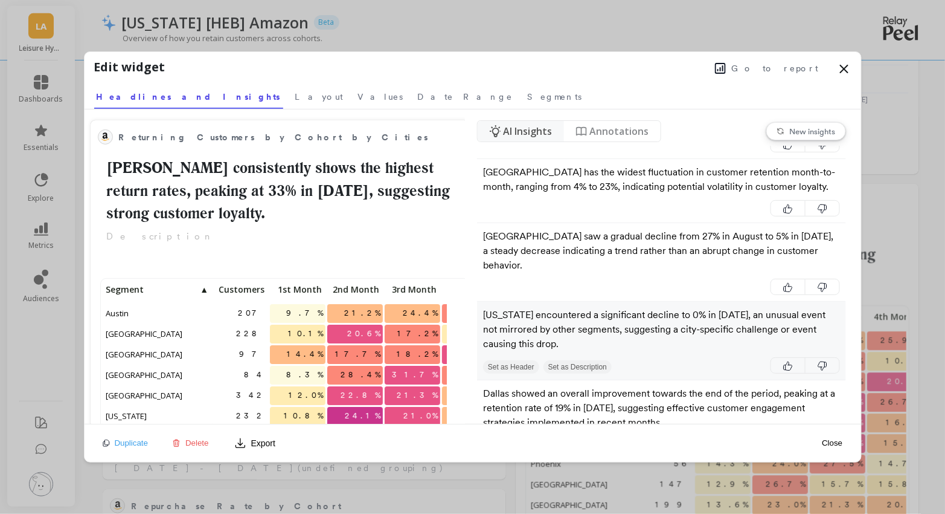
scroll to position [387, 0]
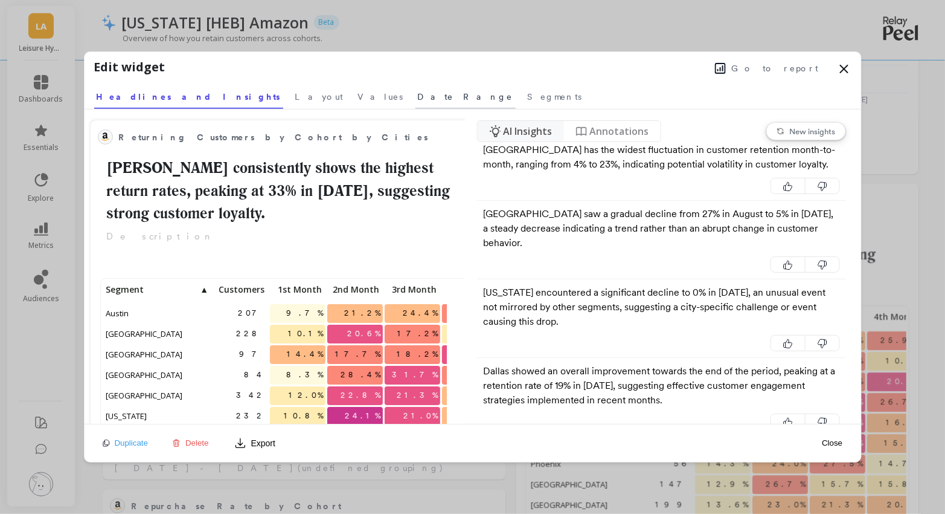
click at [418, 97] on span "Date Range" at bounding box center [465, 97] width 95 height 12
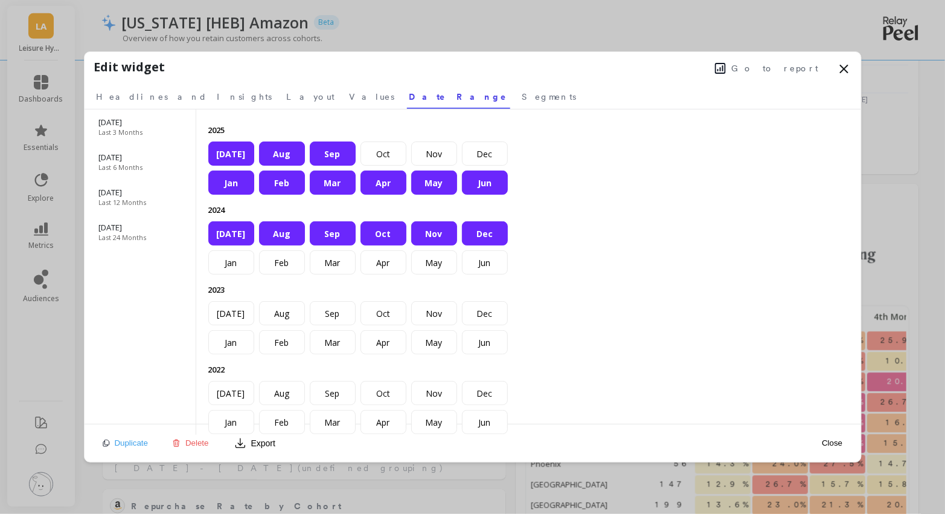
click at [376, 236] on div "Oct" at bounding box center [384, 233] width 46 height 24
click at [435, 237] on div "Nov" at bounding box center [434, 233] width 46 height 24
click at [491, 235] on div "Dec" at bounding box center [485, 233] width 46 height 24
click at [335, 232] on div "Sep" at bounding box center [333, 233] width 46 height 24
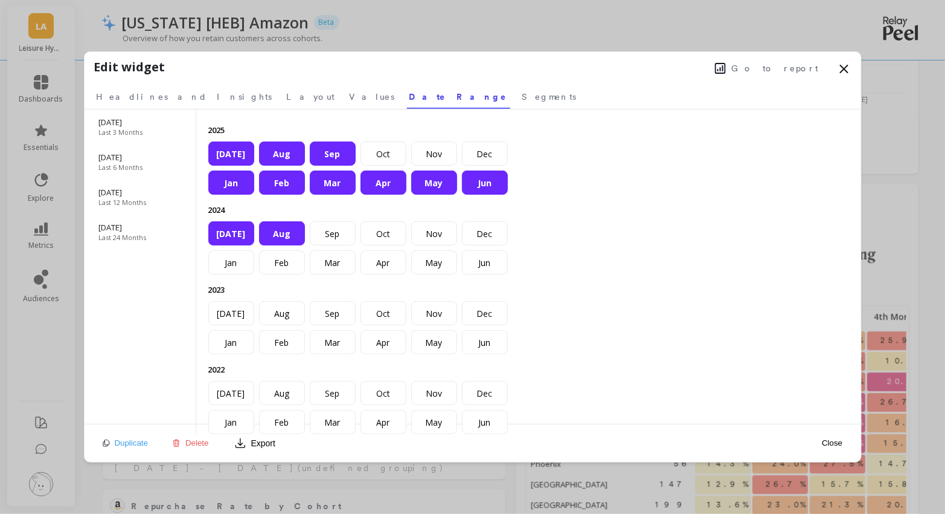
click at [289, 233] on div "Aug" at bounding box center [282, 233] width 46 height 24
click at [227, 230] on div "Jul" at bounding box center [231, 233] width 46 height 24
click at [492, 187] on div "Jun" at bounding box center [485, 182] width 46 height 24
click at [242, 239] on div "Jul" at bounding box center [231, 233] width 46 height 24
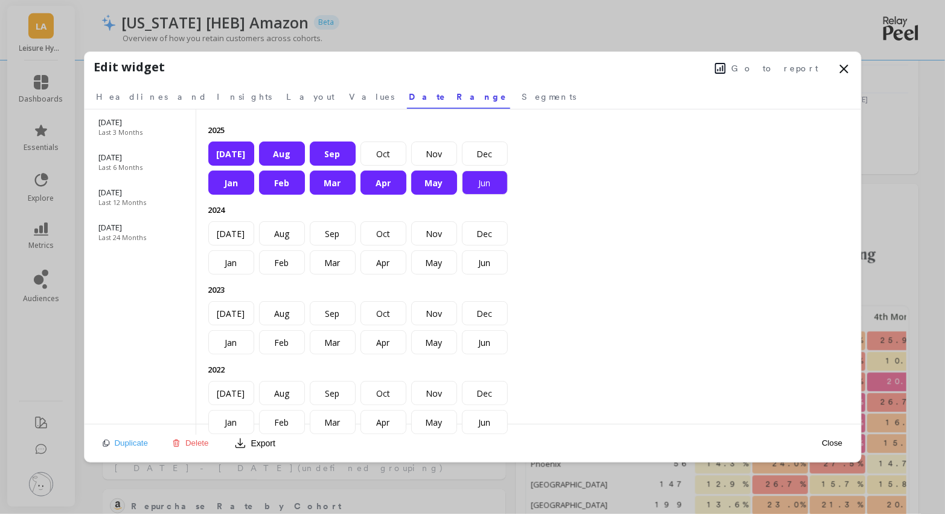
click at [488, 184] on div "Jun" at bounding box center [485, 182] width 46 height 24
click at [846, 66] on icon at bounding box center [844, 68] width 7 height 7
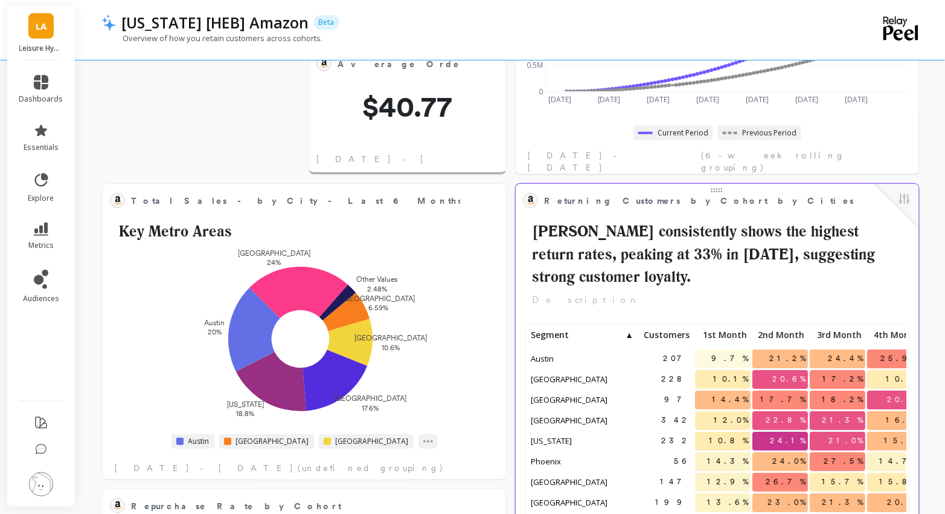
scroll to position [332, 379]
click at [916, 203] on div at bounding box center [897, 206] width 45 height 45
click at [907, 202] on button at bounding box center [905, 200] width 14 height 17
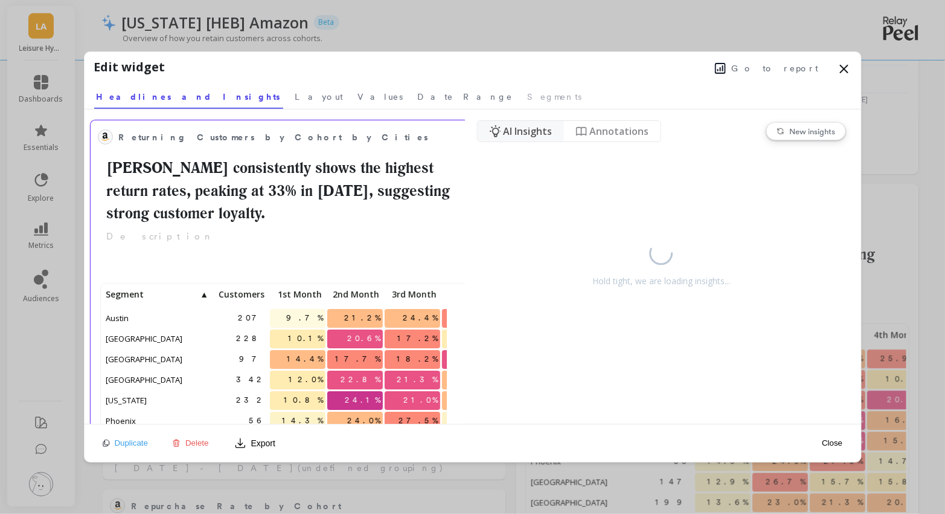
scroll to position [332, 344]
click at [418, 94] on span "Date Range" at bounding box center [465, 97] width 95 height 12
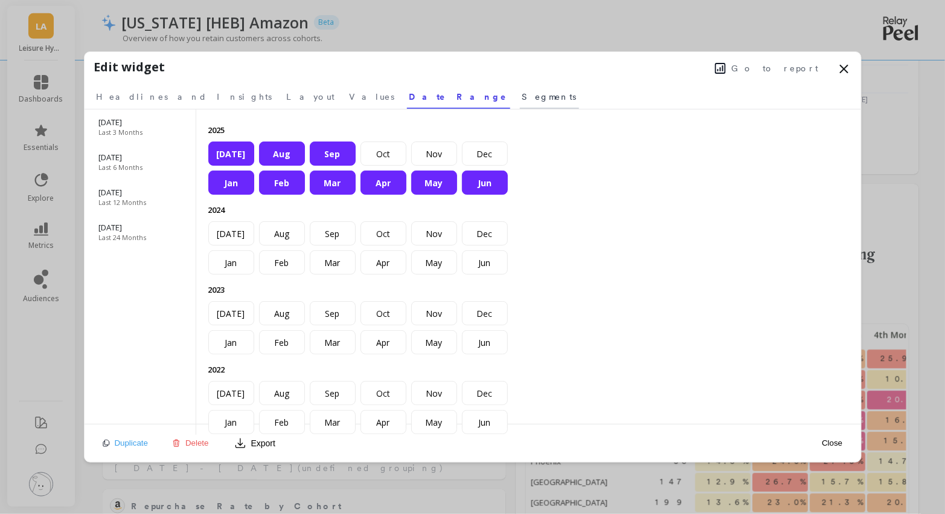
click at [523, 95] on span "Segments" at bounding box center [550, 97] width 54 height 12
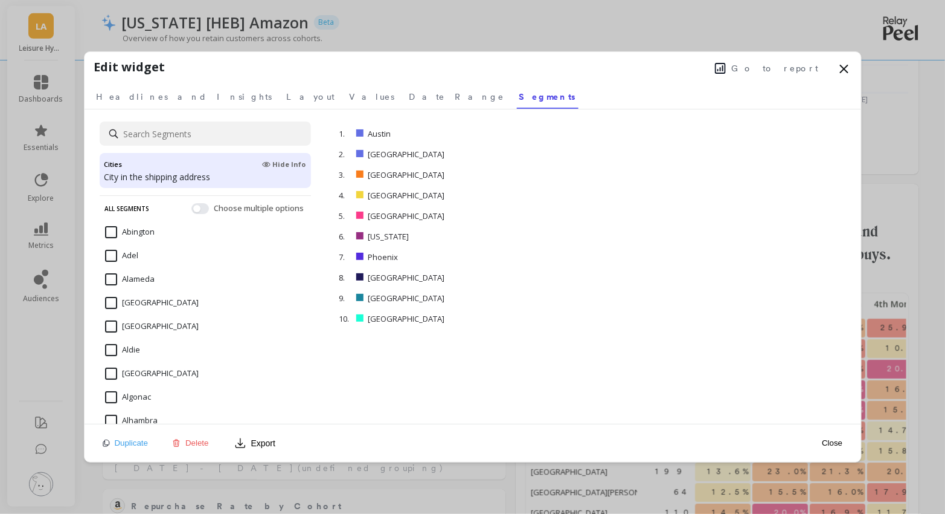
scroll to position [332, 379]
click at [350, 93] on span "Values" at bounding box center [372, 97] width 45 height 12
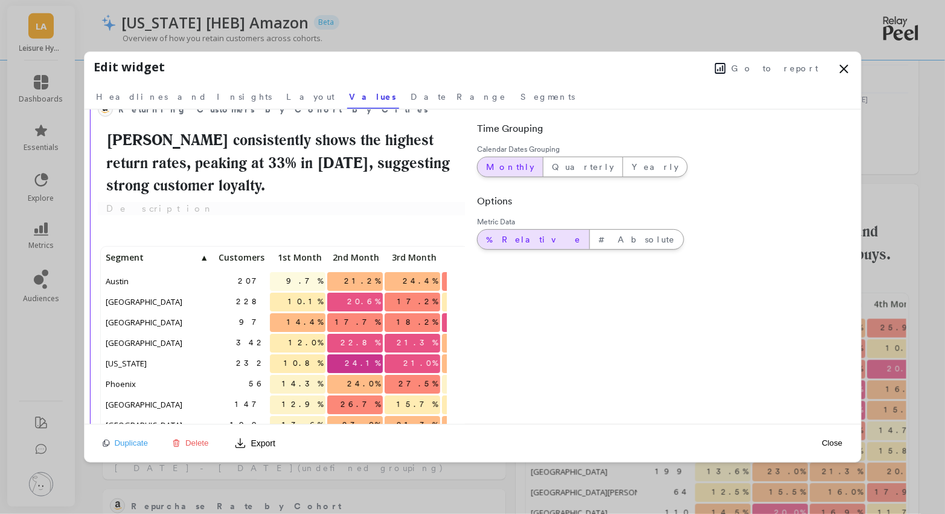
scroll to position [28, 0]
click at [287, 96] on span "Layout" at bounding box center [311, 97] width 48 height 12
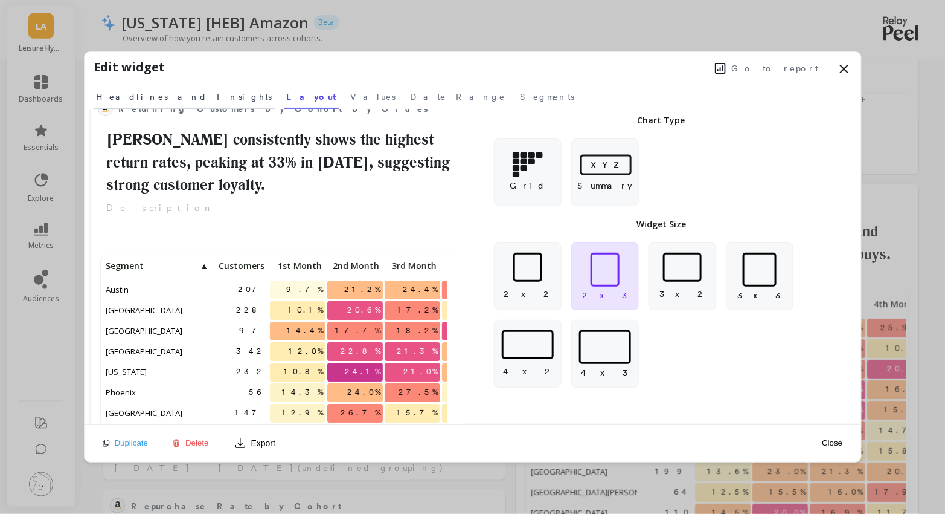
click at [164, 96] on span "Headlines and Insights" at bounding box center [185, 97] width 176 height 12
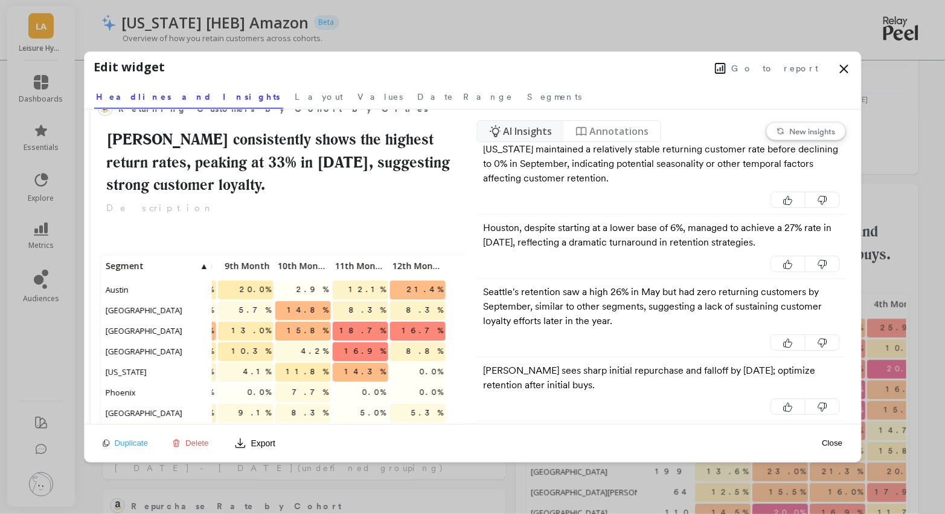
scroll to position [0, 0]
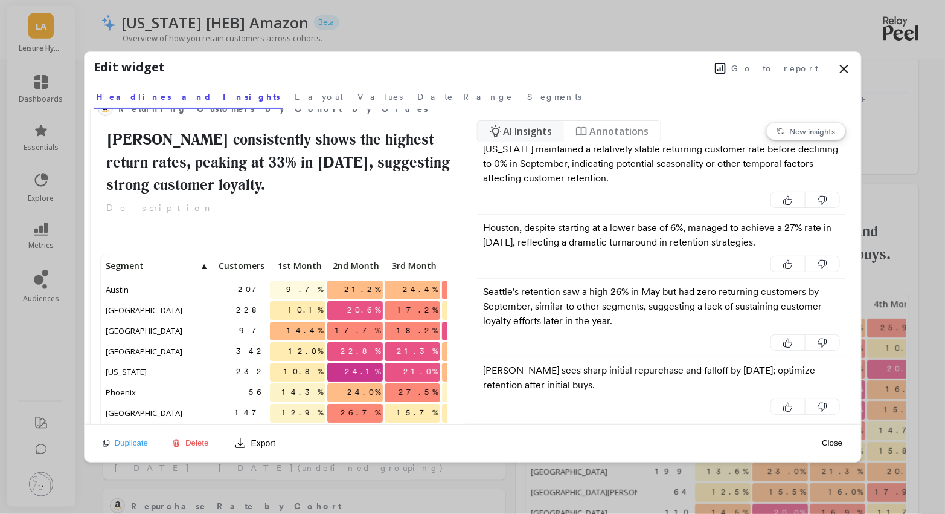
click at [790, 132] on span "New insights" at bounding box center [813, 131] width 46 height 10
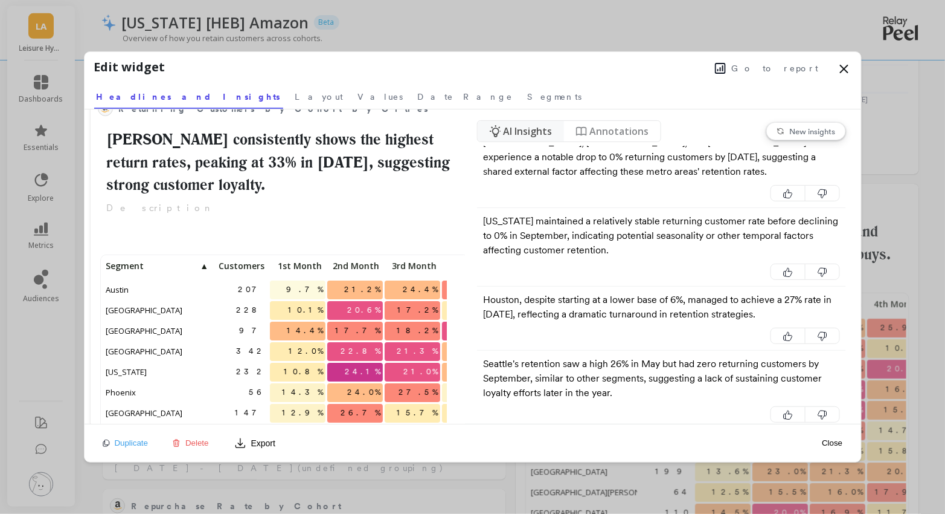
scroll to position [851, 0]
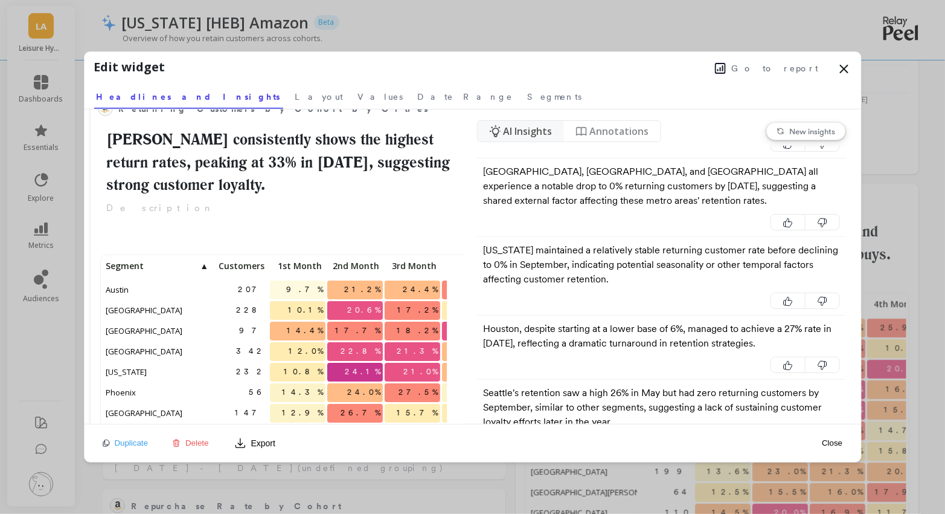
click at [614, 141] on div "AI Insights Annotations New insights Houston shows a very high retention in Mar…" at bounding box center [661, 266] width 369 height 314
click at [613, 135] on span "Annotations" at bounding box center [619, 131] width 59 height 14
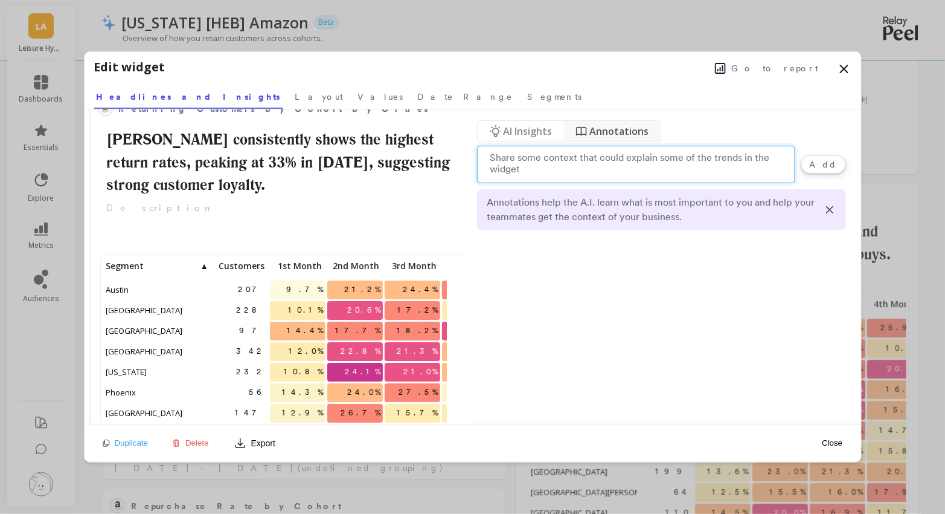
click at [596, 155] on textarea at bounding box center [636, 164] width 318 height 37
type textarea "Weather"
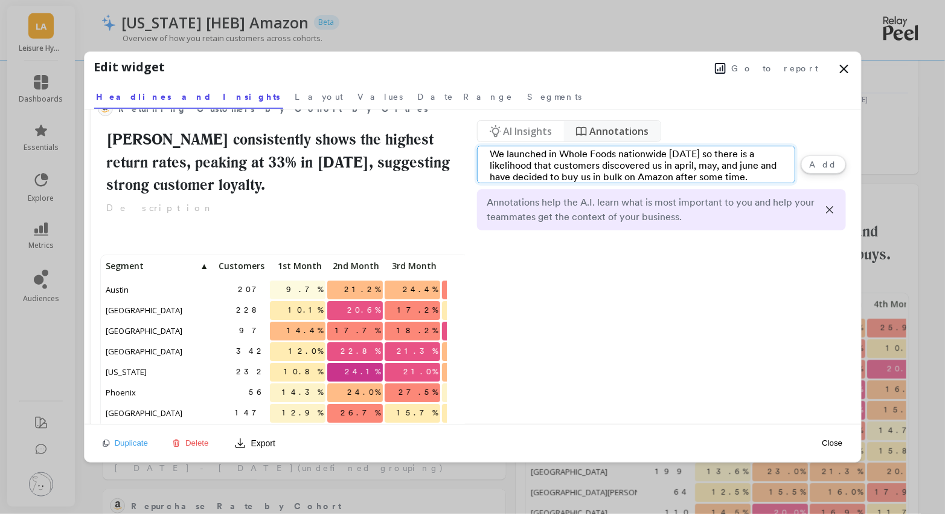
scroll to position [16, 0]
type textarea "We launched in Whole Foods nationwide April 2025 so there is a likelihood that …"
click at [823, 161] on button "Add" at bounding box center [824, 164] width 45 height 18
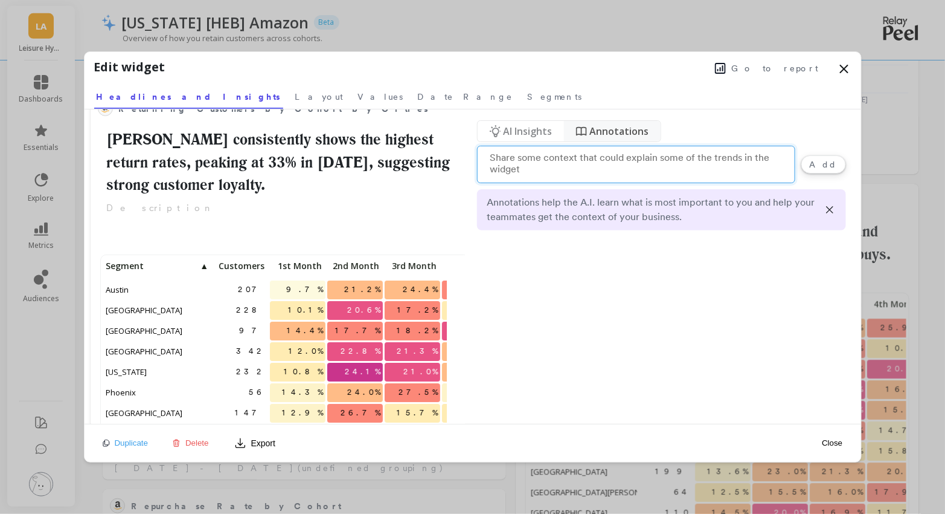
scroll to position [0, 0]
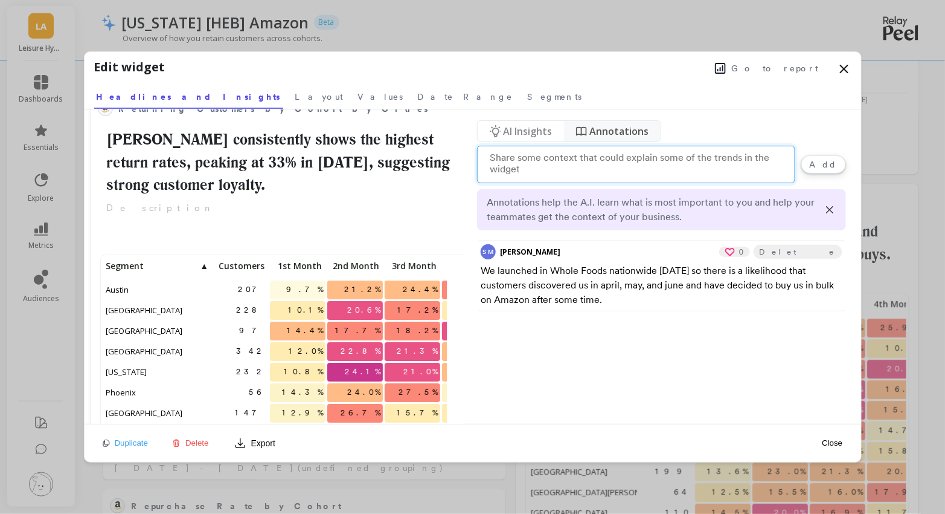
click at [570, 158] on textarea at bounding box center [636, 164] width 318 height 37
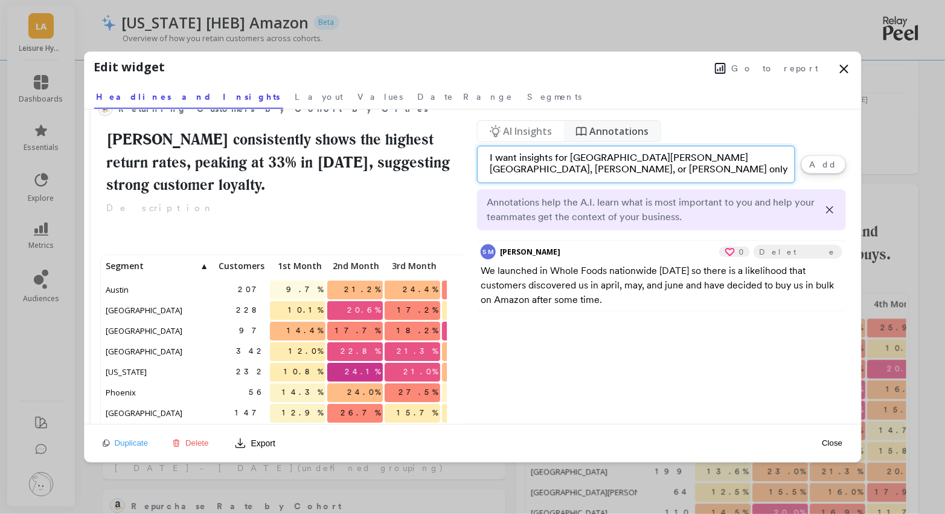
type textarea "I want insights for Austin, Dallas, Fortworth, or Houston only"
click at [828, 163] on button "Add" at bounding box center [824, 164] width 45 height 18
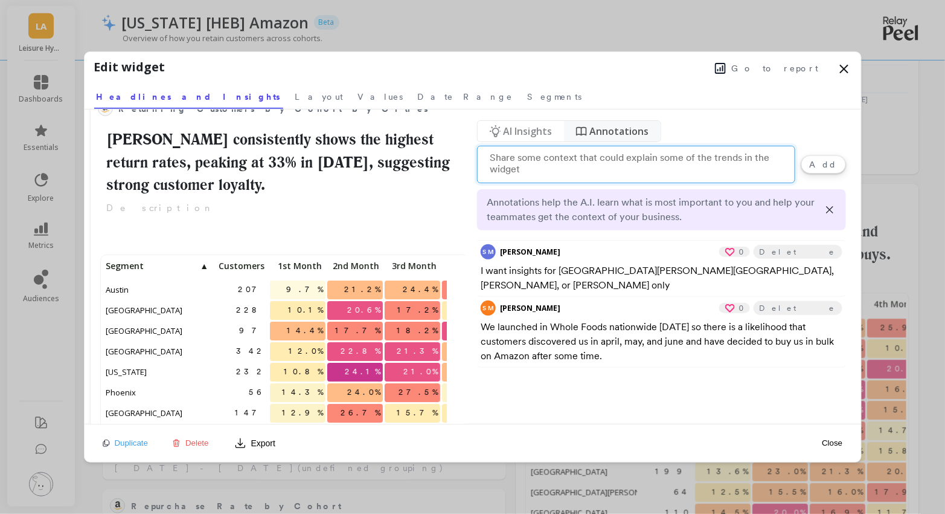
click at [532, 135] on span "AI Insights" at bounding box center [527, 131] width 49 height 14
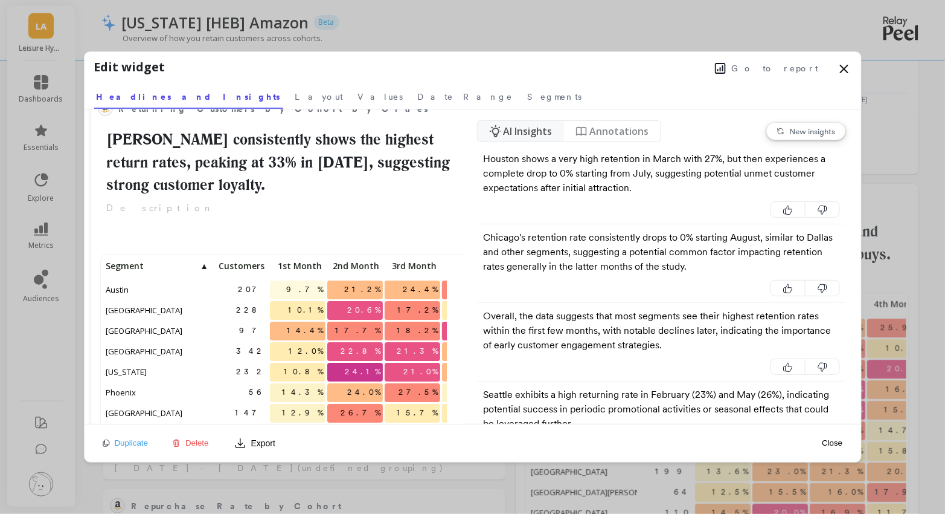
click at [807, 120] on div "AI Insights Annotations New insights" at bounding box center [661, 131] width 369 height 22
click at [807, 126] on span "New insights" at bounding box center [813, 131] width 46 height 10
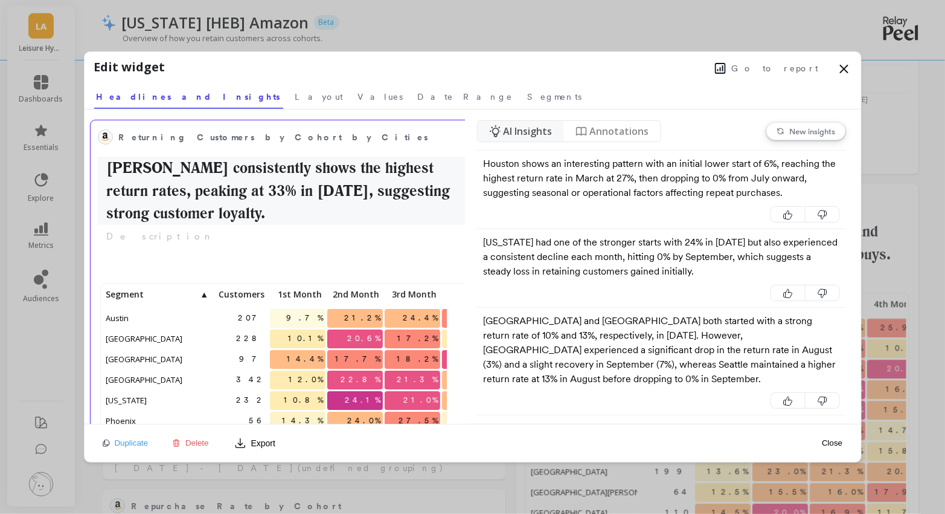
click at [148, 170] on h2 "Austin consistently shows the highest return rates, peaking at 33% in Dec 2024,…" at bounding box center [285, 190] width 375 height 68
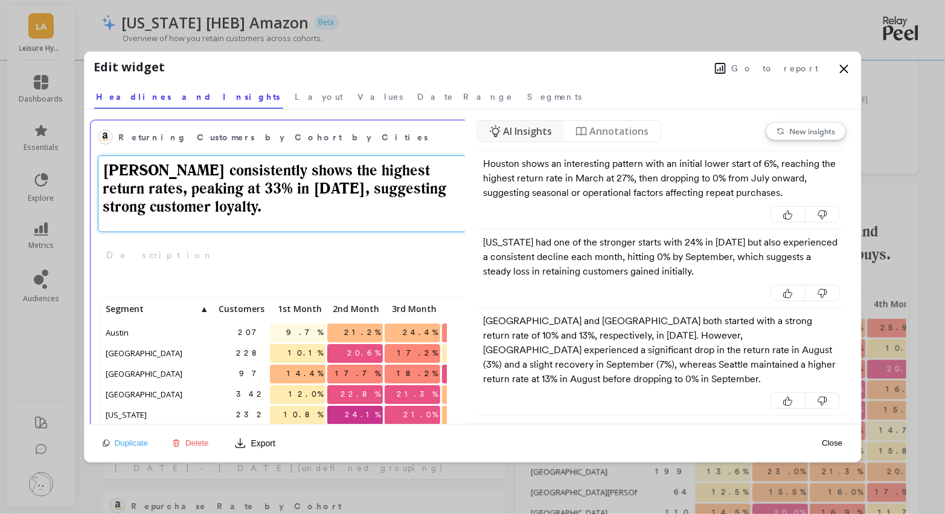
click at [134, 170] on textarea "Austin consistently shows the highest return rates, peaking at 33% in Dec 2024,…" at bounding box center [285, 193] width 375 height 77
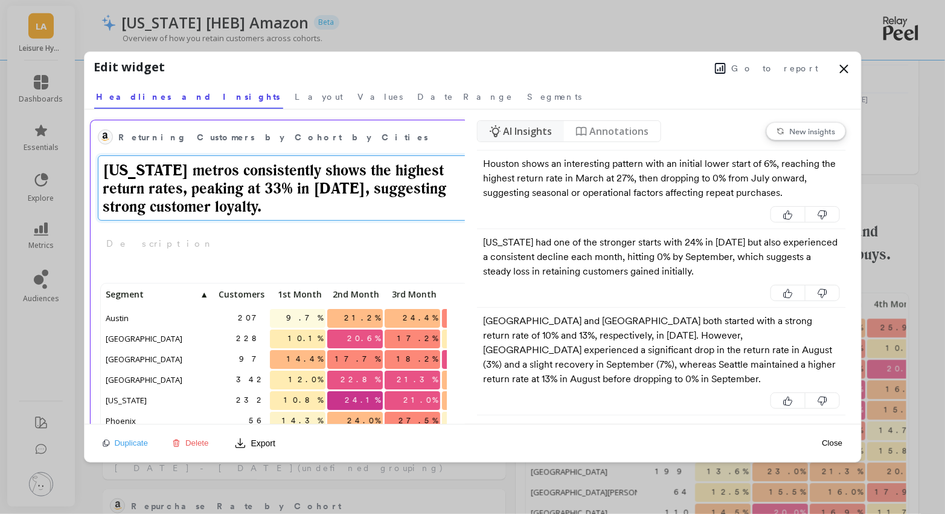
click at [417, 174] on textarea "Texas metros consistently shows the highest return rates, peaking at 33% in Dec…" at bounding box center [285, 187] width 375 height 65
drag, startPoint x: 349, startPoint y: 211, endPoint x: 211, endPoint y: 188, distance: 139.6
click at [211, 188] on textarea "Texas metros consistently shows the highest retention rates, peaking at 33% in …" at bounding box center [285, 187] width 375 height 65
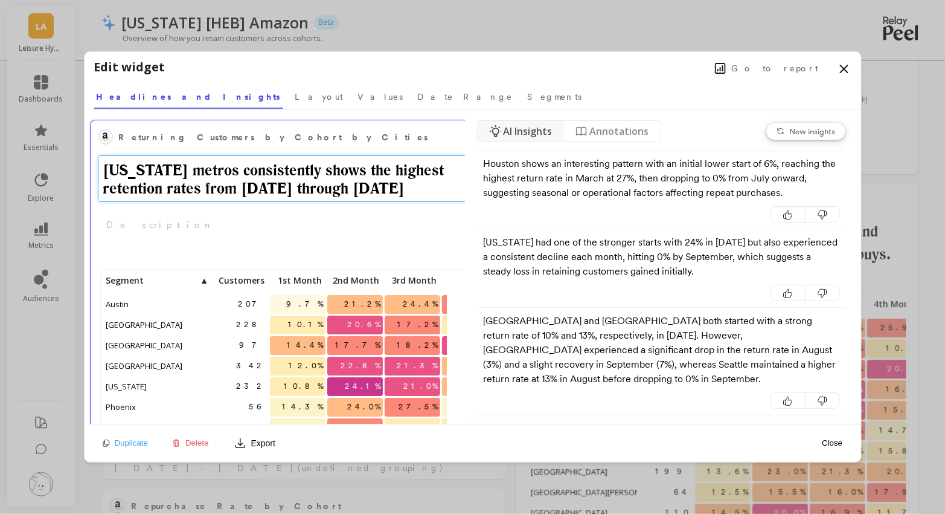
type textarea "Texas metros consistently shows the highest retention rates from 2024 through 2…"
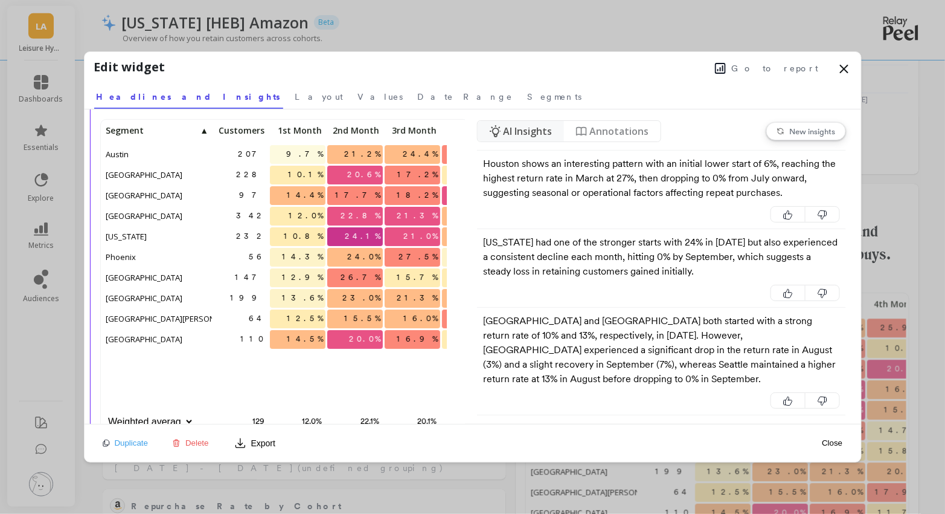
scroll to position [132, 0]
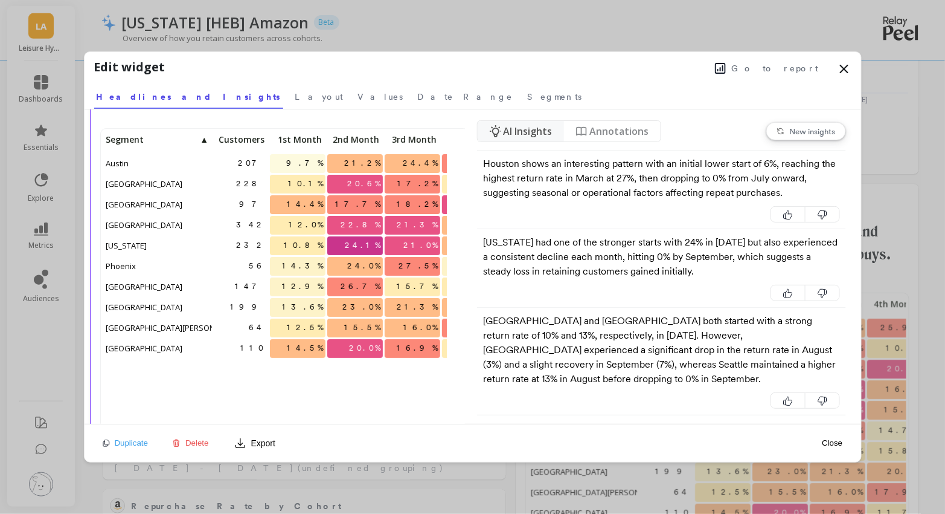
click at [207, 140] on span "▲" at bounding box center [204, 140] width 10 height 10
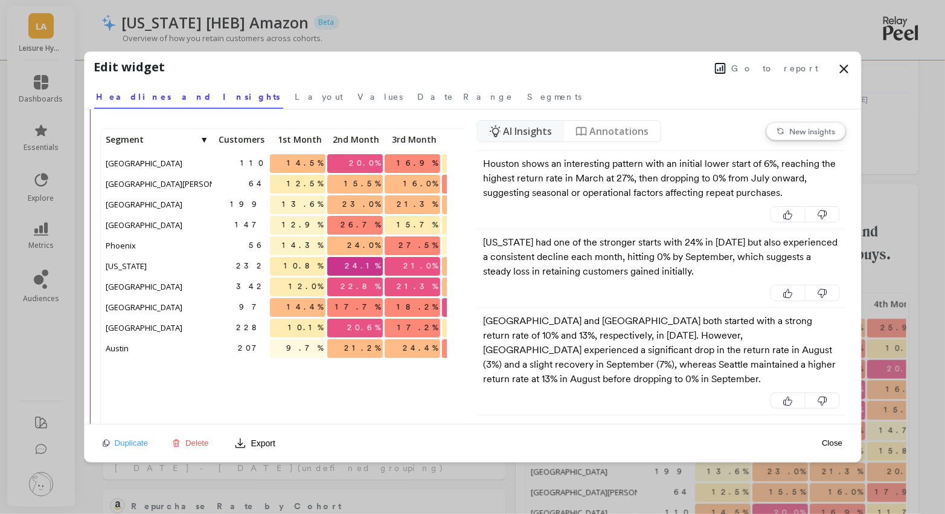
click at [205, 140] on span "▼" at bounding box center [204, 140] width 10 height 10
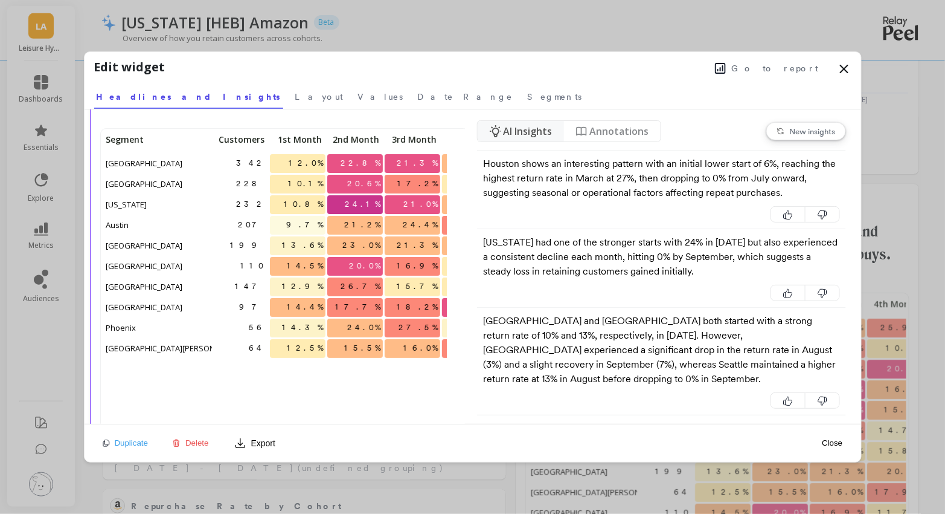
click at [373, 142] on span "2nd Month" at bounding box center [355, 140] width 50 height 10
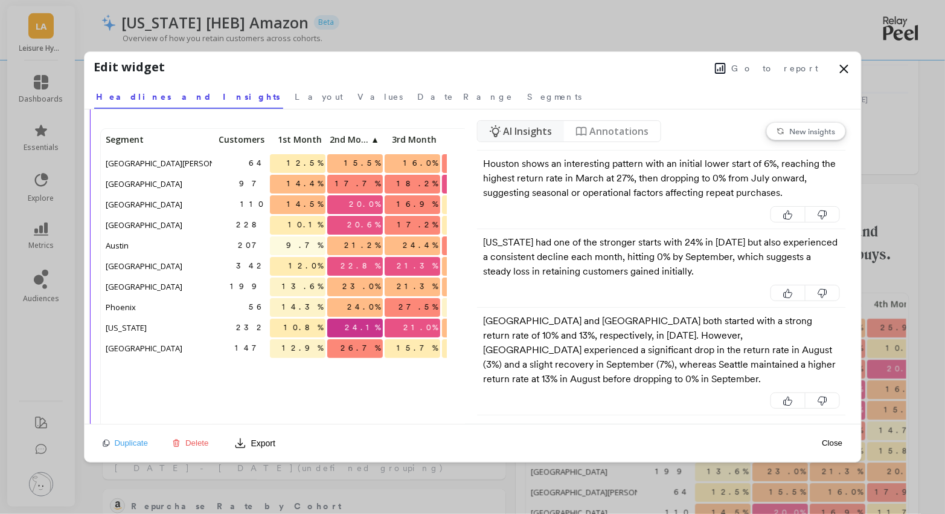
click at [369, 140] on span "2nd Month" at bounding box center [350, 140] width 40 height 10
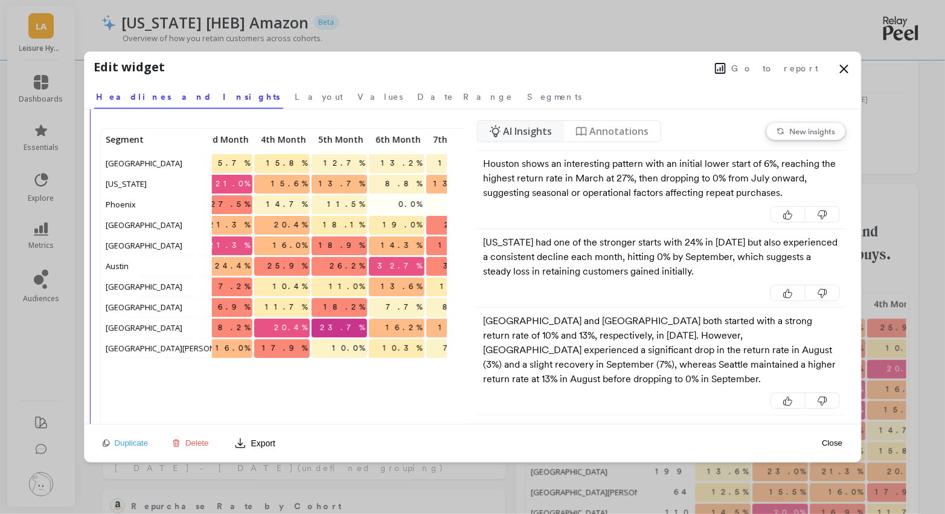
scroll to position [0, 246]
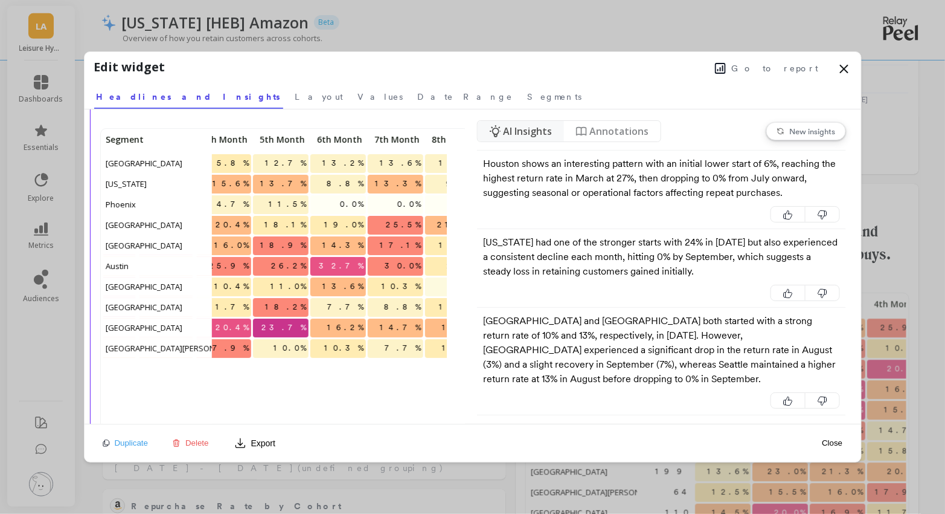
click at [293, 137] on span "5th Month" at bounding box center [281, 140] width 50 height 10
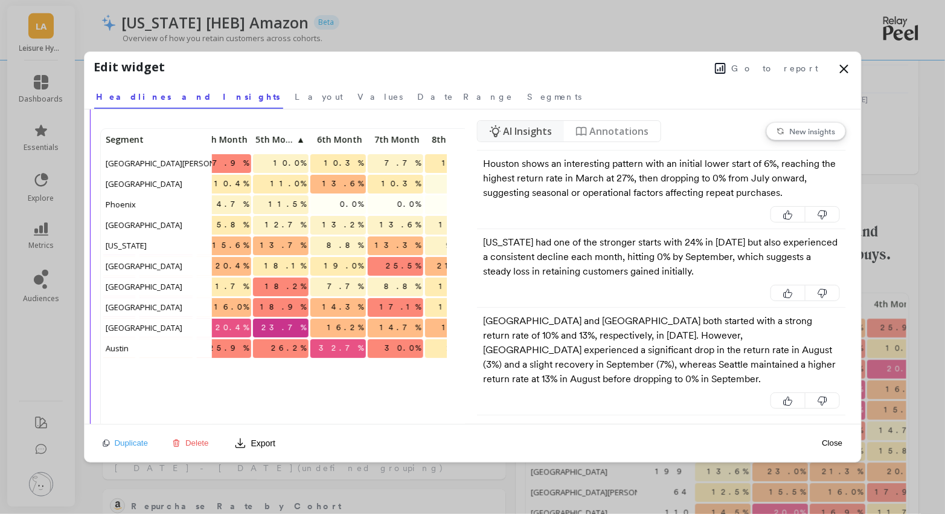
click at [293, 137] on span "5th Month" at bounding box center [276, 140] width 40 height 10
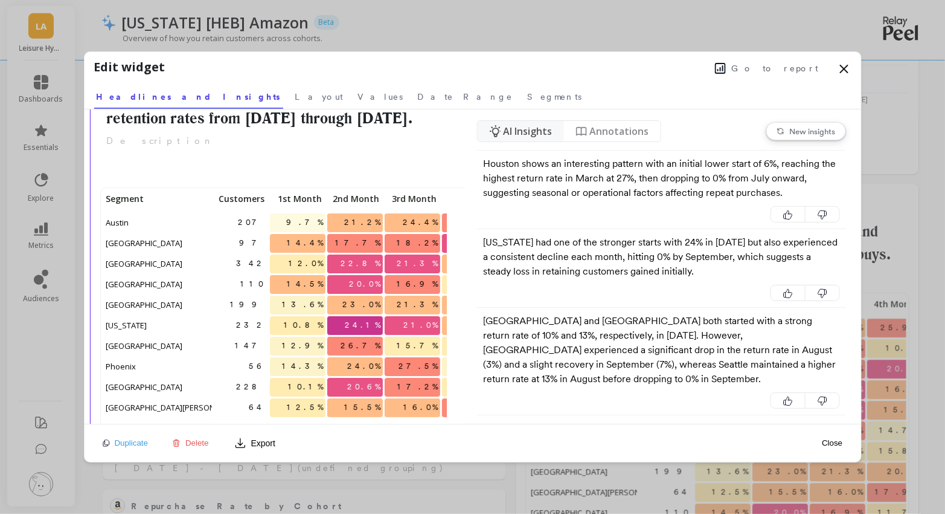
scroll to position [0, 0]
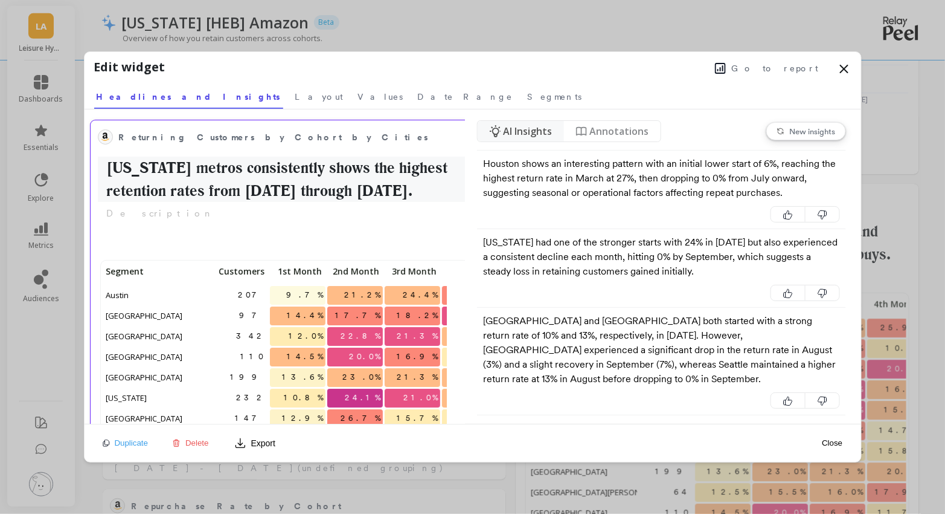
click at [166, 170] on h2 "Texas metros consistently shows the highest retention rates from 2024 through 2…" at bounding box center [285, 178] width 375 height 45
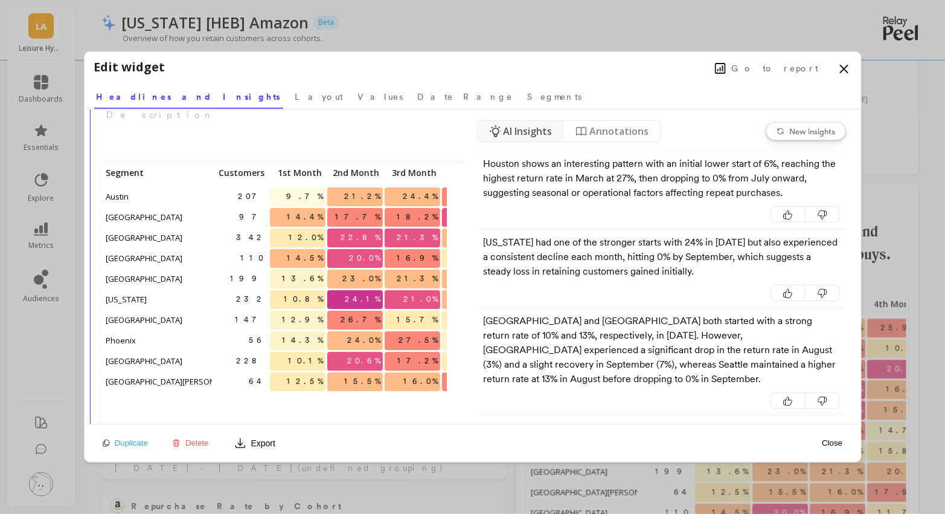
scroll to position [80, 0]
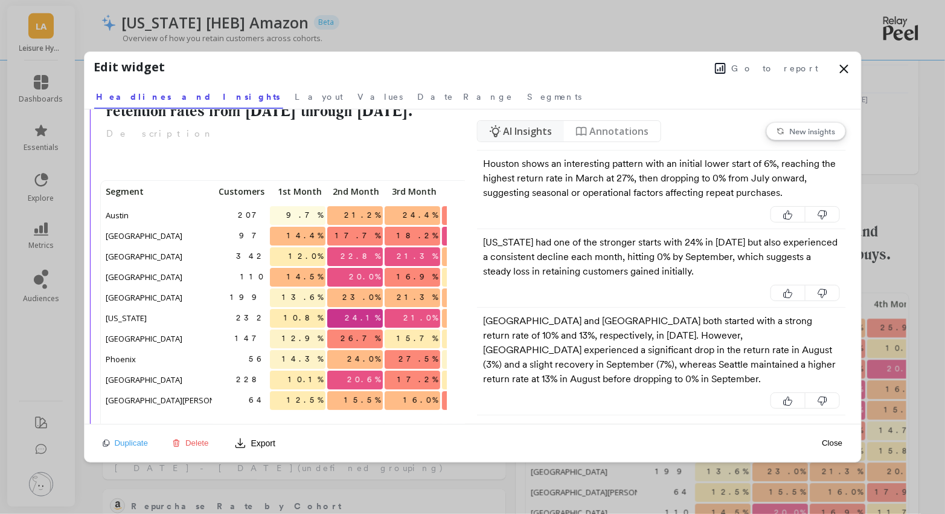
click at [129, 223] on div "207 9.7% 21.2% 24.4% 25.9% 26.2% 97 14.4% 17.7% 18.2% 20.4% 23.7% 342 12.0% 22.…" at bounding box center [530, 338] width 855 height 311
click at [129, 233] on span "[GEOGRAPHIC_DATA]" at bounding box center [144, 236] width 83 height 18
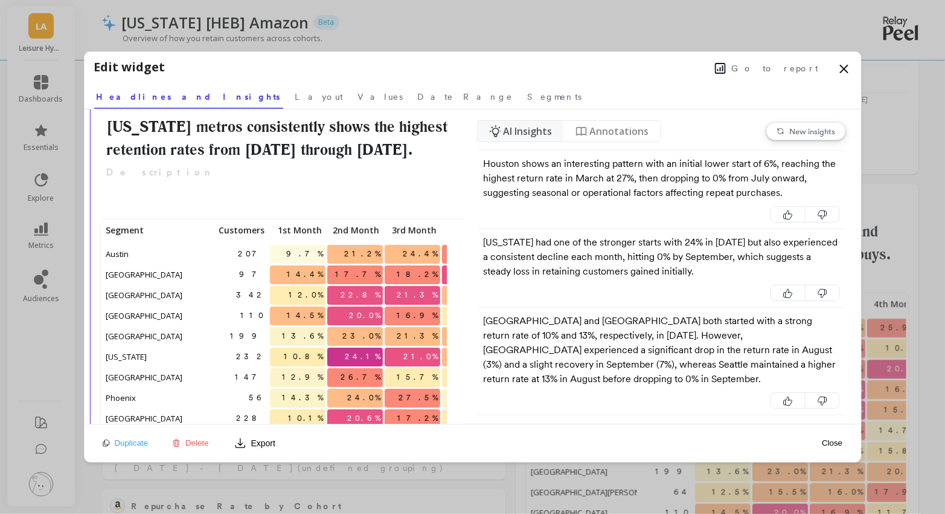
scroll to position [0, 0]
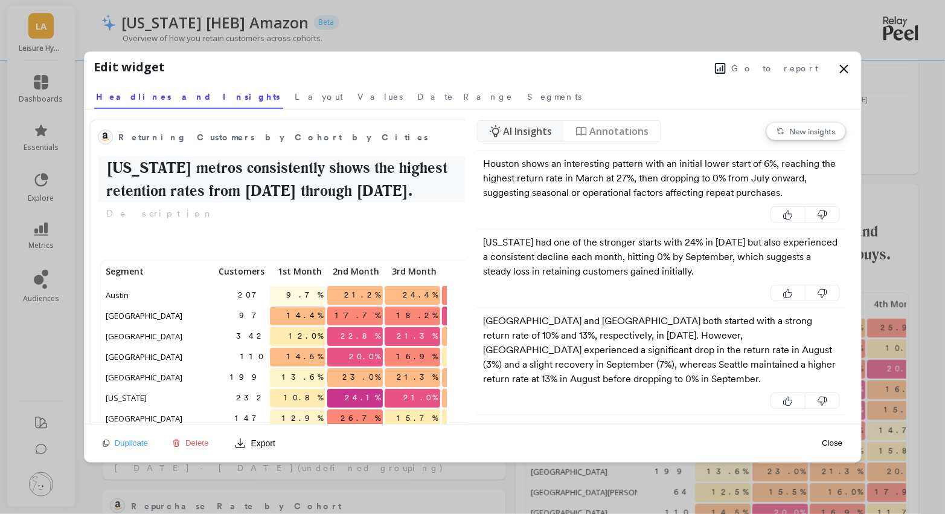
click at [153, 156] on h2 "Texas metros consistently shows the highest retention rates from 2024 through 2…" at bounding box center [285, 178] width 375 height 45
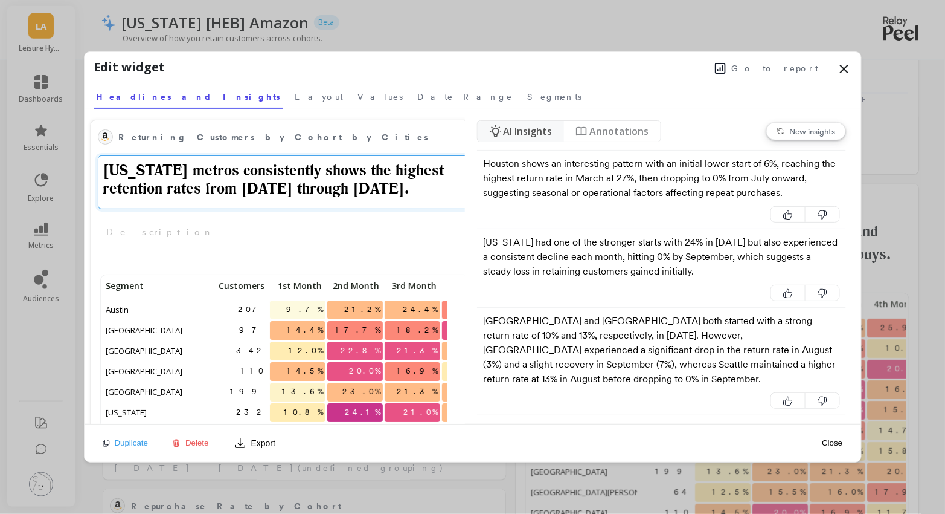
click at [161, 164] on textarea "Texas metros consistently shows the highest retention rates from 2024 through 2…" at bounding box center [285, 182] width 375 height 54
click at [190, 166] on textarea "Texas metros consistently shows the highest retention rates from 2024 through 2…" at bounding box center [285, 182] width 375 height 54
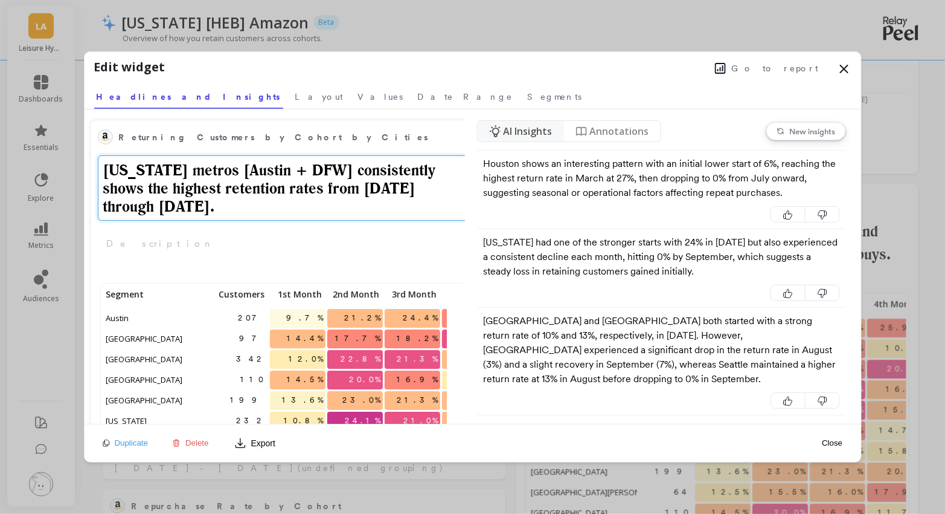
click at [367, 169] on textarea "Texas metros [Austin + DFW] consistently shows the highest retention rates from…" at bounding box center [285, 187] width 375 height 65
click at [349, 168] on textarea "Texas metros [Austin + DFW] shows the highest retention rates from 2024 through…" at bounding box center [285, 187] width 375 height 65
type textarea "[US_STATE] metros [[GEOGRAPHIC_DATA] + DFW] show the highest retention rates fr…"
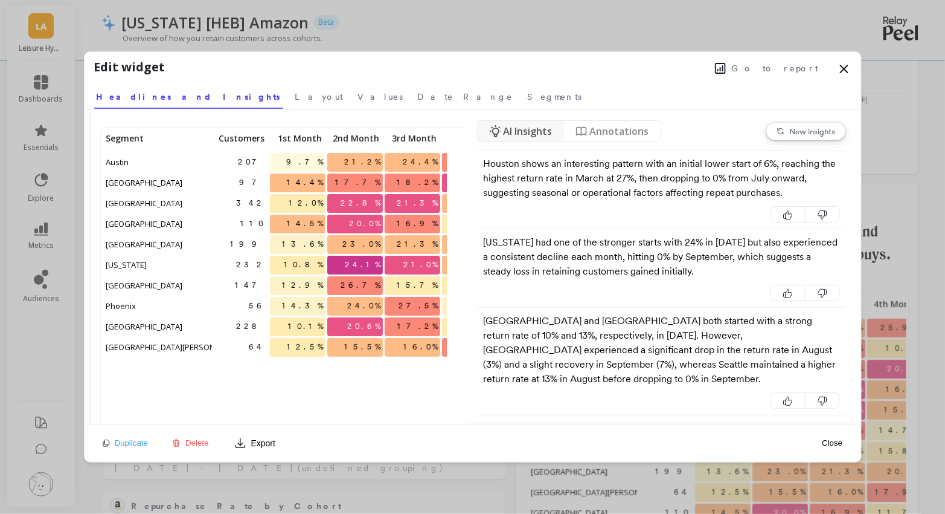
scroll to position [133, 0]
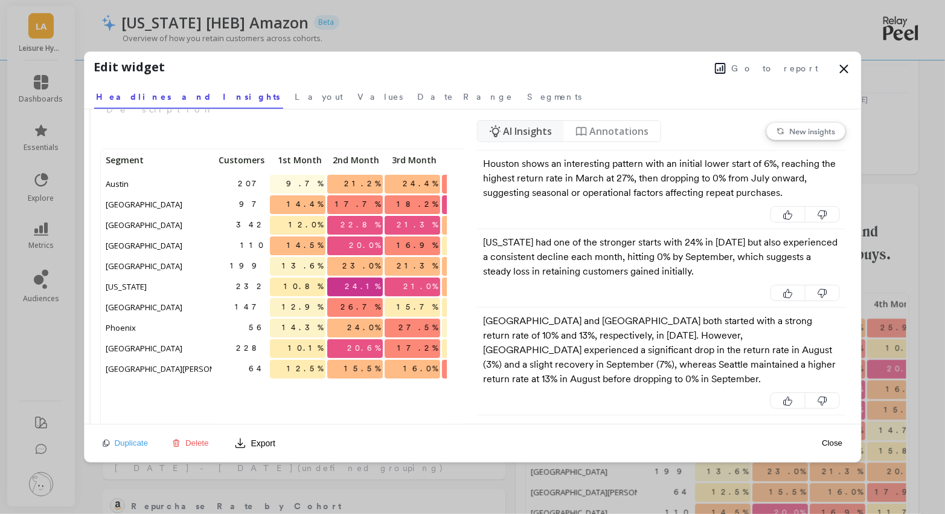
click at [836, 442] on button "Close" at bounding box center [833, 442] width 28 height 10
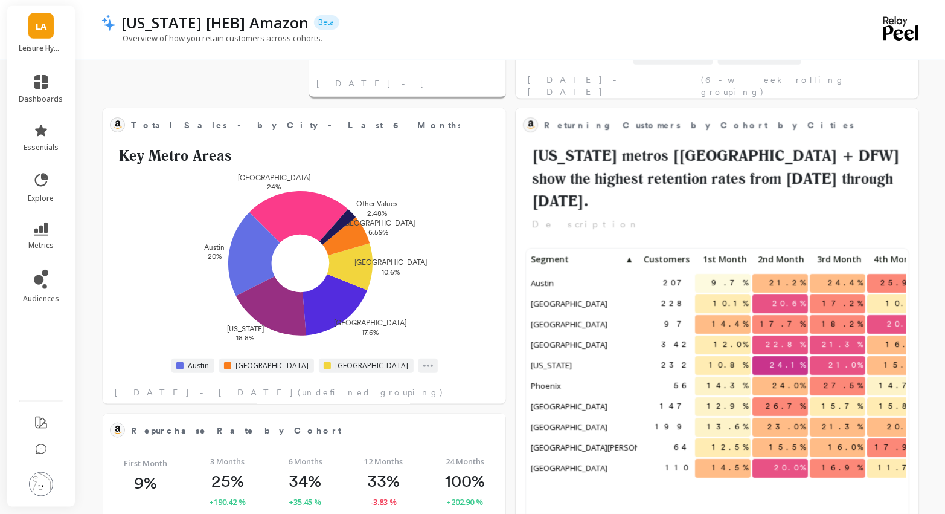
scroll to position [304, 0]
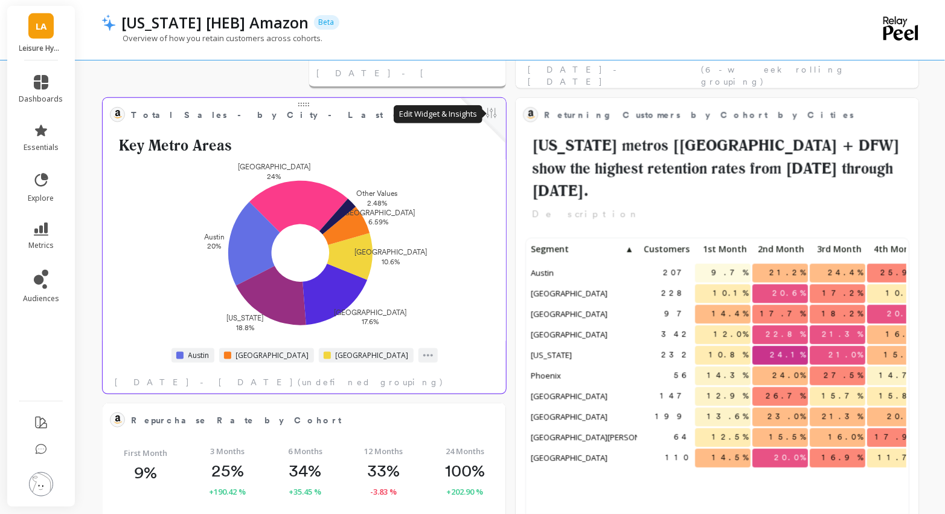
click at [486, 114] on button at bounding box center [492, 114] width 14 height 17
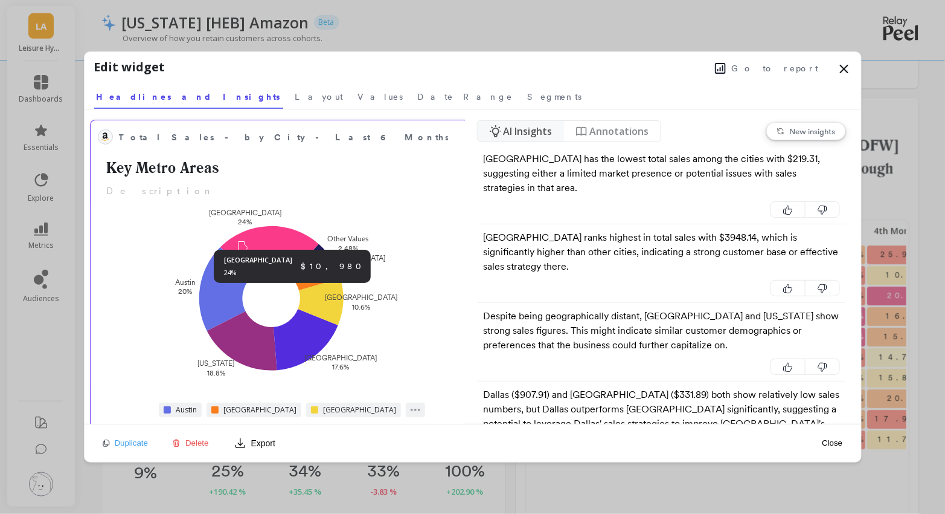
scroll to position [7, 0]
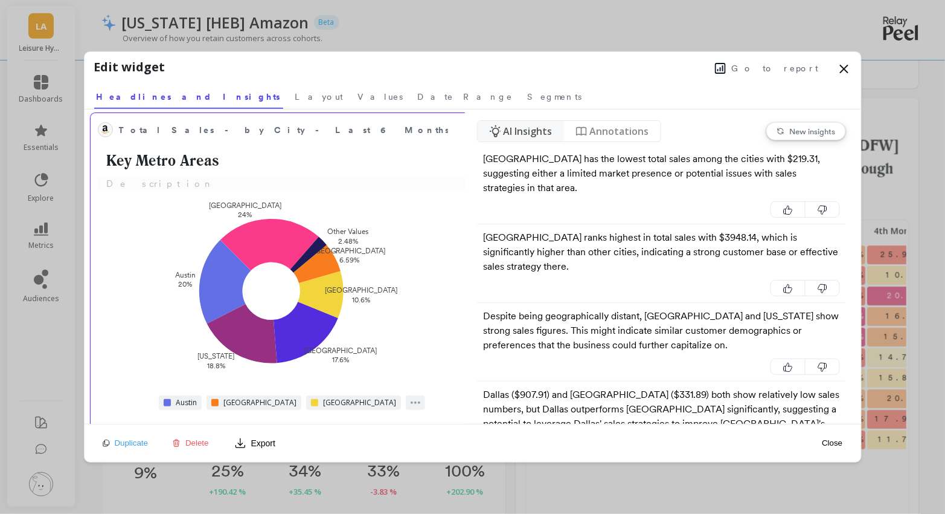
click at [140, 185] on p "Description" at bounding box center [292, 184] width 389 height 14
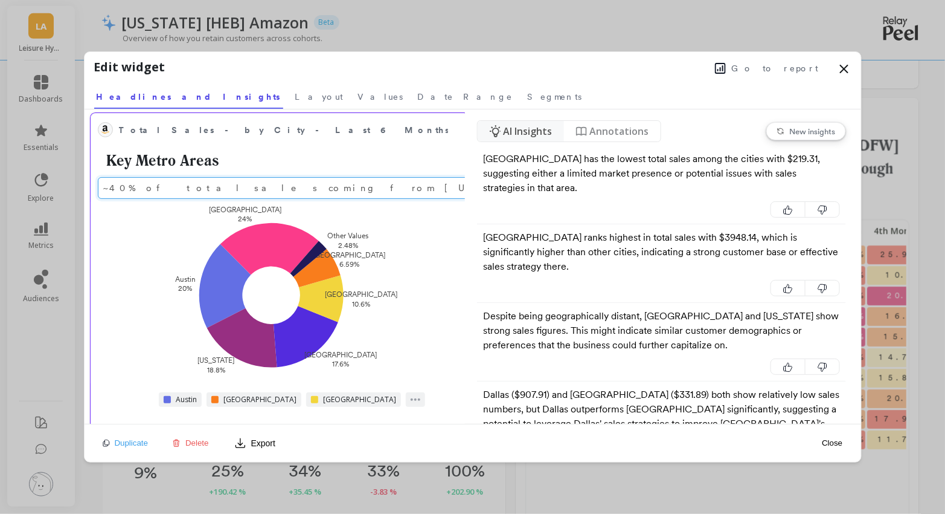
type input "~40% of total sales coming from [US_STATE] – [GEOGRAPHIC_DATA], [GEOGRAPHIC_DAT…"
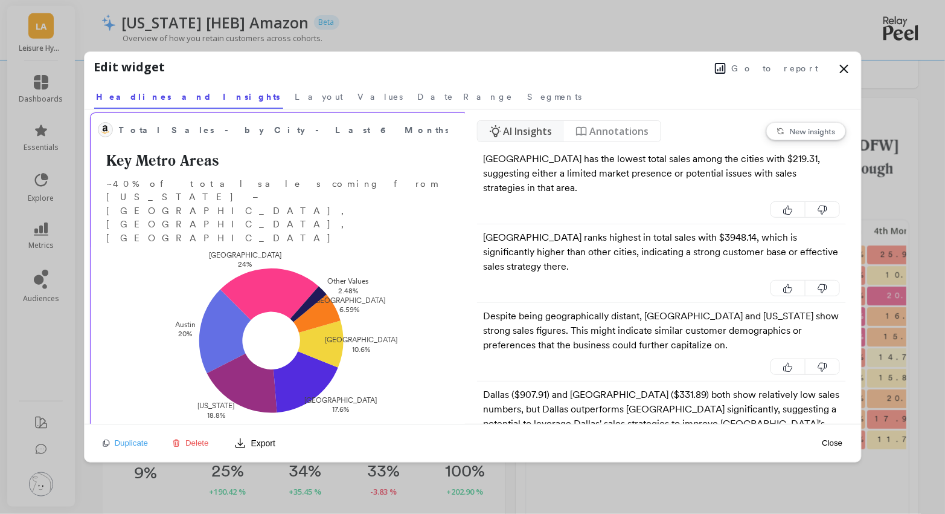
click at [438, 366] on div "Los Angeles 24% Austin 20% New York 18.8% San Francisco 17.6% Houston 10.6% Dal…" at bounding box center [275, 336] width 362 height 178
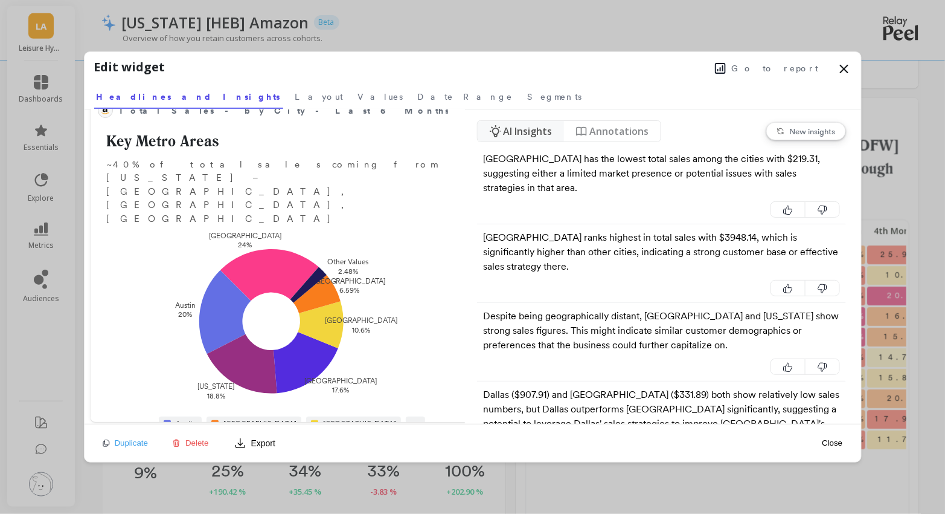
scroll to position [10, 0]
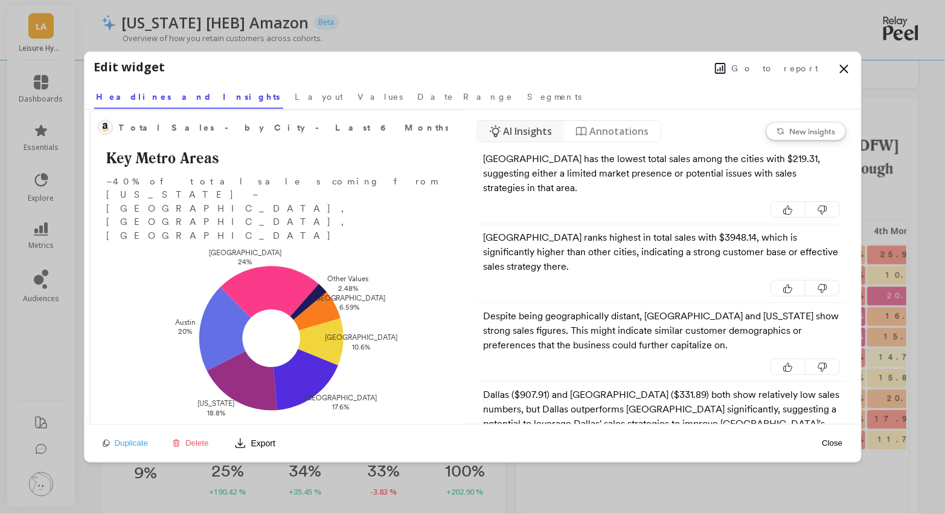
click at [839, 75] on icon at bounding box center [844, 69] width 14 height 14
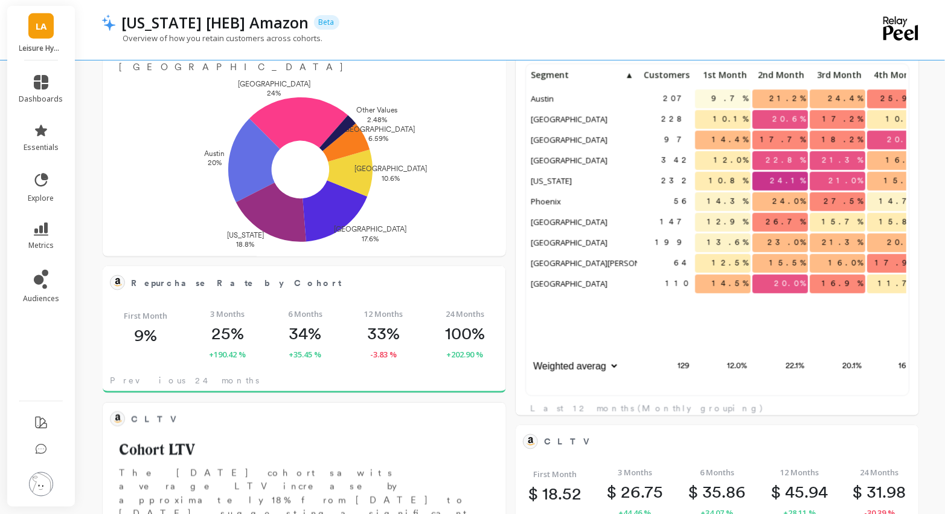
scroll to position [463, 0]
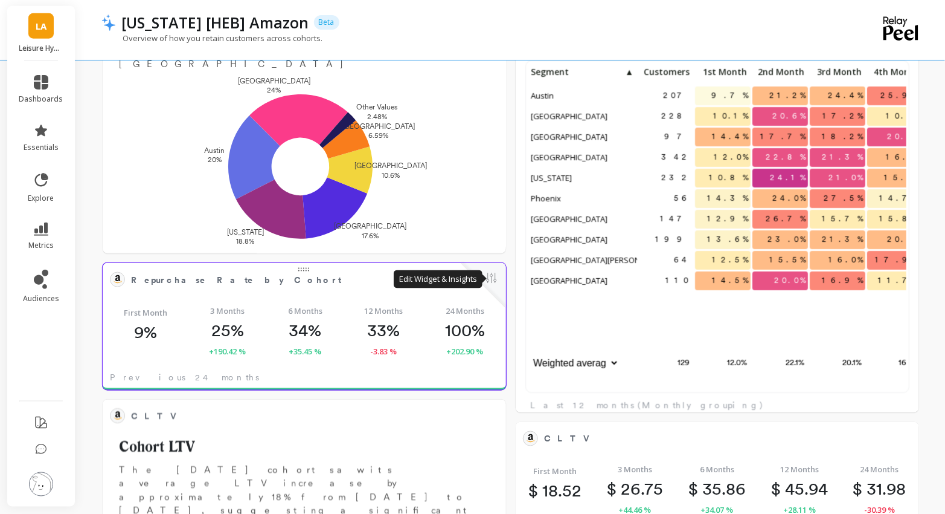
click at [488, 278] on button at bounding box center [492, 279] width 14 height 17
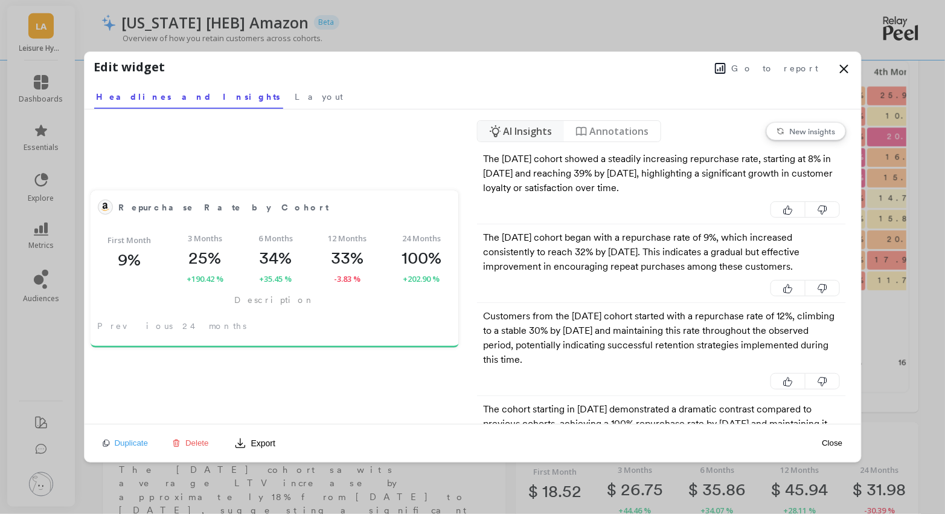
click at [769, 74] on button "Go to report" at bounding box center [767, 68] width 111 height 16
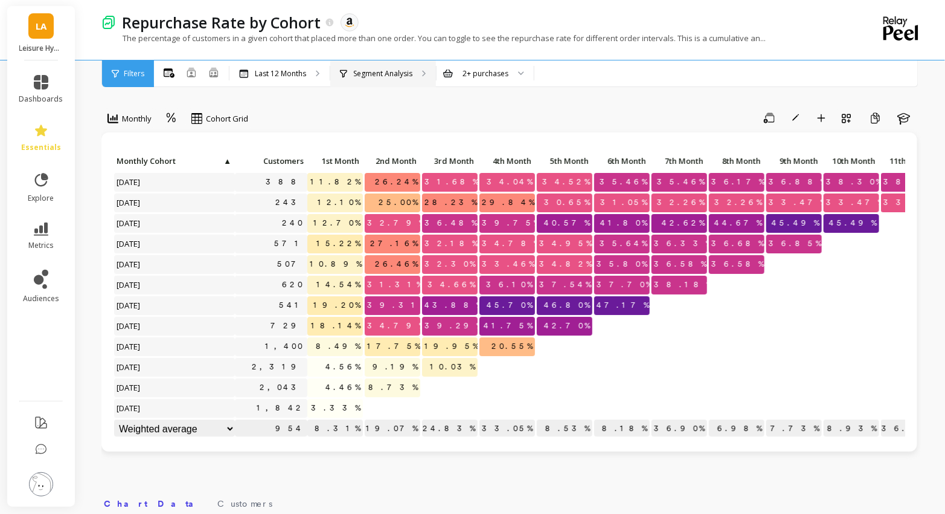
click at [375, 65] on div "Segment Analysis" at bounding box center [383, 73] width 106 height 27
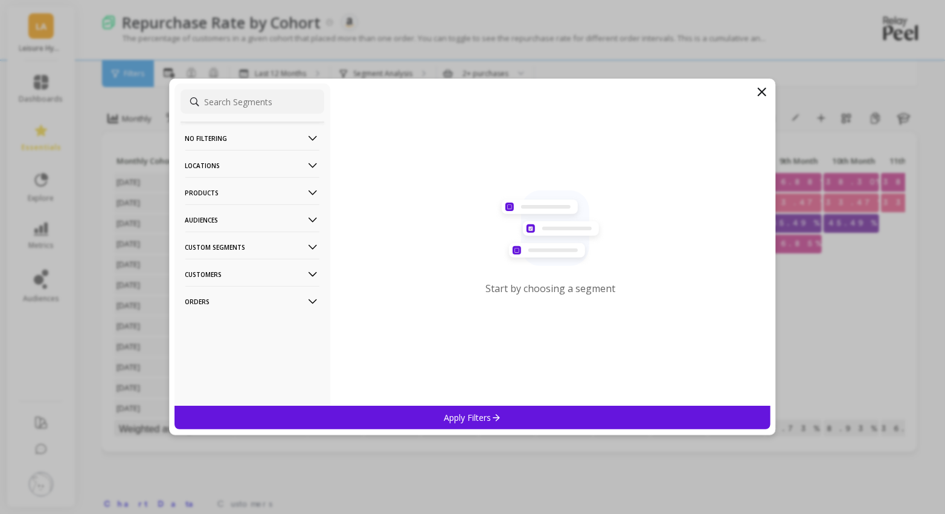
click at [294, 166] on p "Locations" at bounding box center [252, 165] width 134 height 31
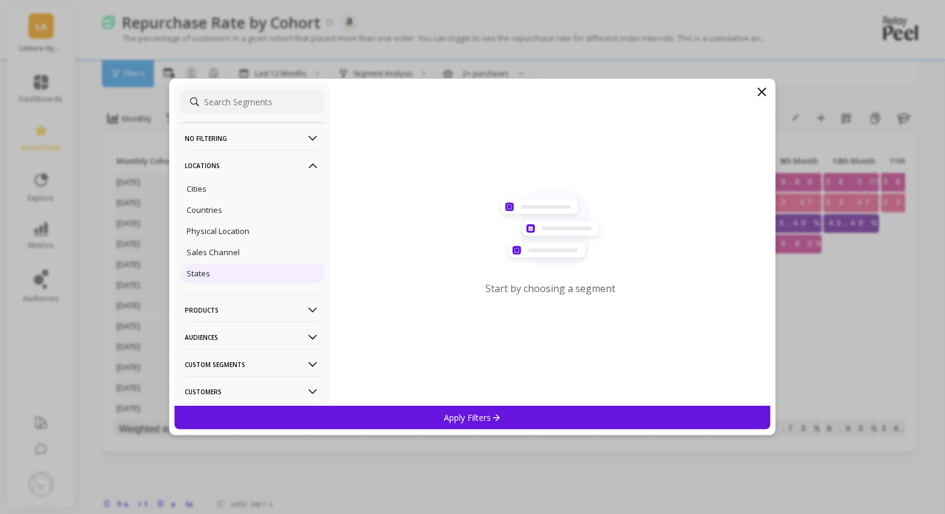
click at [205, 266] on div "States" at bounding box center [253, 272] width 144 height 19
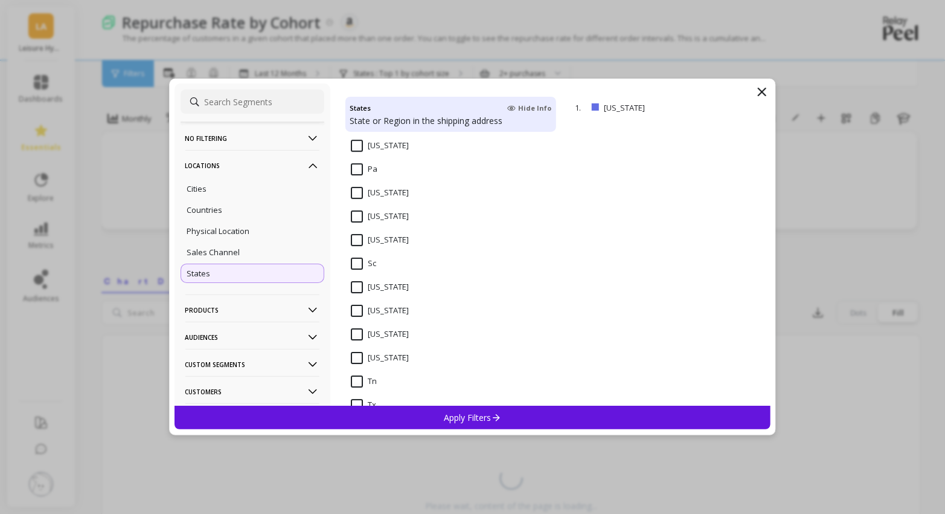
scroll to position [1596, 0]
click at [356, 335] on input "[US_STATE]" at bounding box center [380, 333] width 58 height 12
click at [209, 192] on div "Cities" at bounding box center [253, 188] width 144 height 19
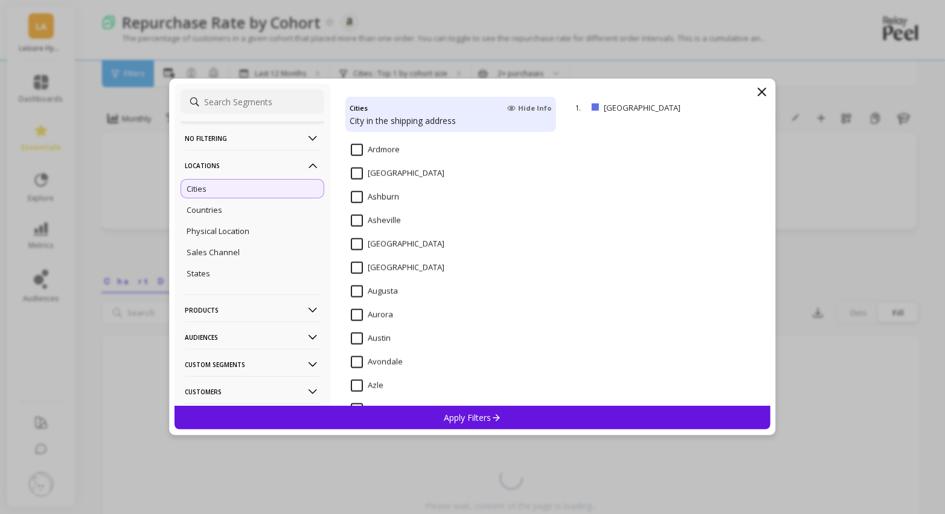
scroll to position [578, 0]
click at [356, 313] on input "Austin" at bounding box center [371, 315] width 40 height 12
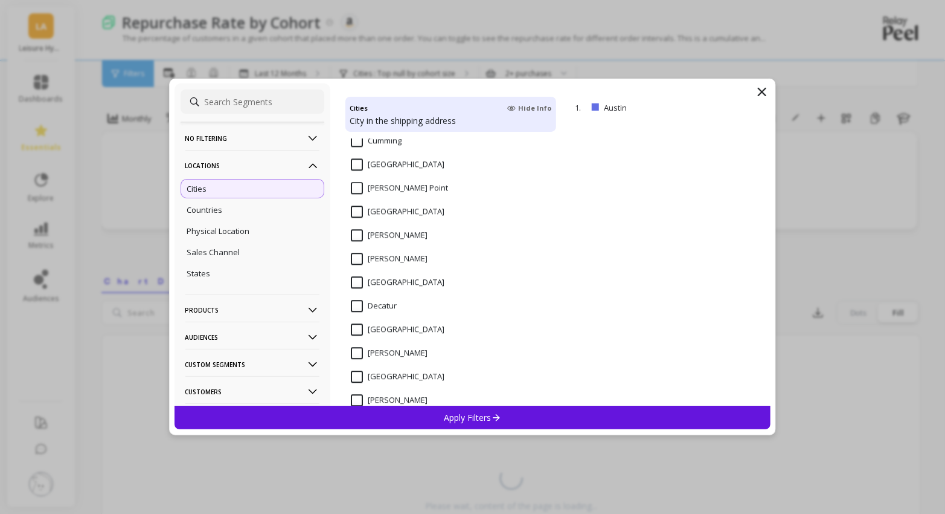
scroll to position [2867, 0]
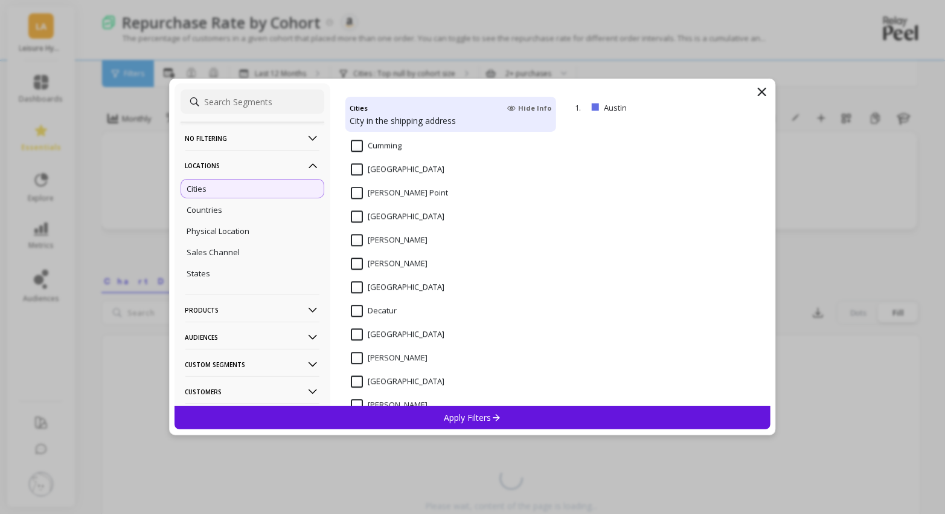
click at [355, 167] on input "[GEOGRAPHIC_DATA]" at bounding box center [398, 169] width 94 height 12
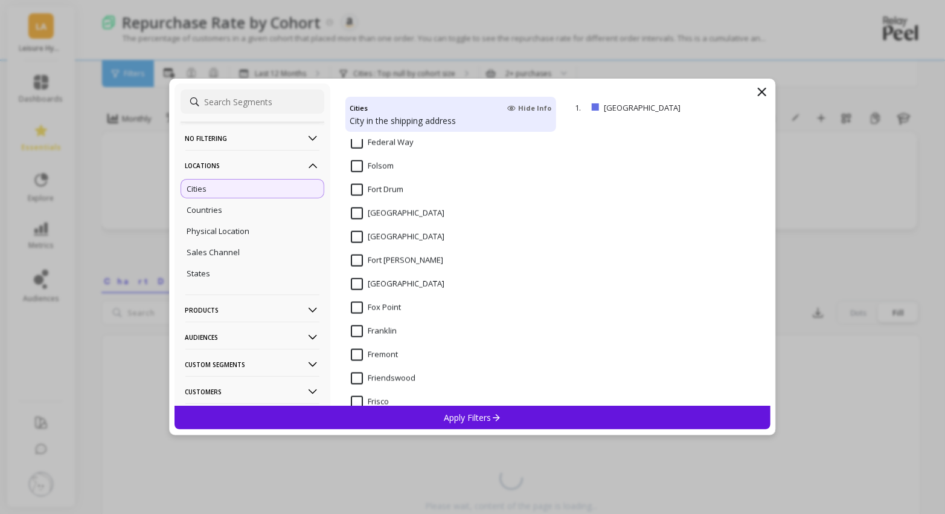
scroll to position [4076, 0]
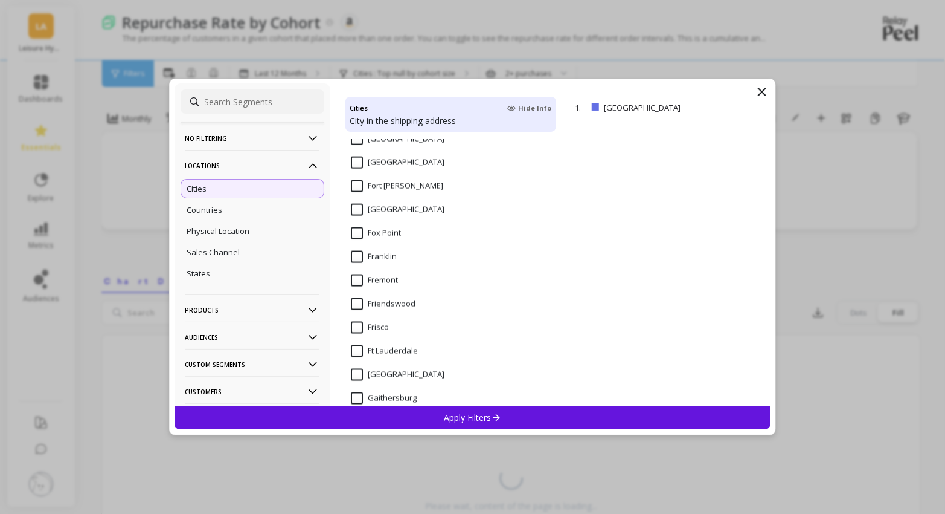
click at [353, 210] on Worth "Fort Worth" at bounding box center [398, 210] width 94 height 12
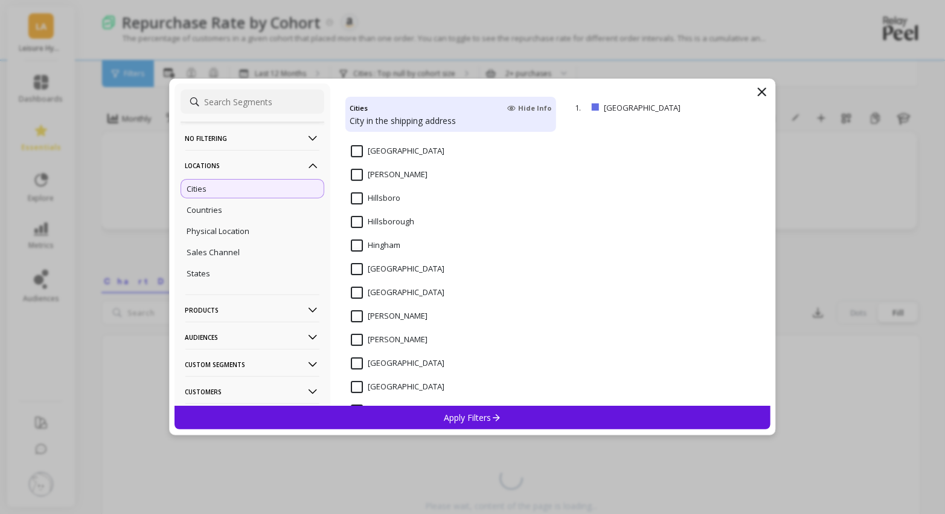
scroll to position [5048, 0]
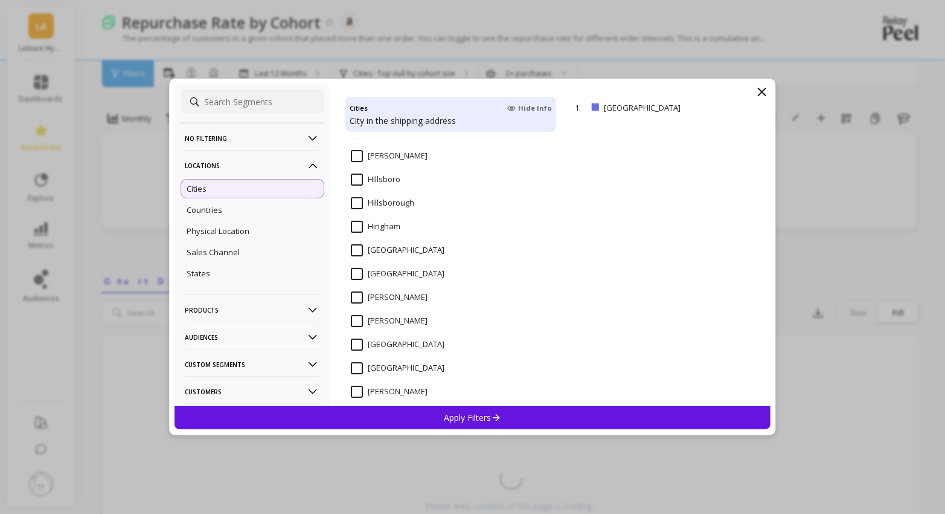
click at [356, 272] on input "[GEOGRAPHIC_DATA]" at bounding box center [398, 274] width 94 height 12
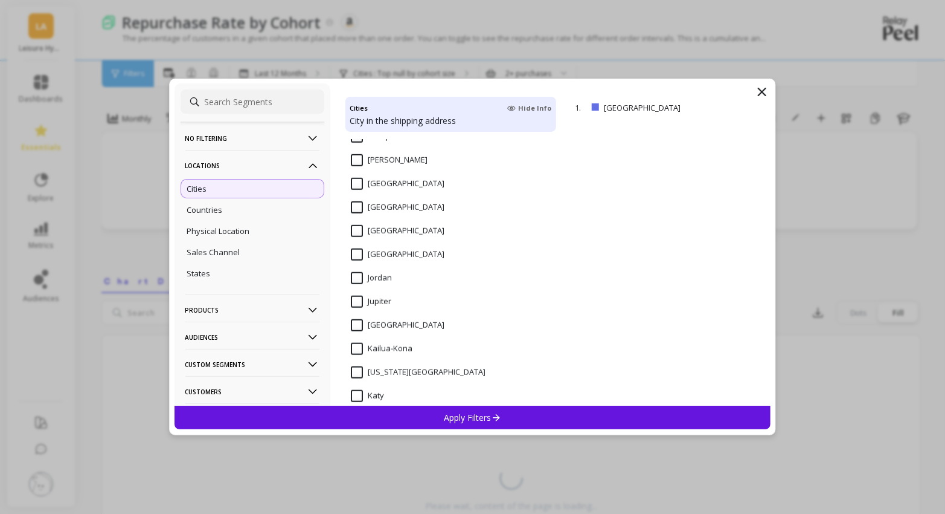
scroll to position [5452, 0]
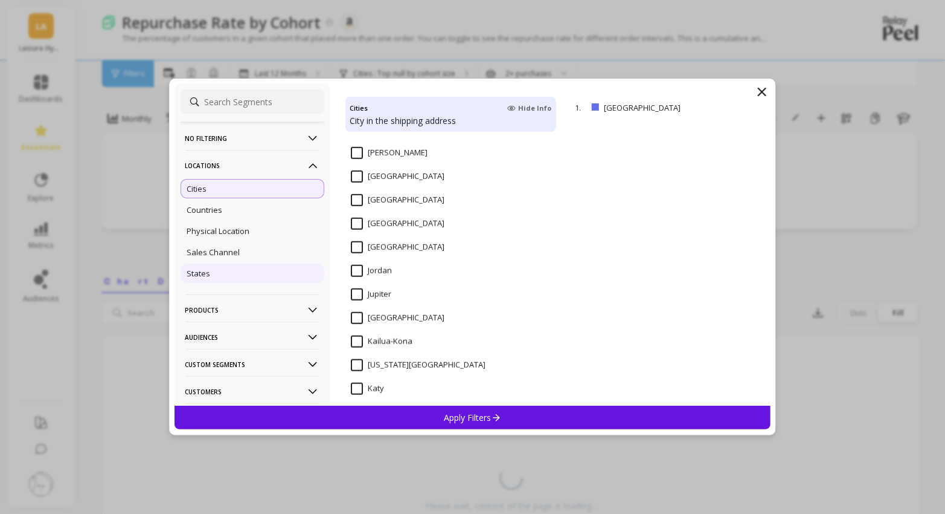
click at [222, 274] on div "States" at bounding box center [253, 272] width 144 height 19
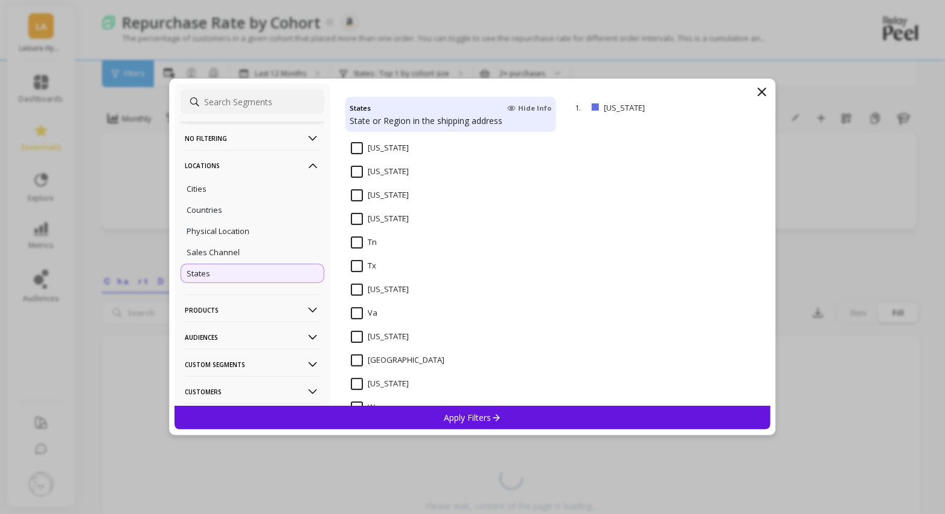
scroll to position [1675, 0]
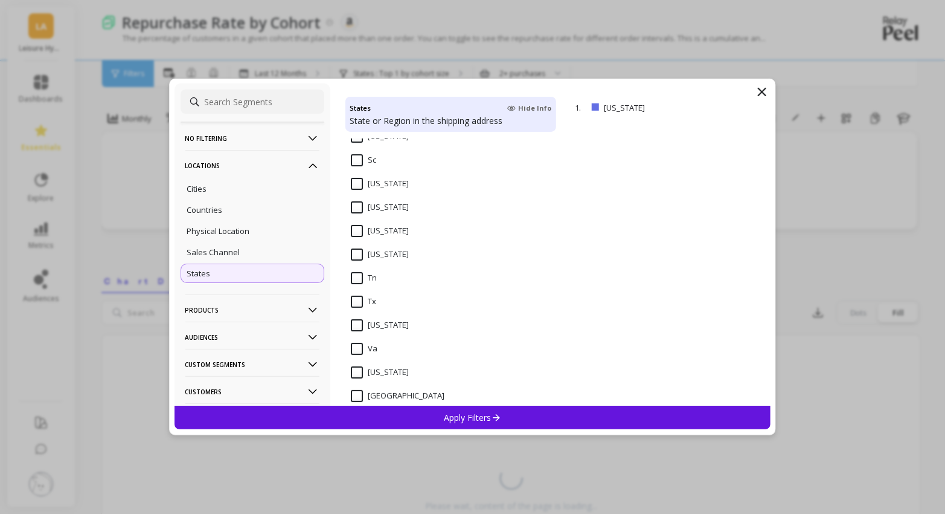
click at [355, 254] on input "[US_STATE]" at bounding box center [380, 254] width 58 height 12
click at [434, 419] on div "Apply Filters" at bounding box center [473, 417] width 597 height 24
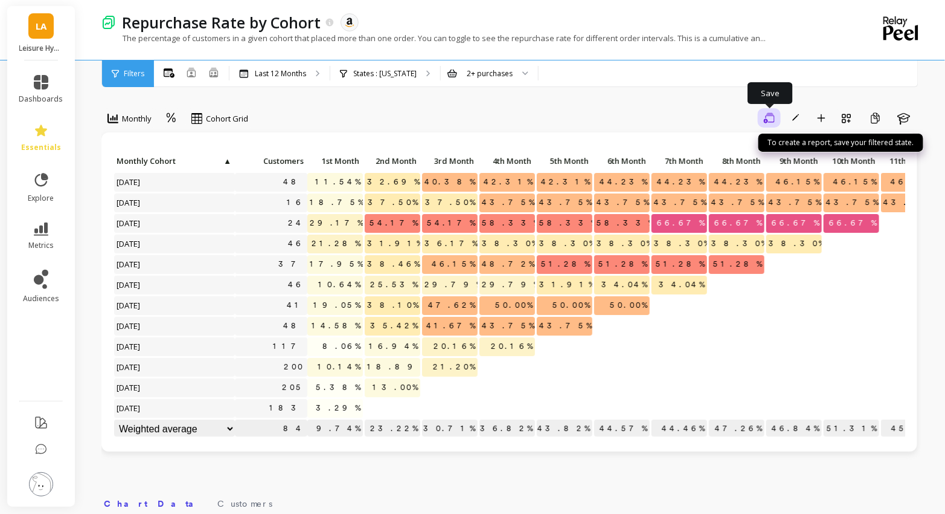
click at [771, 120] on icon "button" at bounding box center [769, 117] width 11 height 11
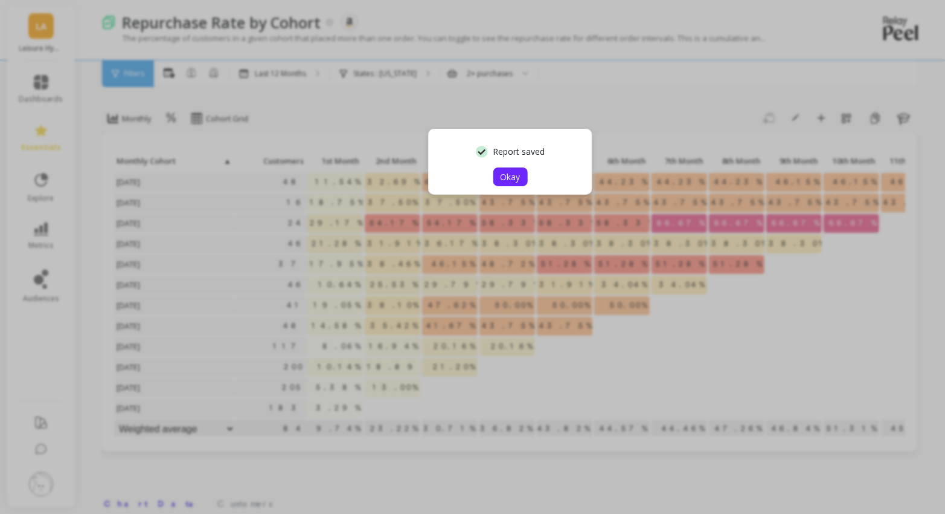
click at [509, 175] on span "Okay" at bounding box center [511, 176] width 20 height 11
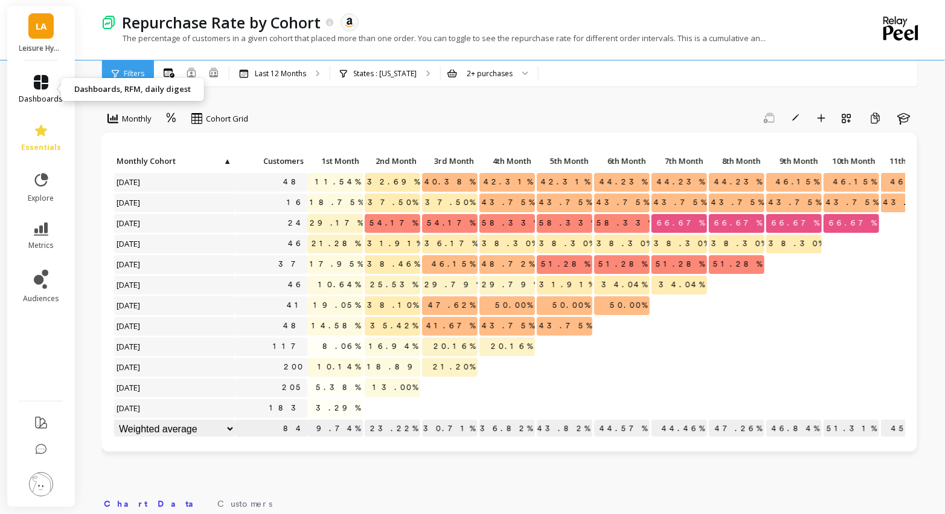
click at [45, 86] on icon at bounding box center [41, 82] width 14 height 14
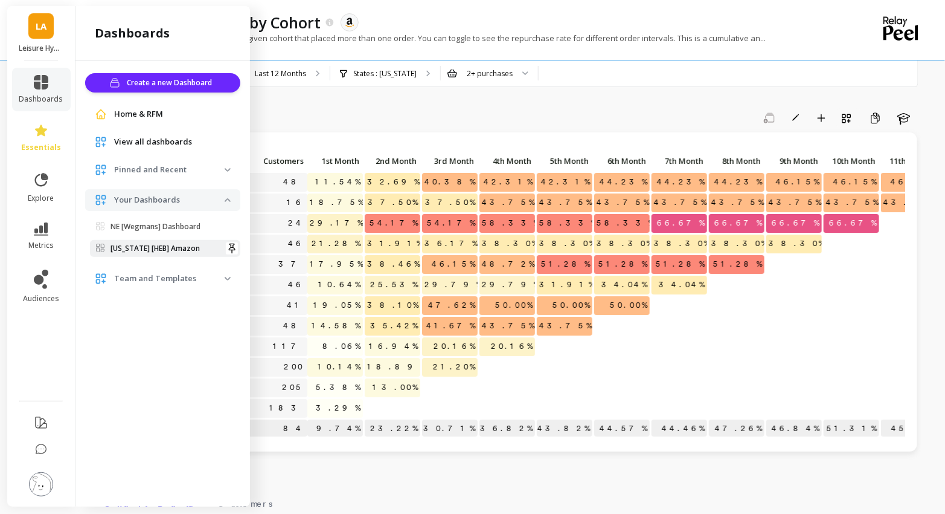
click at [153, 243] on p "[US_STATE] [HEB] Amazon" at bounding box center [155, 248] width 89 height 10
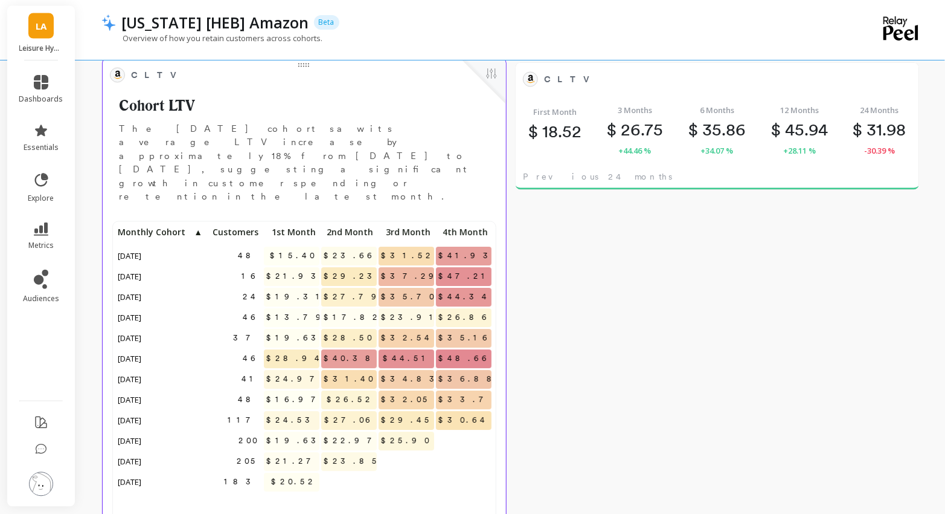
scroll to position [810, 0]
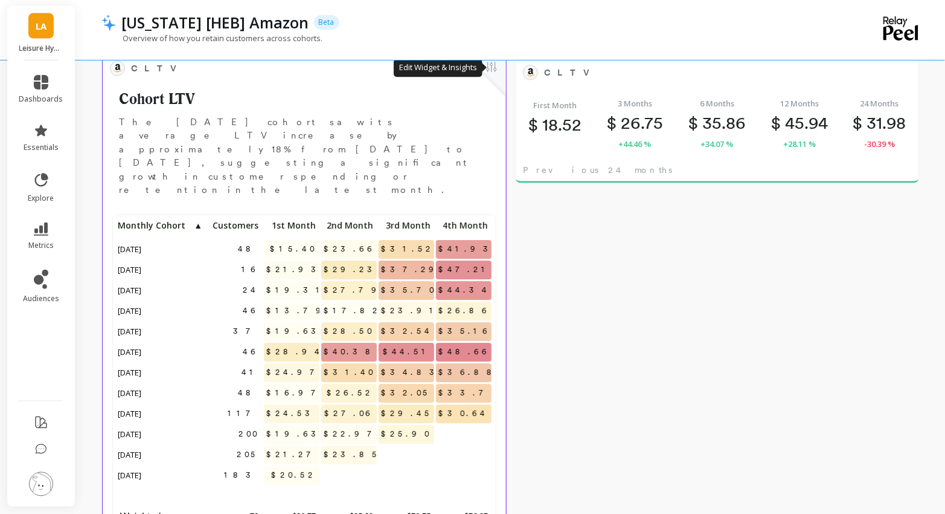
click at [494, 71] on button at bounding box center [492, 68] width 14 height 17
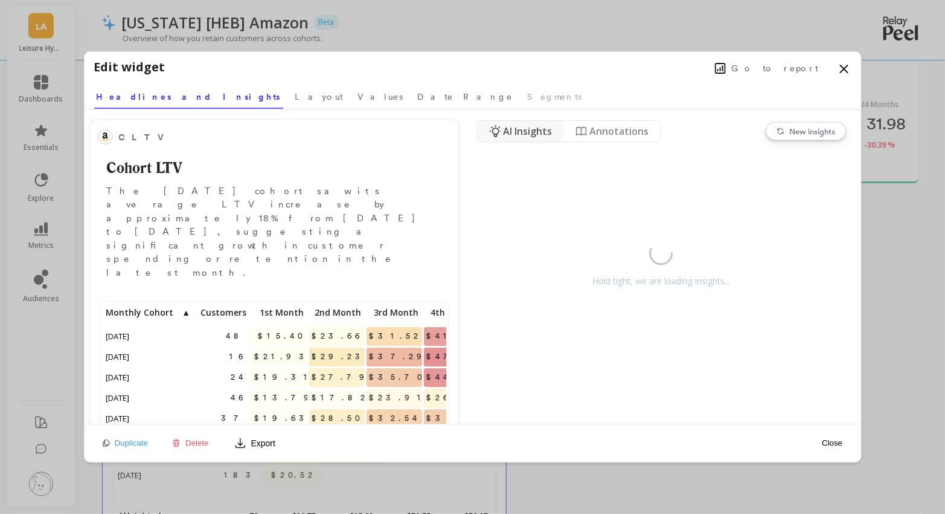
scroll to position [332, 344]
click at [528, 99] on span "Segments" at bounding box center [555, 97] width 54 height 12
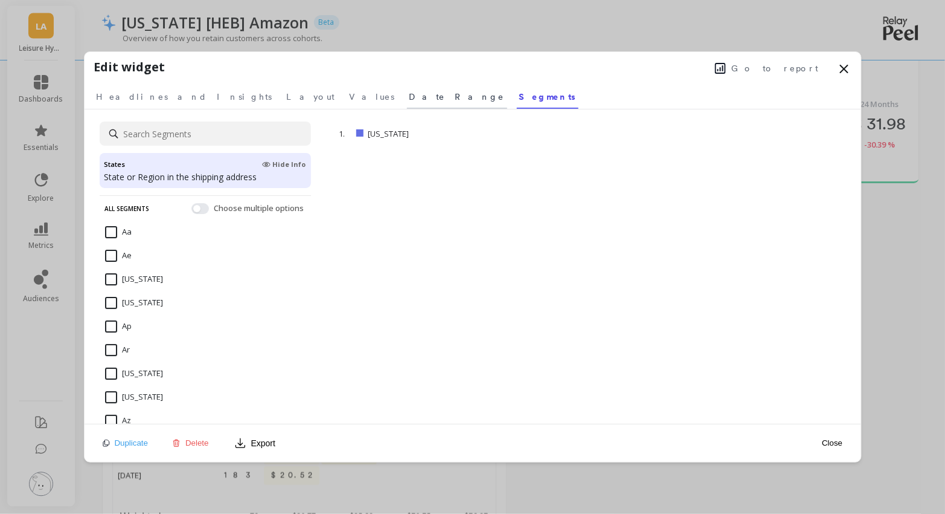
click at [410, 100] on span "Date Range" at bounding box center [457, 97] width 95 height 12
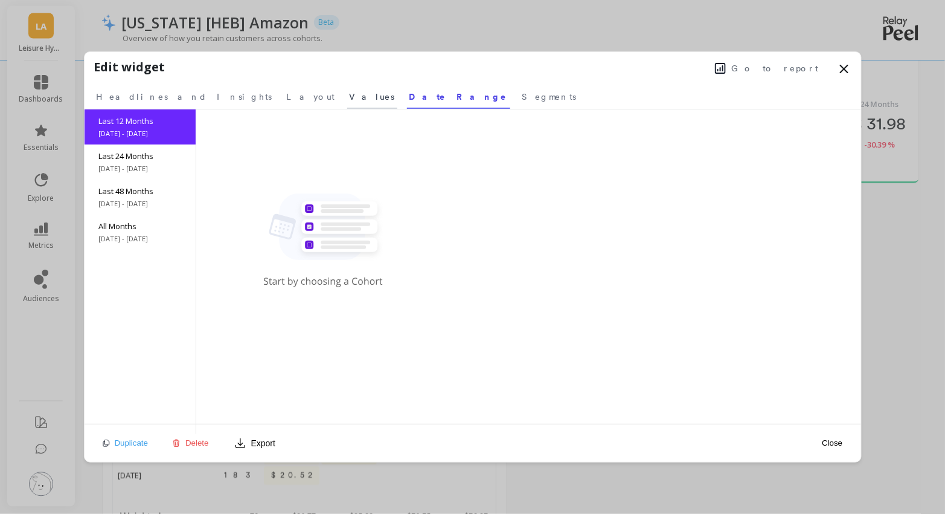
click at [347, 105] on link "Values" at bounding box center [372, 95] width 50 height 28
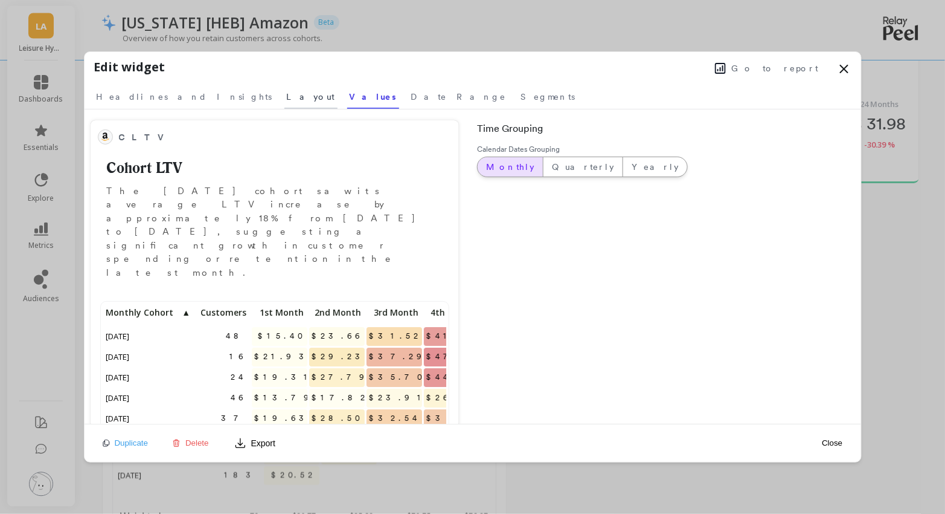
click at [287, 94] on span "Layout" at bounding box center [311, 97] width 48 height 12
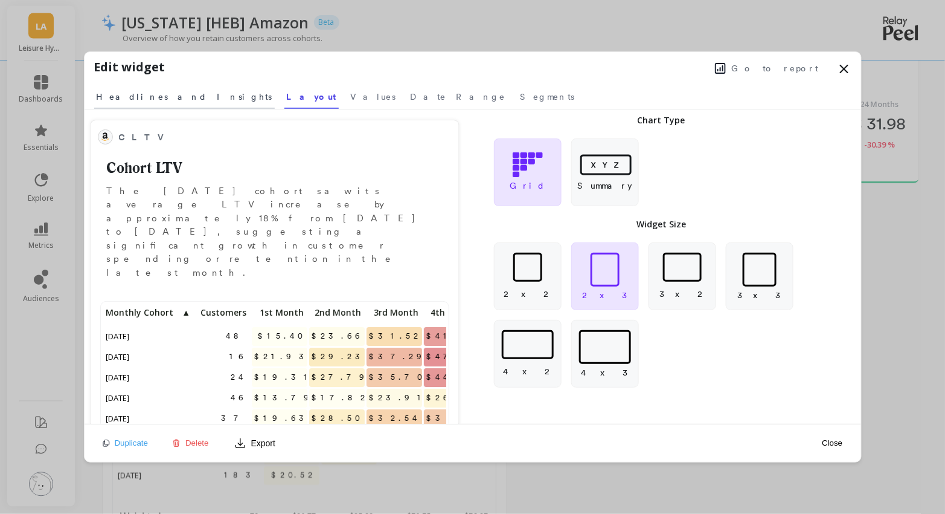
click at [149, 96] on span "Headlines and Insights" at bounding box center [185, 97] width 176 height 12
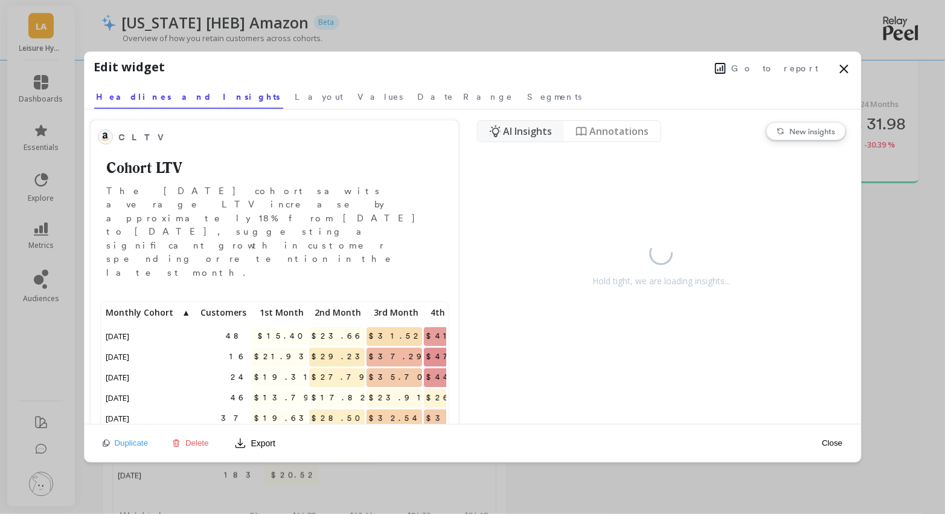
click at [537, 126] on span "AI Insights" at bounding box center [527, 131] width 49 height 14
click at [842, 70] on icon at bounding box center [844, 69] width 14 height 14
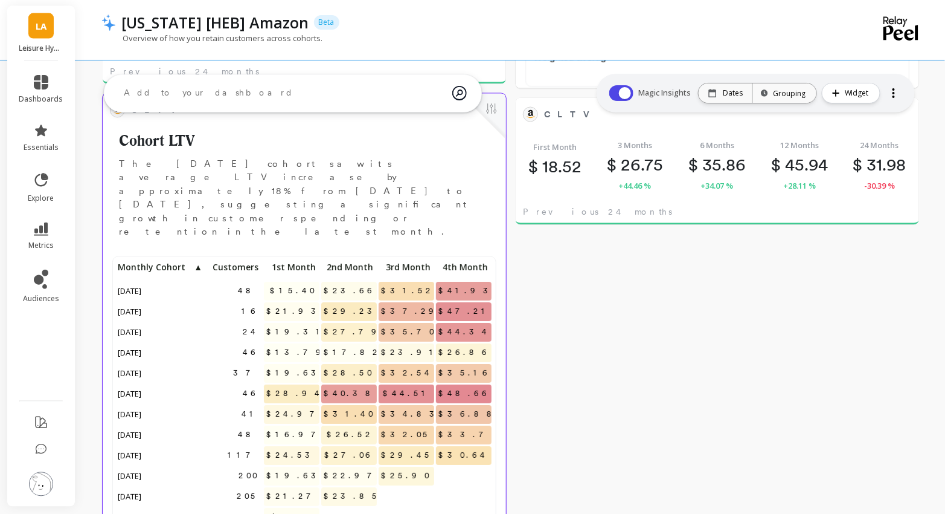
scroll to position [332, 379]
